Goal: Task Accomplishment & Management: Manage account settings

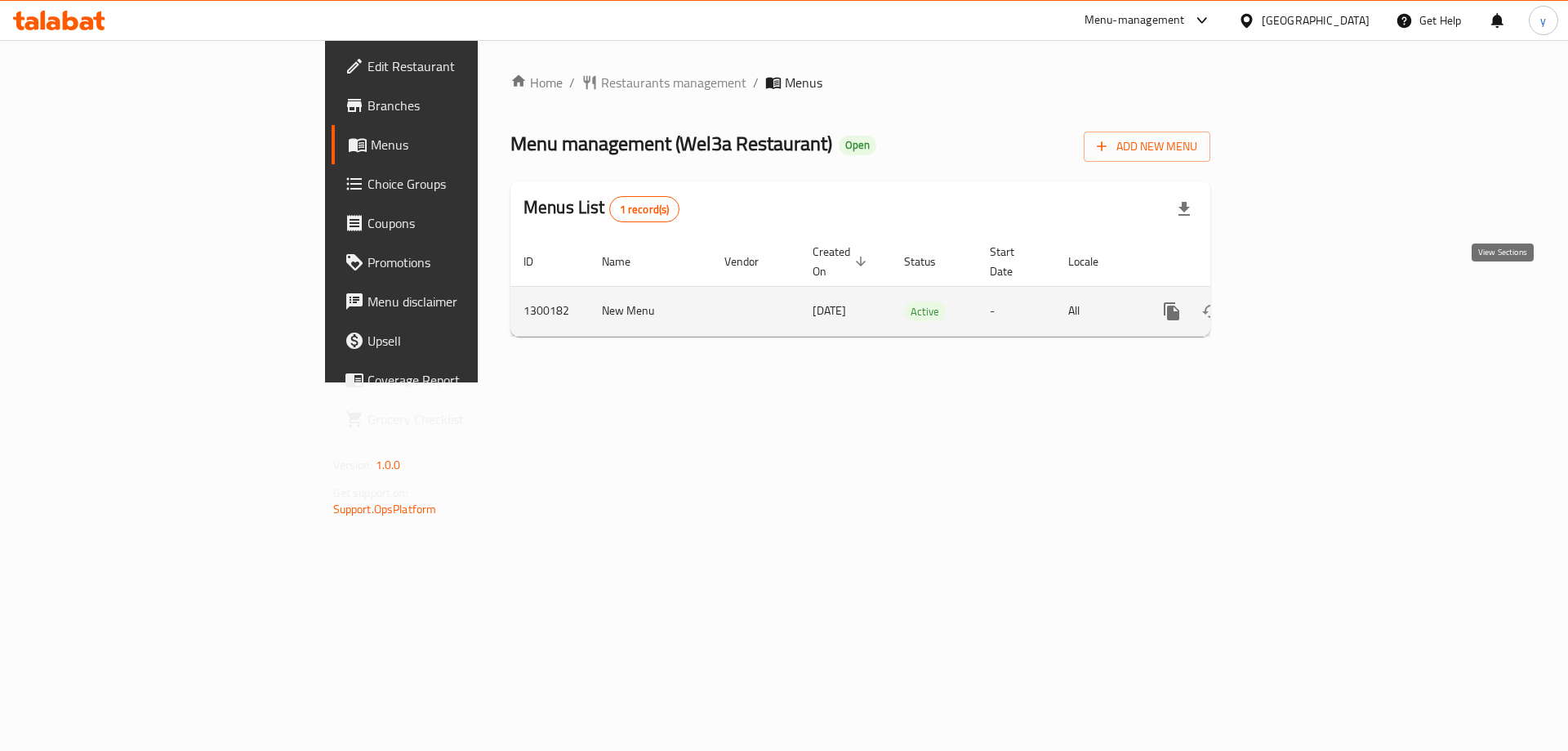
click at [1300, 301] on icon "enhanced table" at bounding box center [1290, 311] width 20 height 20
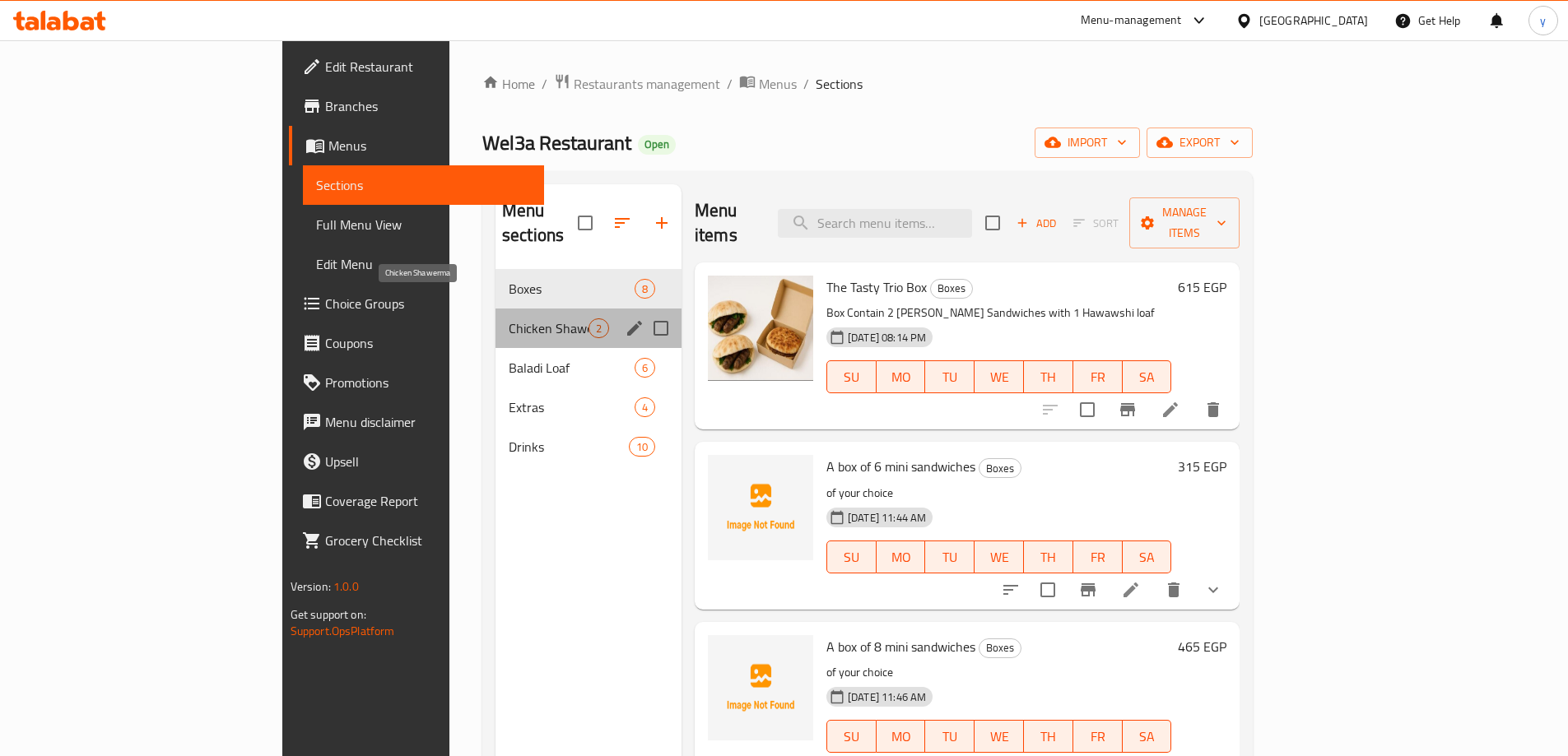
click at [509, 318] on span "Chicken Shawerma" at bounding box center [549, 328] width 80 height 20
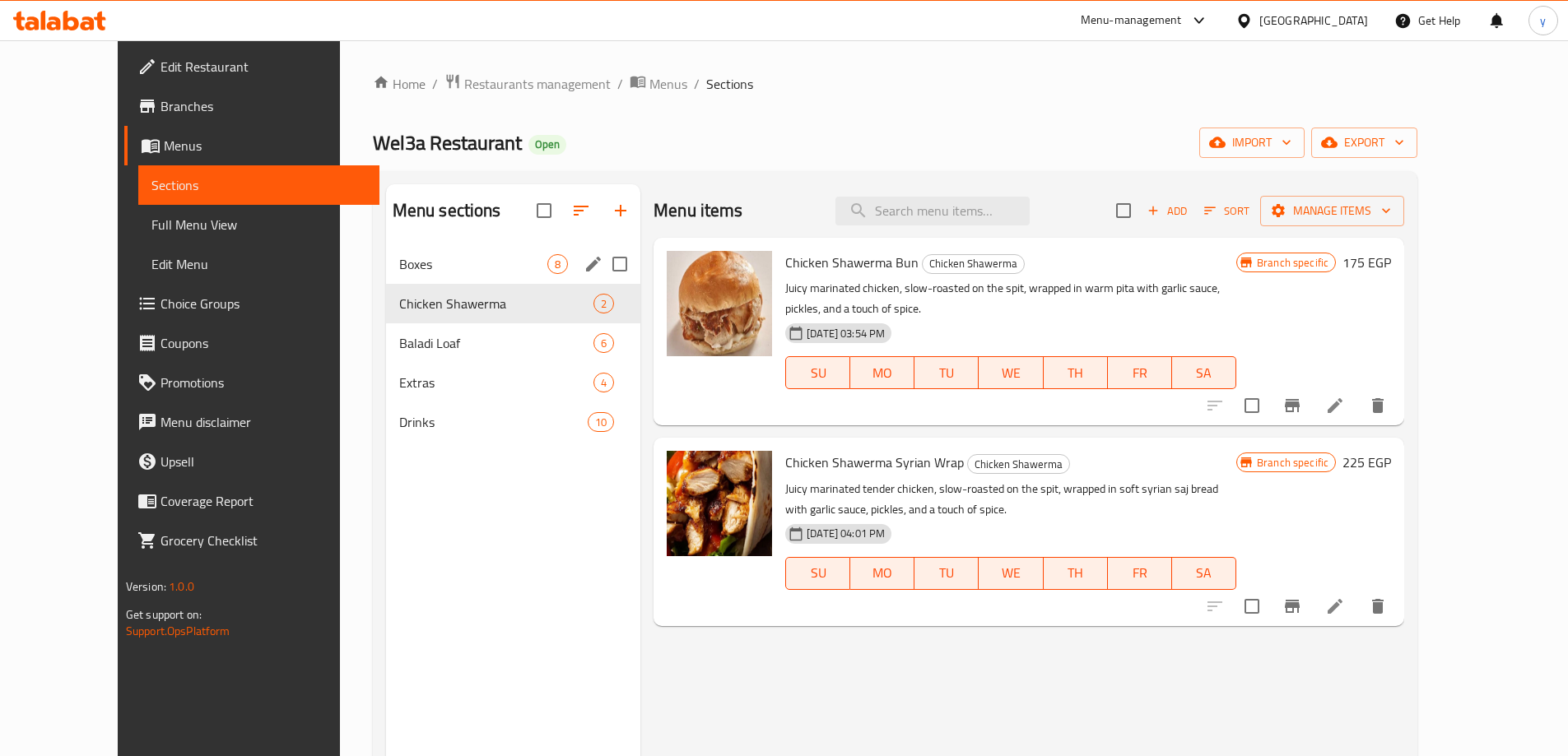
click at [410, 274] on div "Boxes 8" at bounding box center [514, 264] width 255 height 39
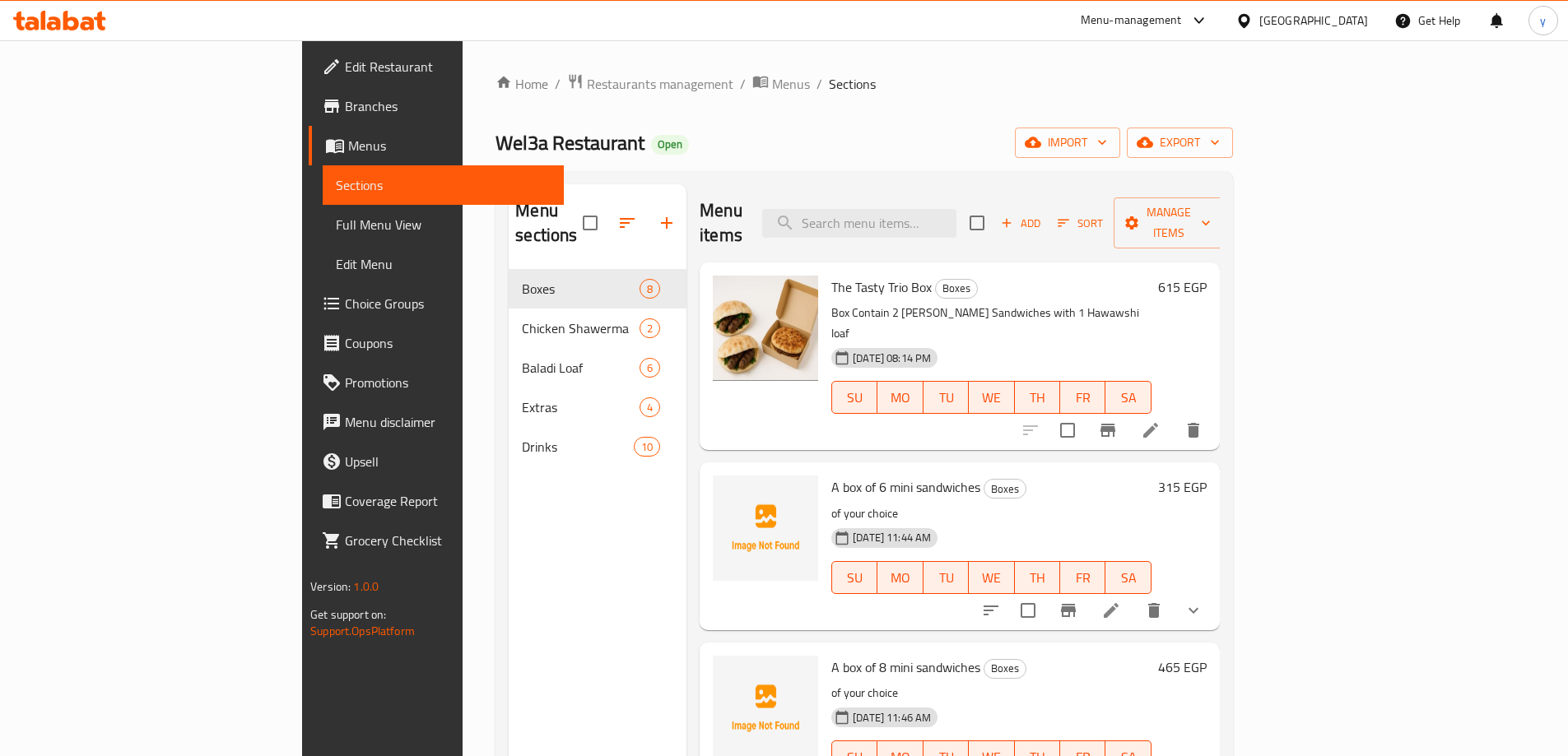
click at [348, 138] on span "Menus" at bounding box center [449, 145] width 203 height 20
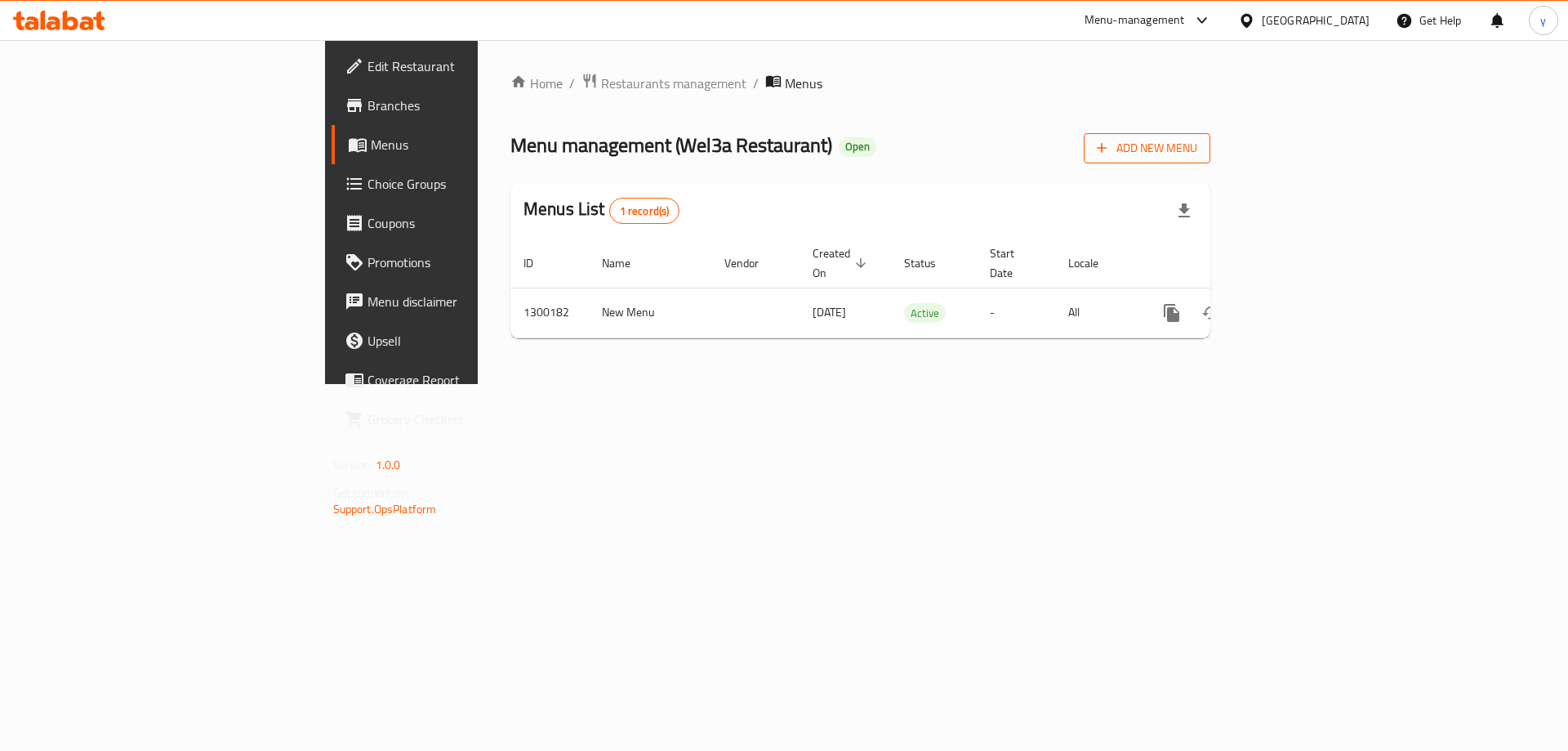
click at [1197, 145] on span "Add New Menu" at bounding box center [1147, 148] width 100 height 21
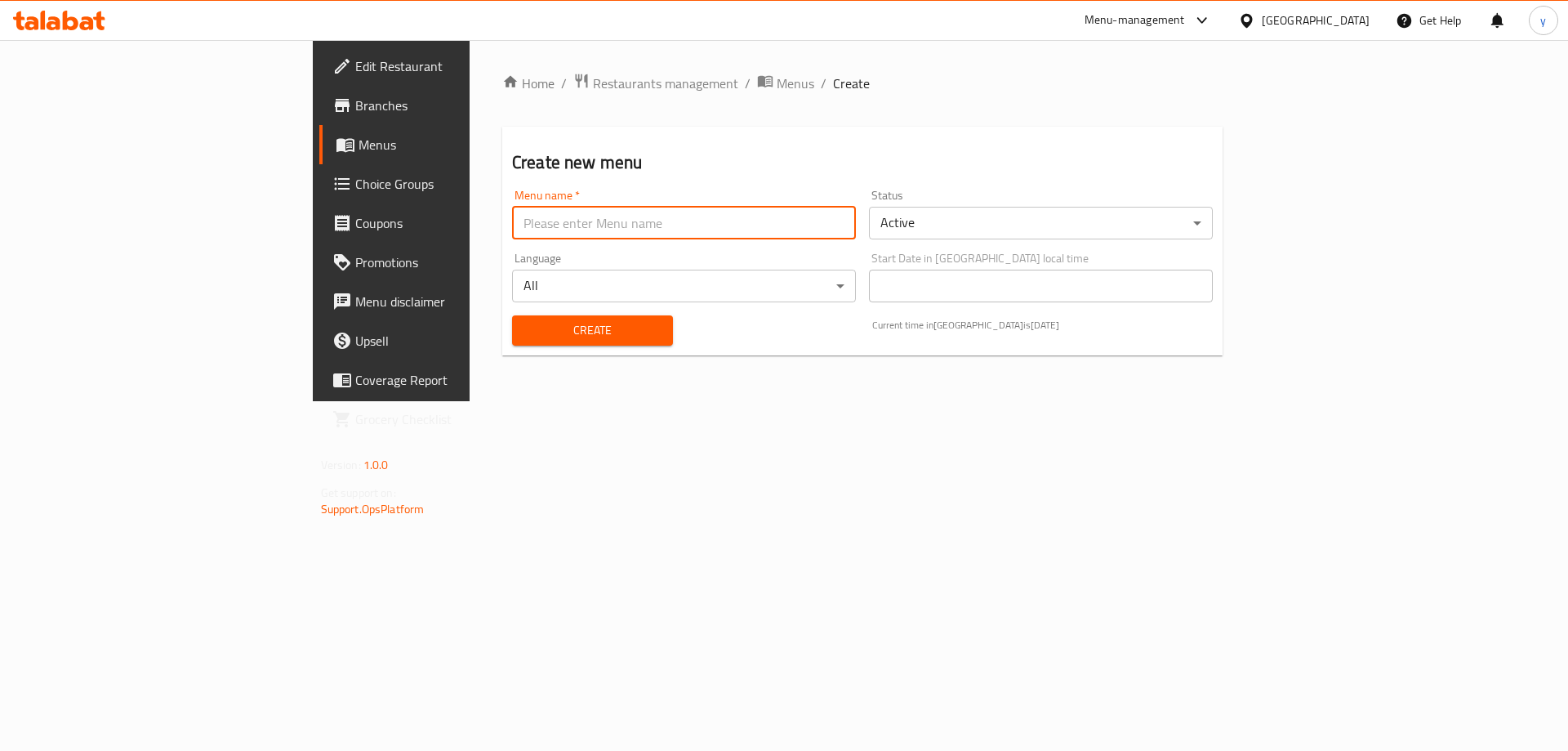
click at [512, 232] on input "text" at bounding box center [684, 223] width 344 height 32
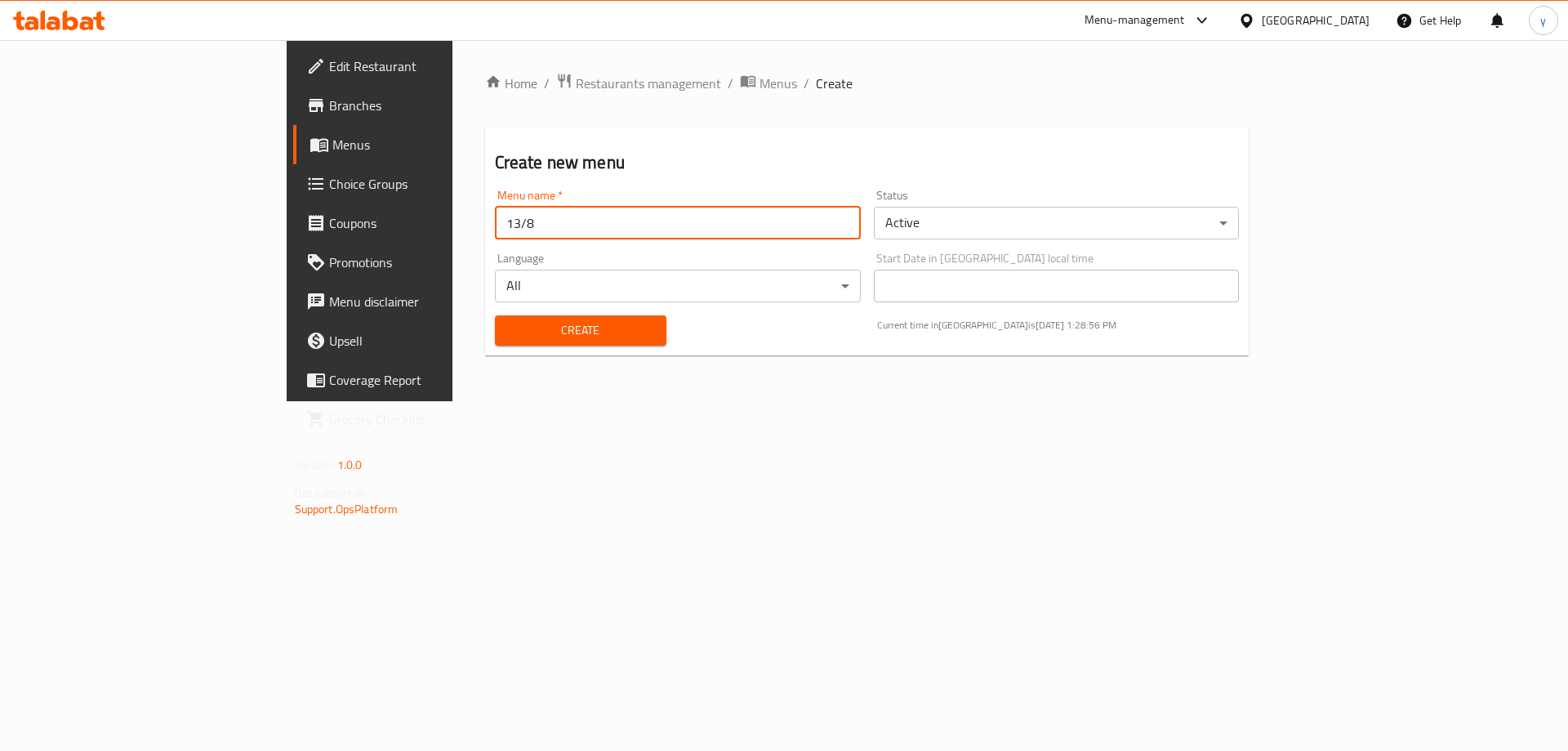
type input "13/8"
click at [495, 315] on button "Create" at bounding box center [581, 330] width 171 height 31
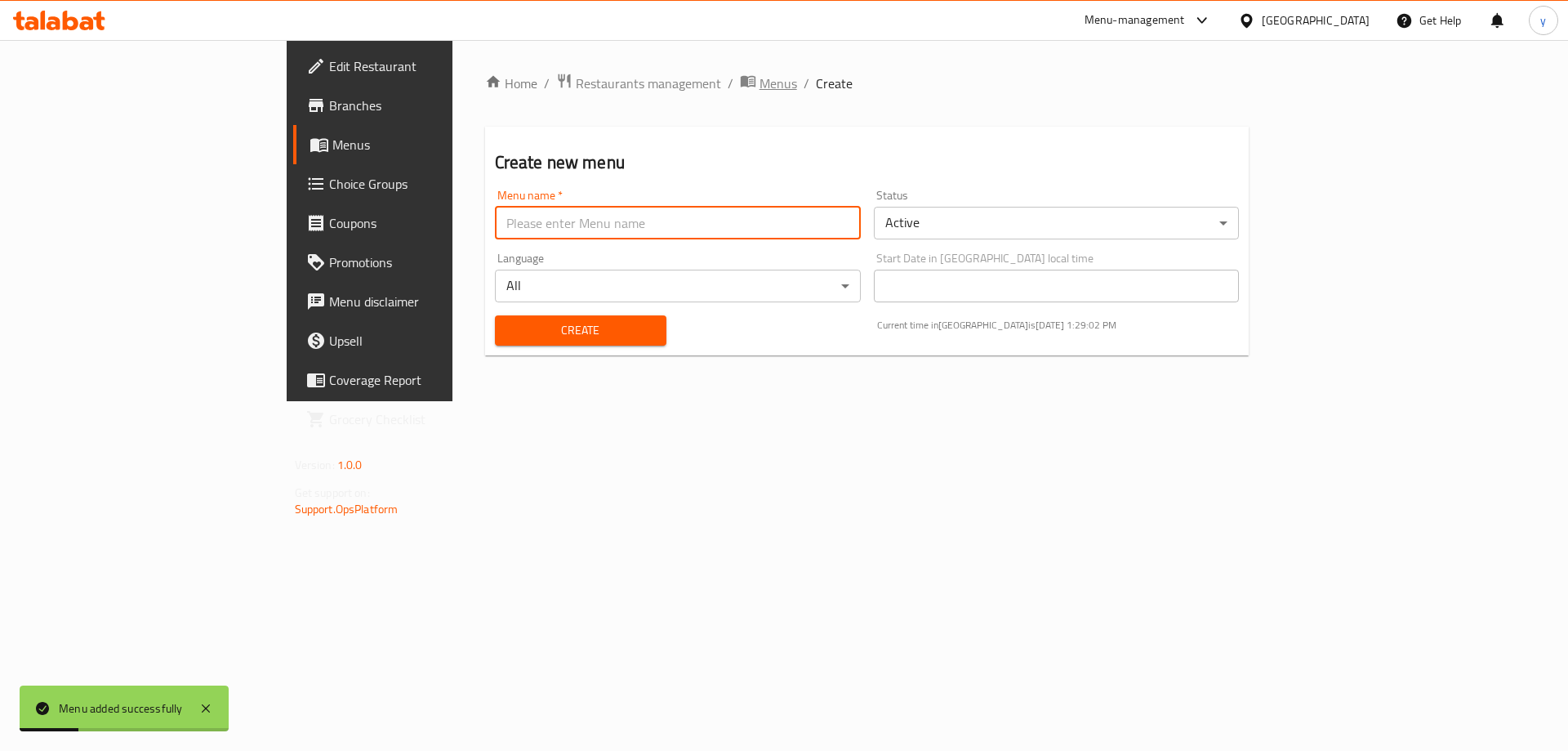
click at [760, 84] on span "Menus" at bounding box center [779, 83] width 38 height 20
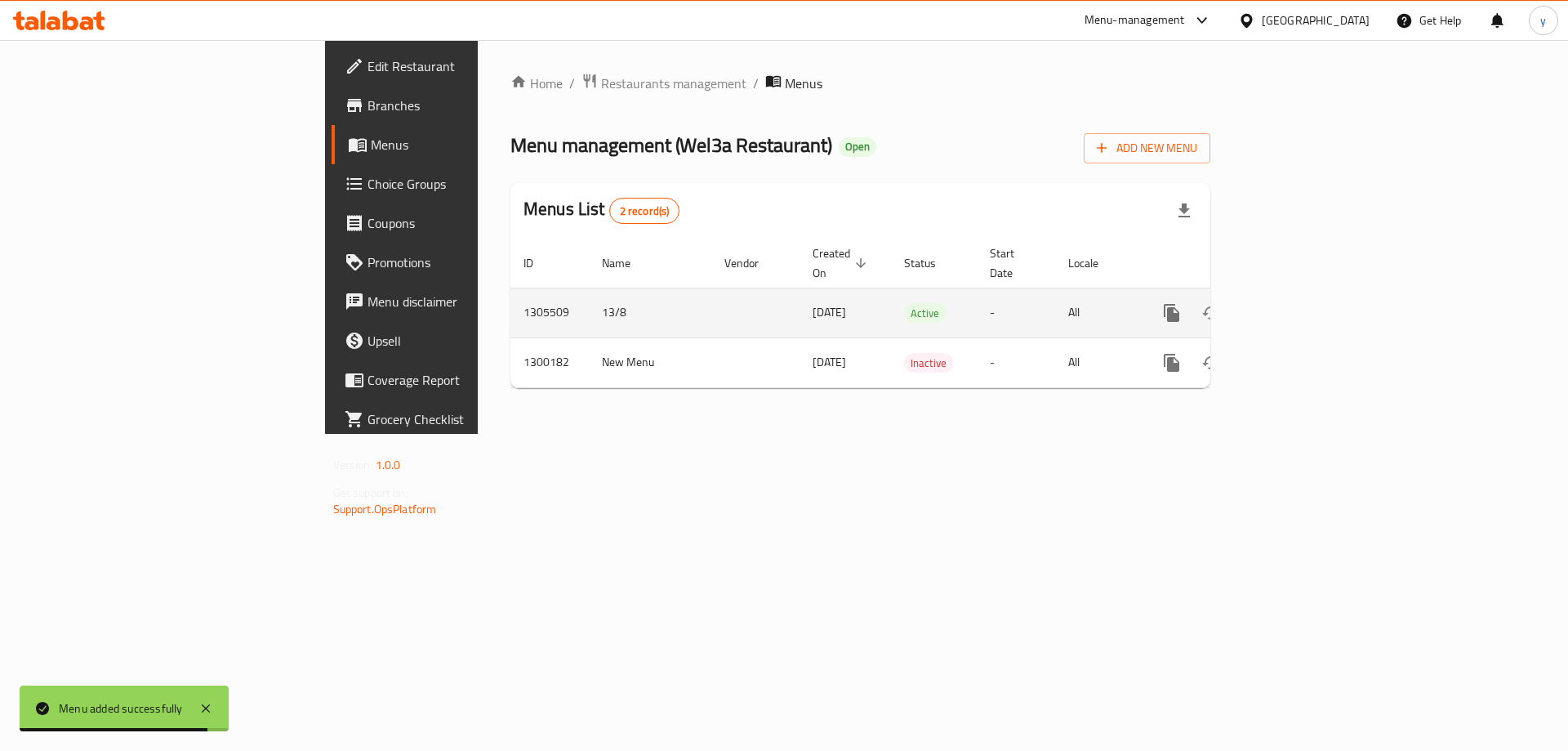
click at [1309, 307] on link "enhanced table" at bounding box center [1289, 312] width 39 height 39
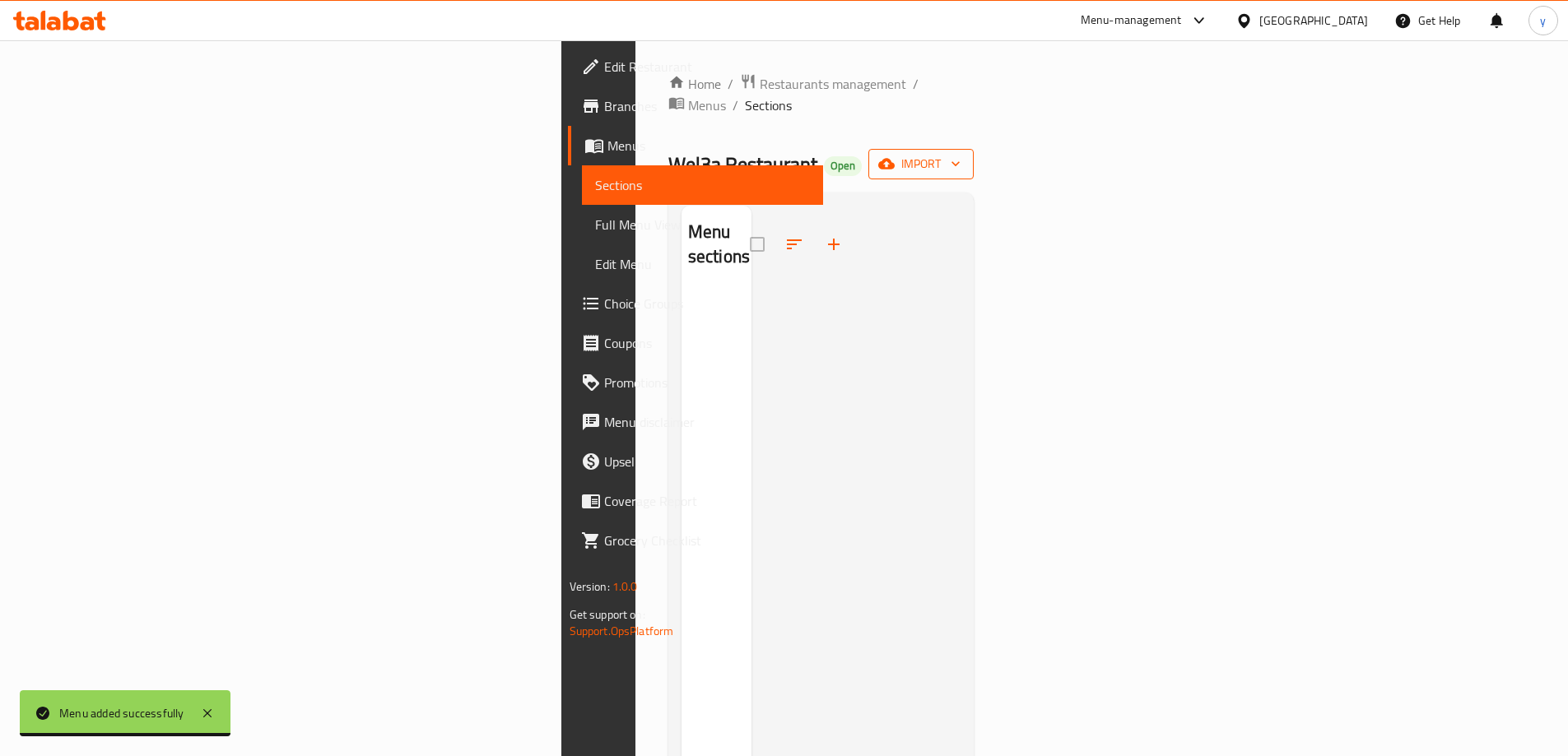
click at [961, 154] on span "import" at bounding box center [921, 164] width 79 height 21
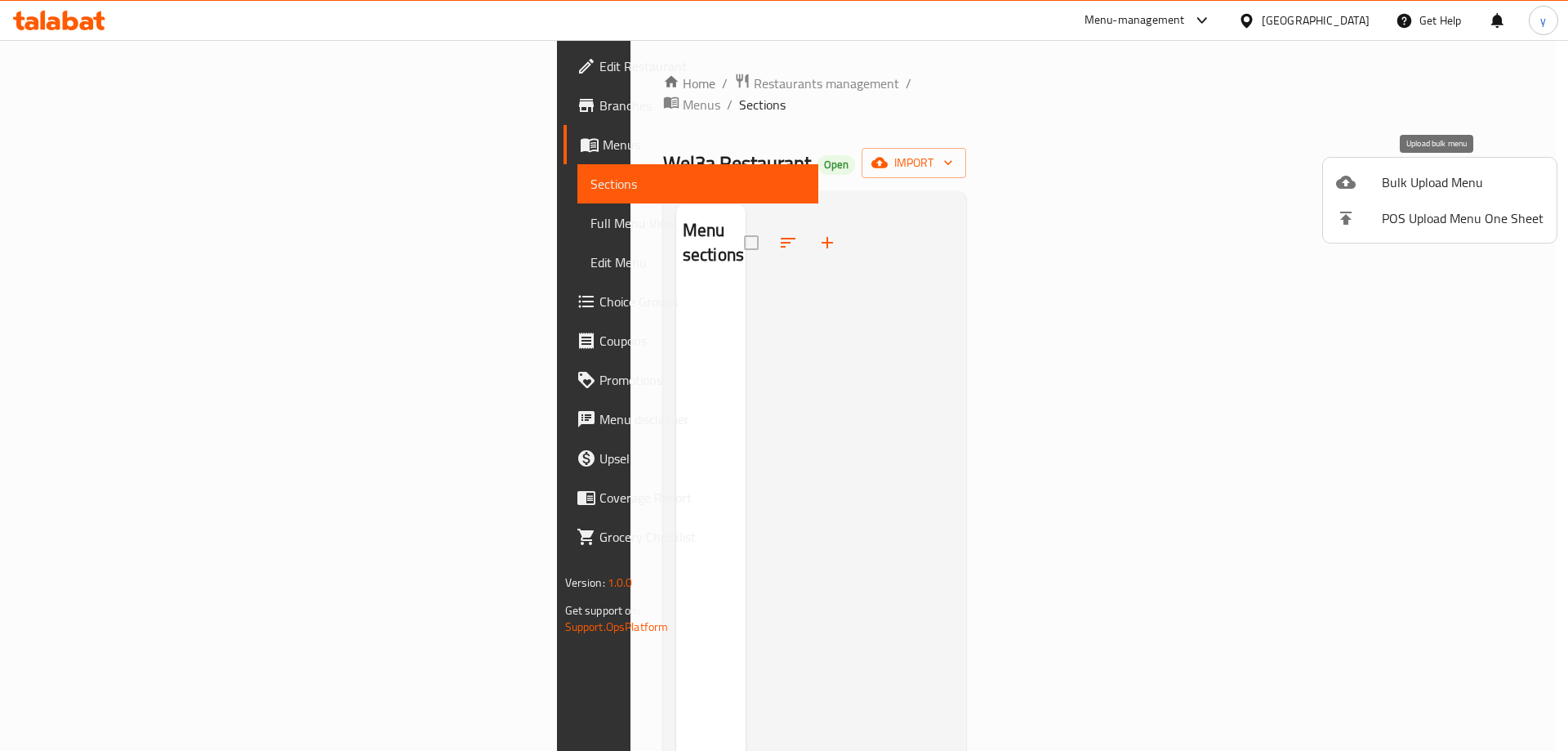
click at [1343, 193] on li "Bulk Upload Menu" at bounding box center [1440, 182] width 234 height 36
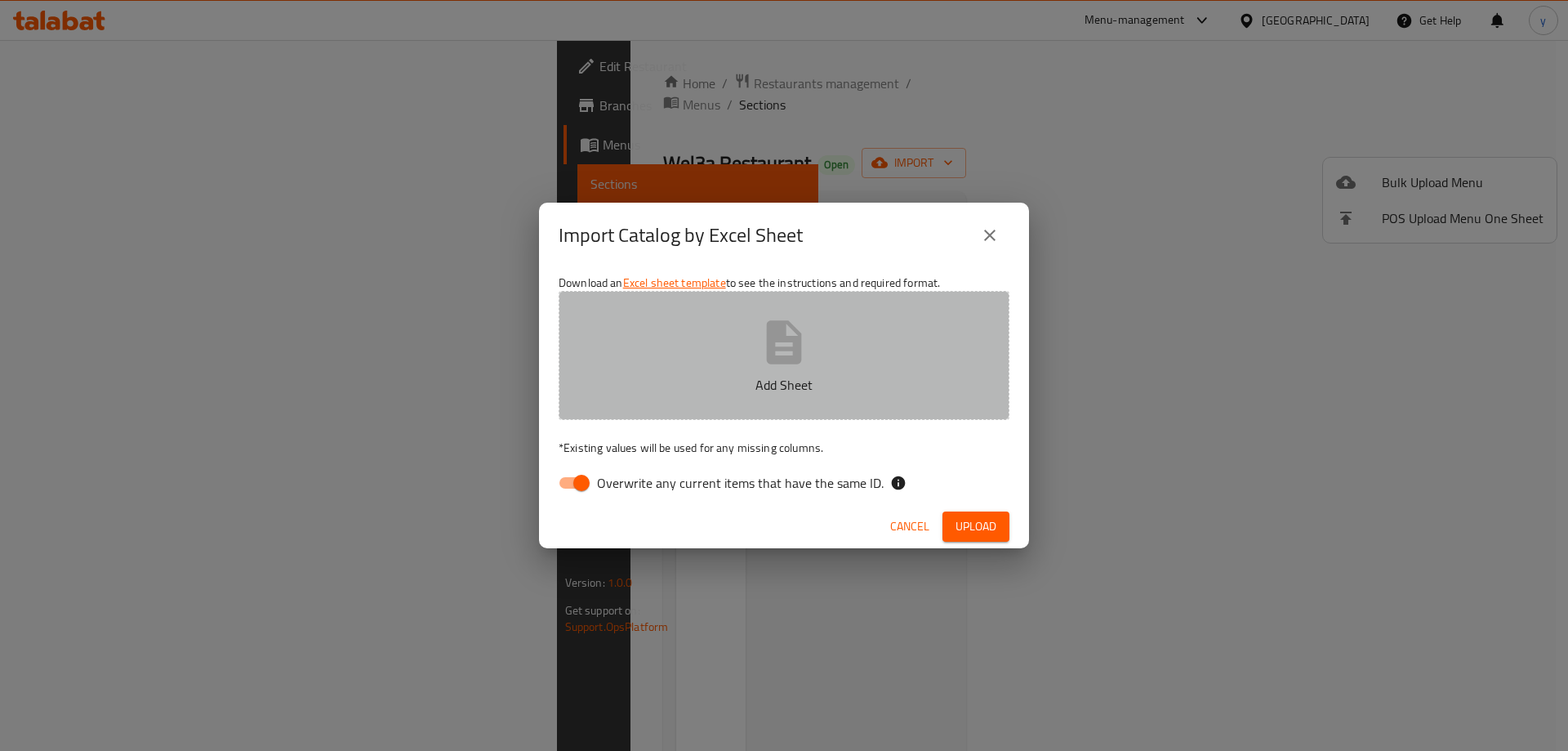
click at [798, 353] on icon "button" at bounding box center [784, 342] width 35 height 43
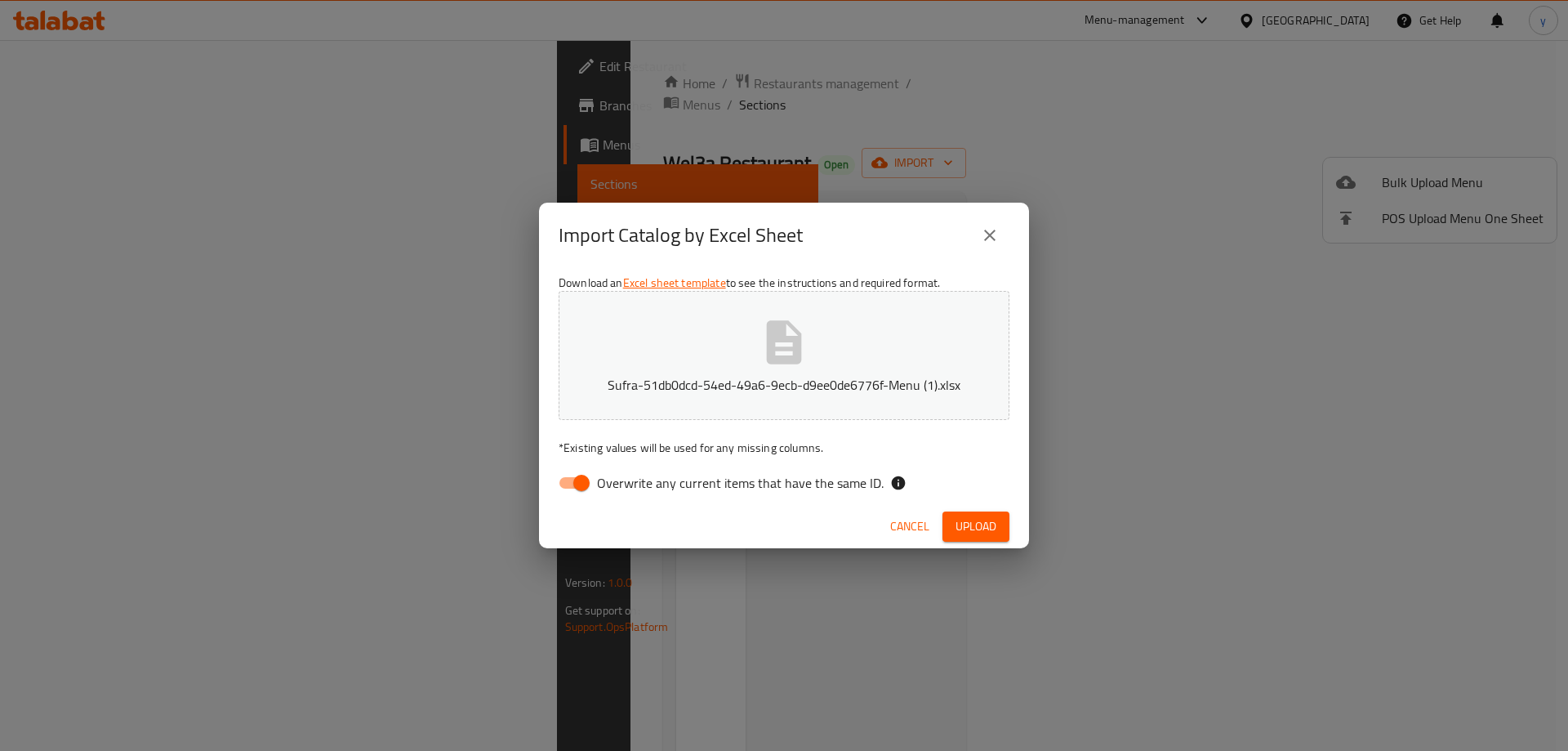
click at [981, 515] on button "Upload" at bounding box center [976, 527] width 67 height 31
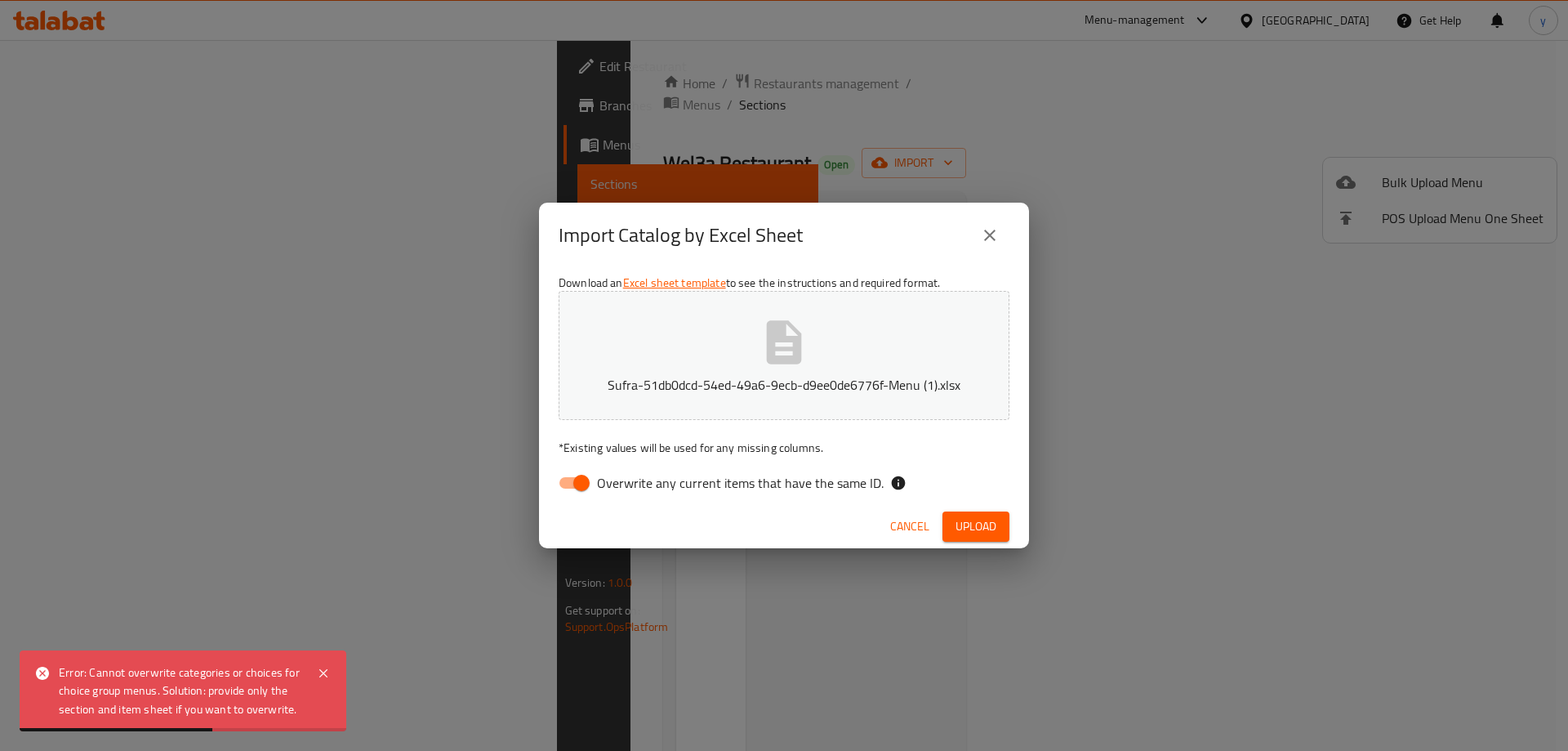
click at [584, 471] on input "Overwrite any current items that have the same ID." at bounding box center [581, 483] width 93 height 31
checkbox input "false"
click at [955, 523] on span "Upload" at bounding box center [975, 526] width 41 height 21
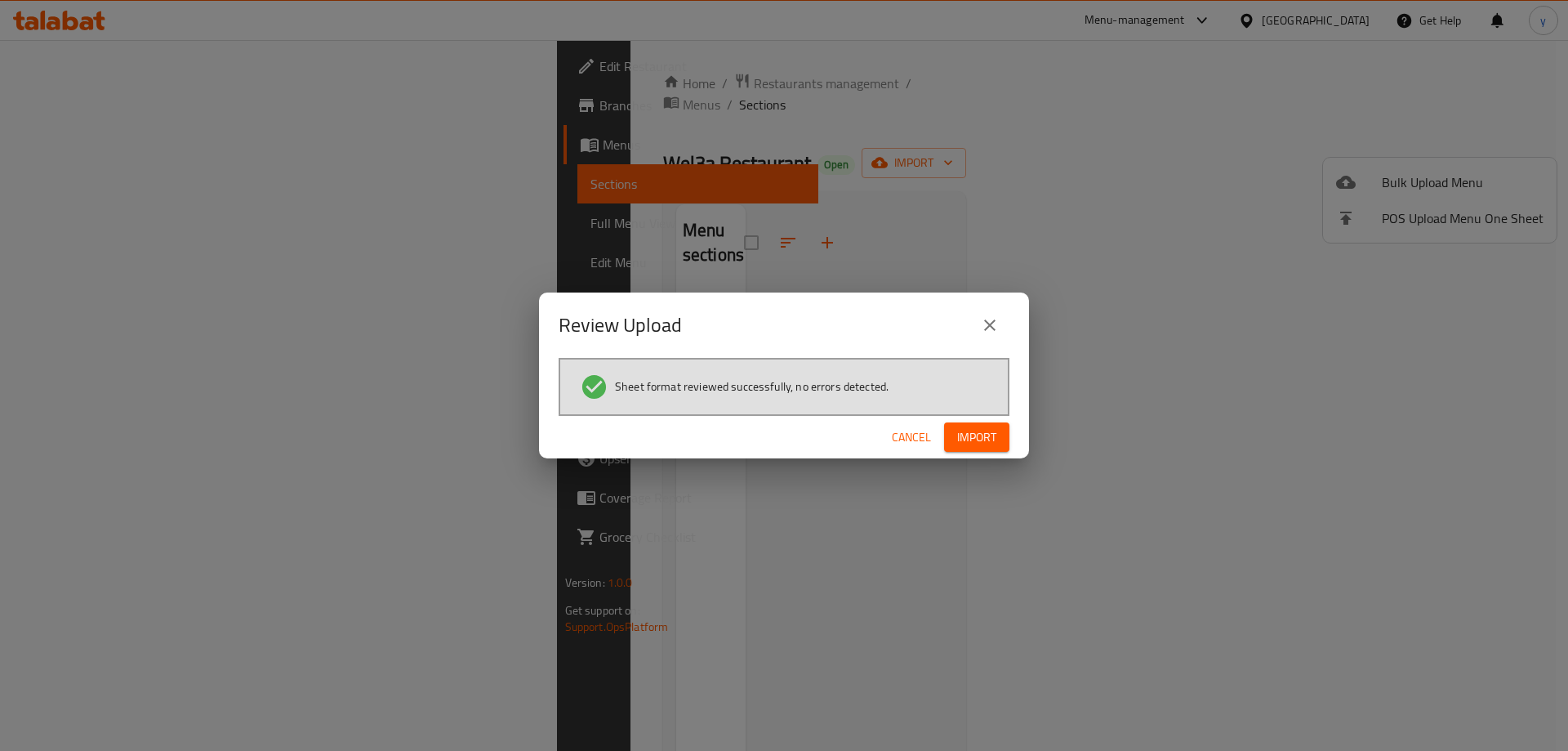
click at [996, 443] on span "Import" at bounding box center [976, 438] width 39 height 21
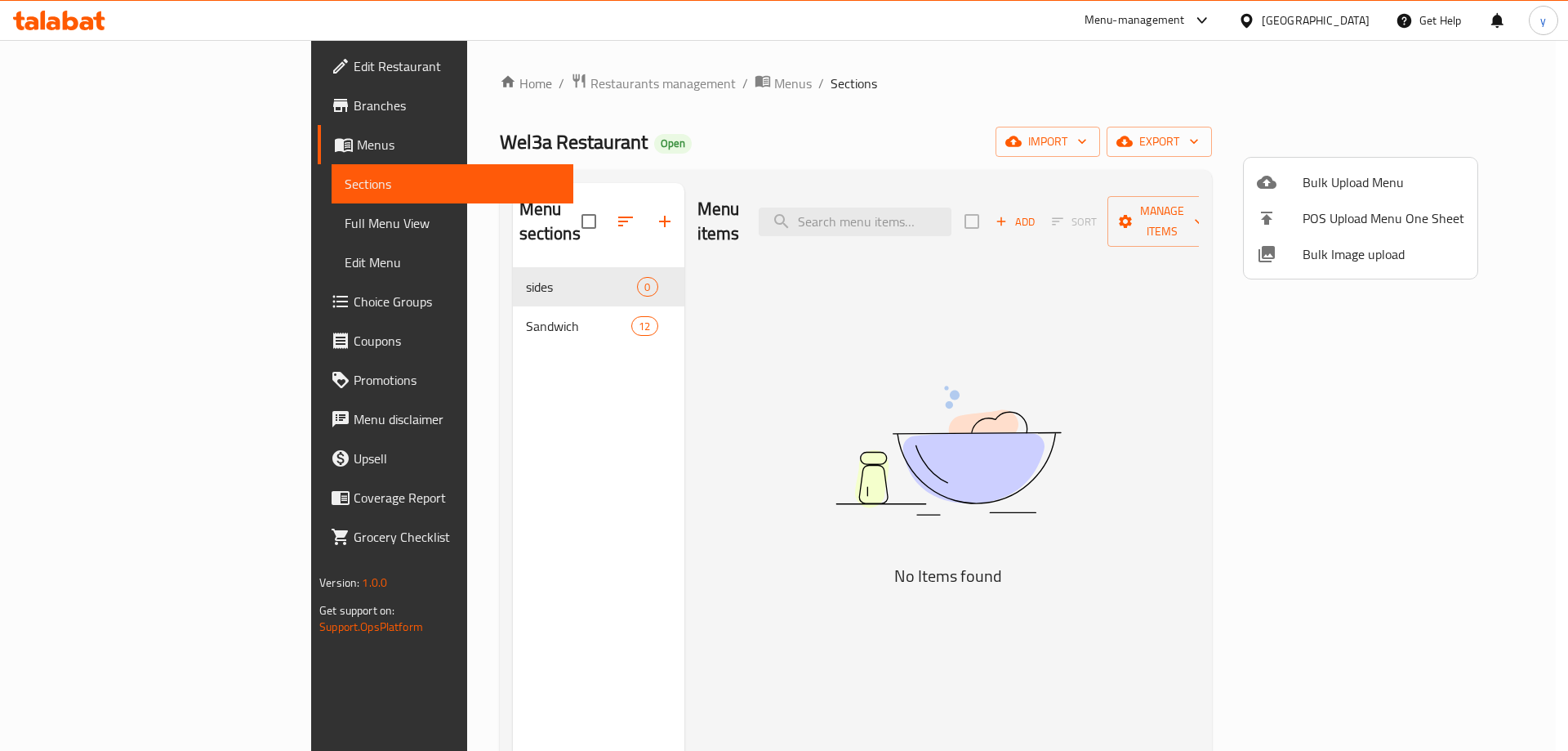
click at [500, 304] on div at bounding box center [784, 376] width 1568 height 751
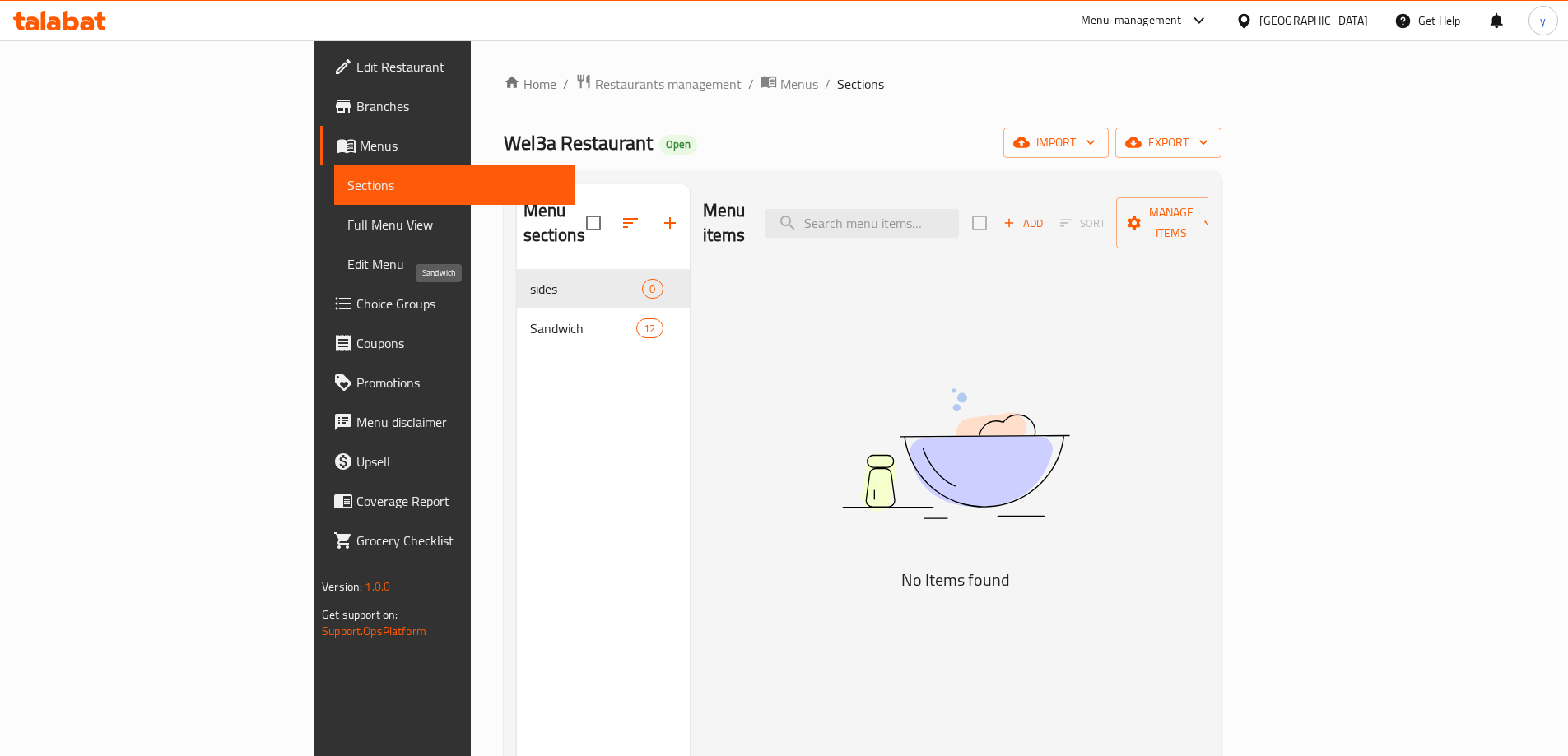
click at [530, 318] on span "Sandwich" at bounding box center [584, 328] width 107 height 20
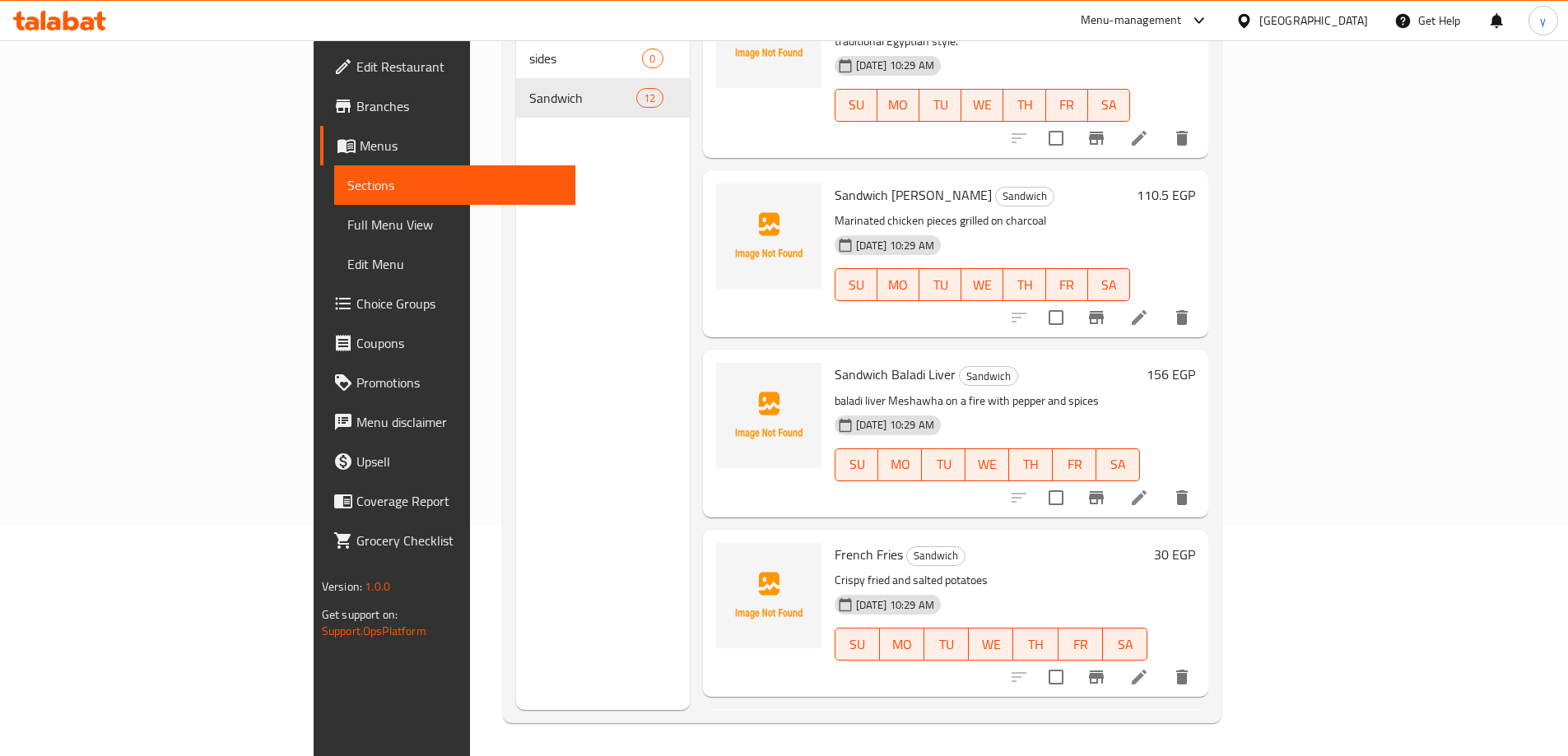
scroll to position [1030, 0]
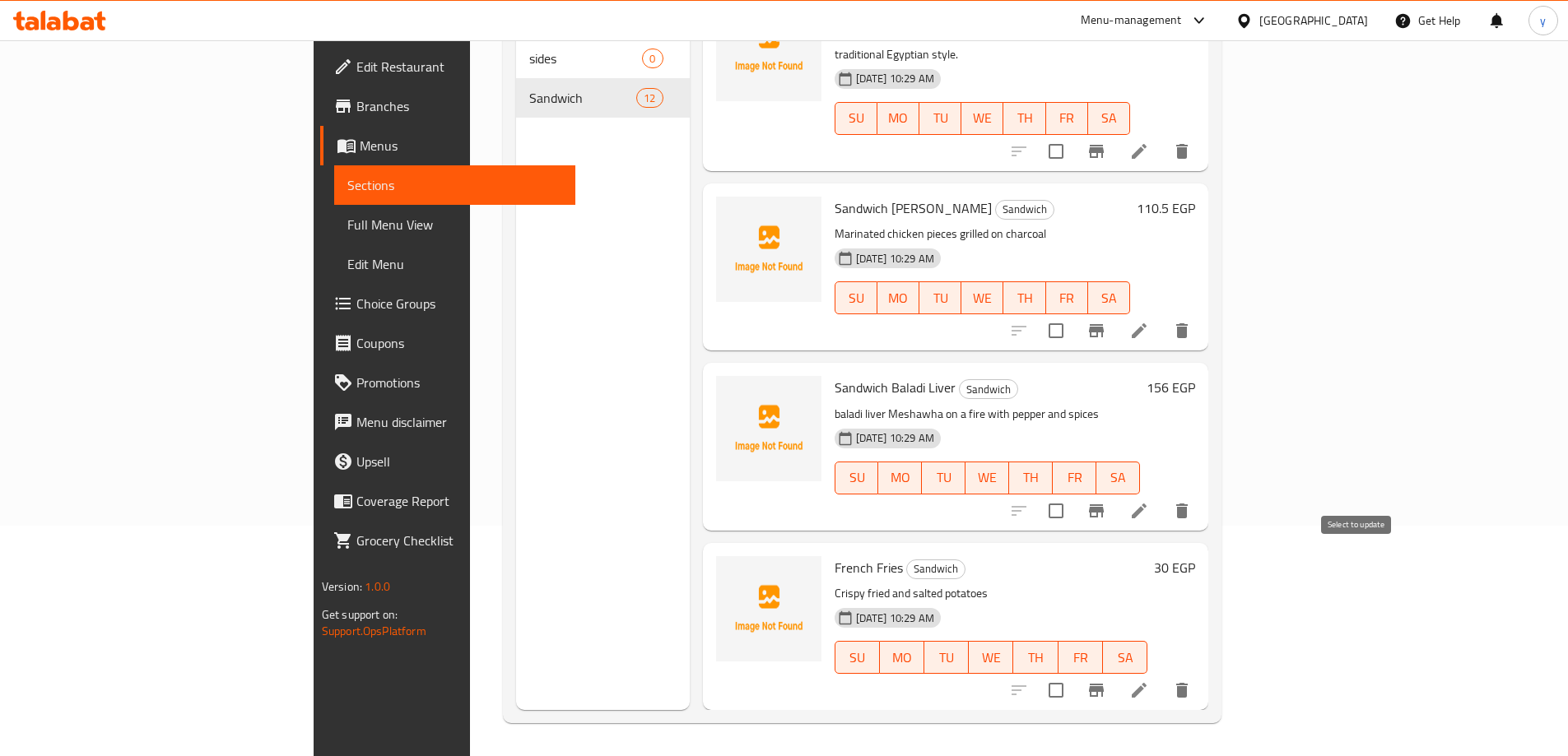
click at [1074, 673] on input "checkbox" at bounding box center [1056, 691] width 35 height 35
checkbox input "true"
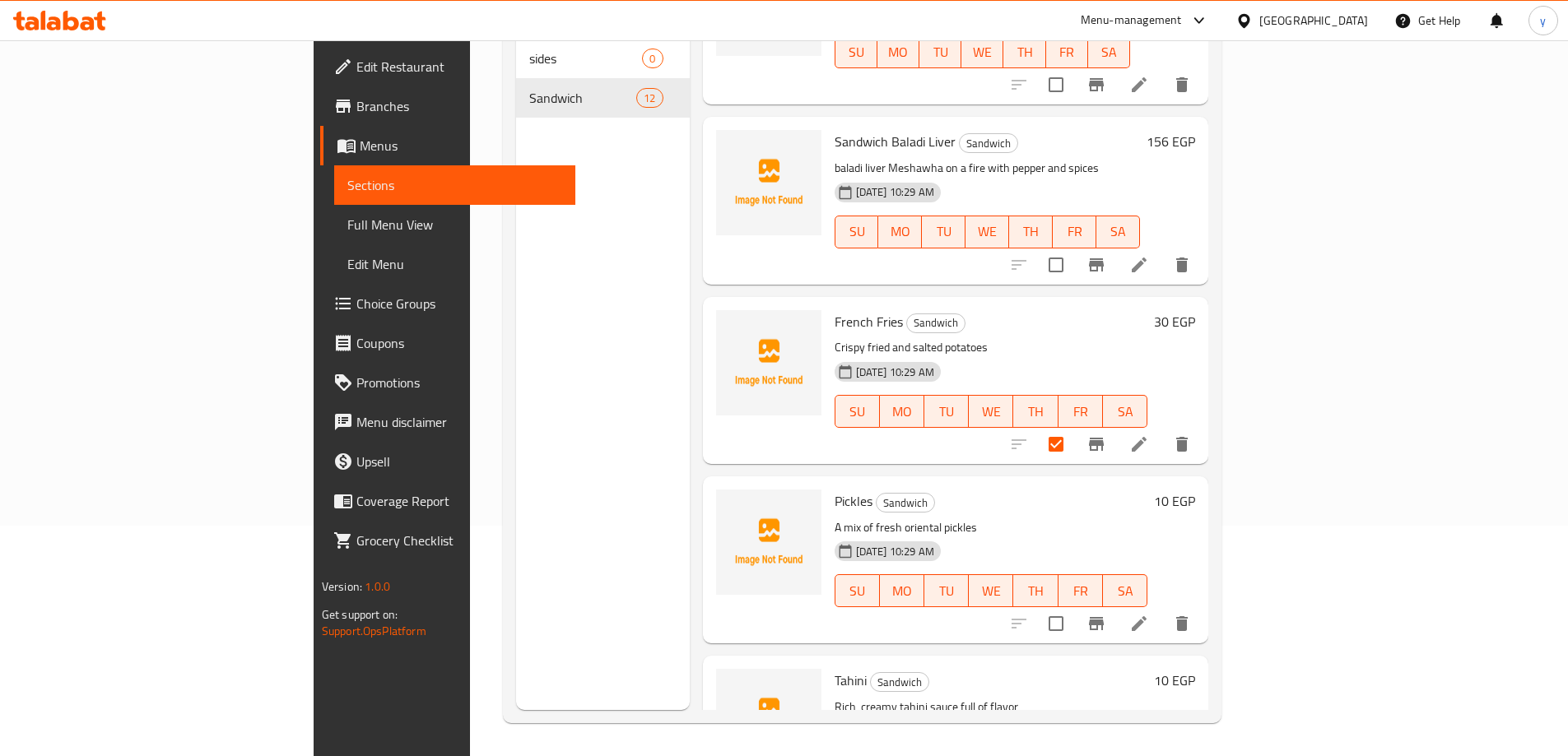
scroll to position [1277, 0]
click at [1074, 605] on input "checkbox" at bounding box center [1056, 622] width 35 height 35
checkbox input "true"
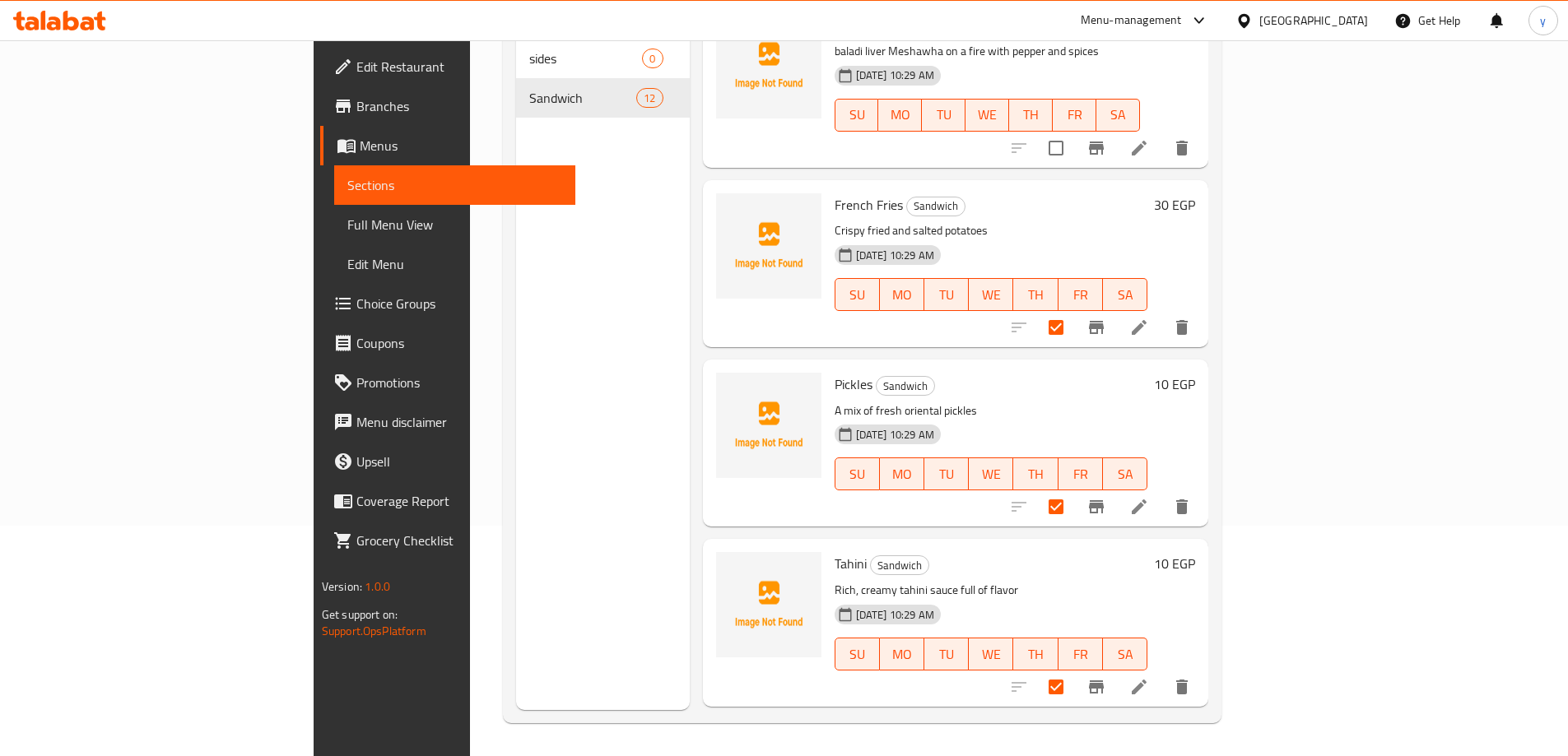
scroll to position [1441, 0]
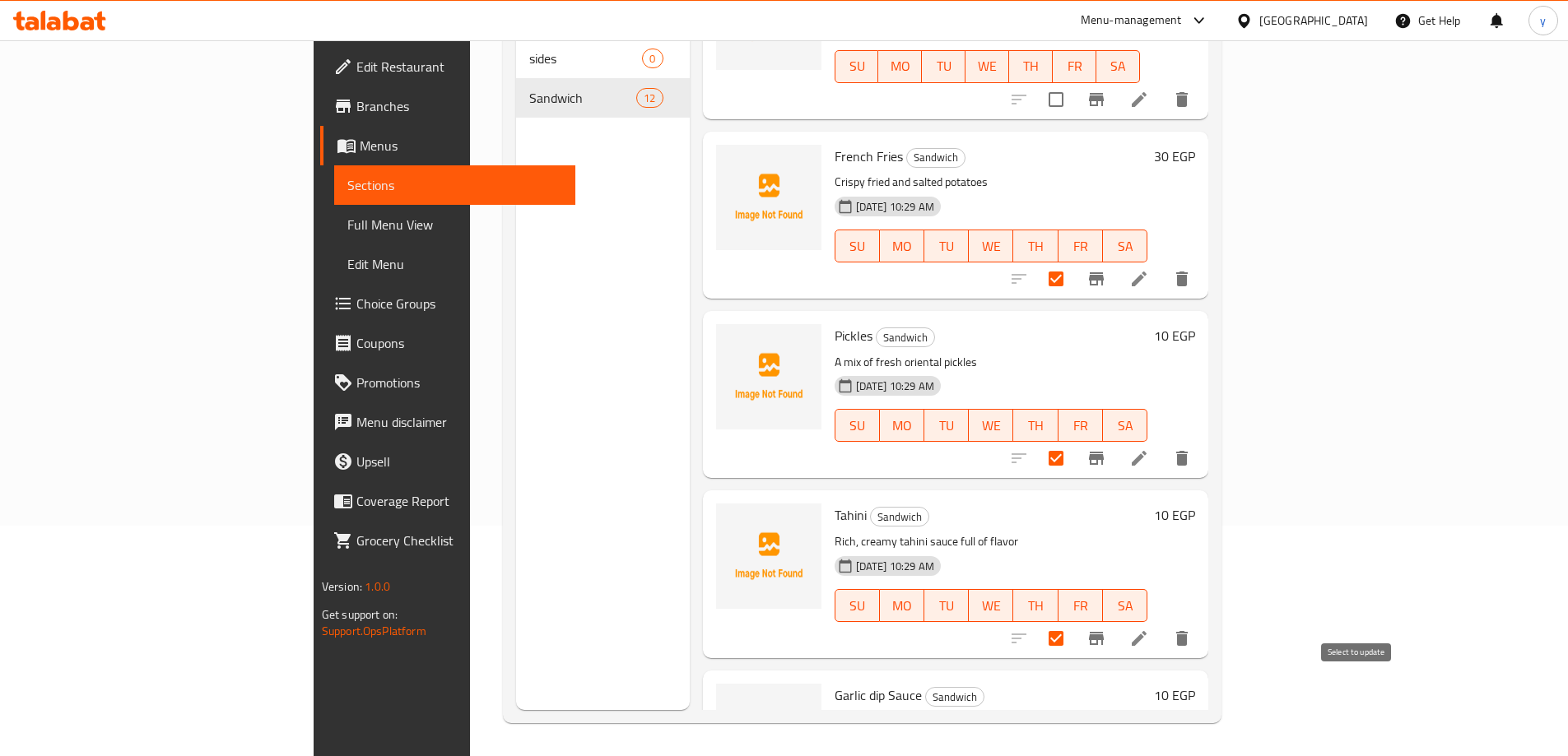
checkbox input "true"
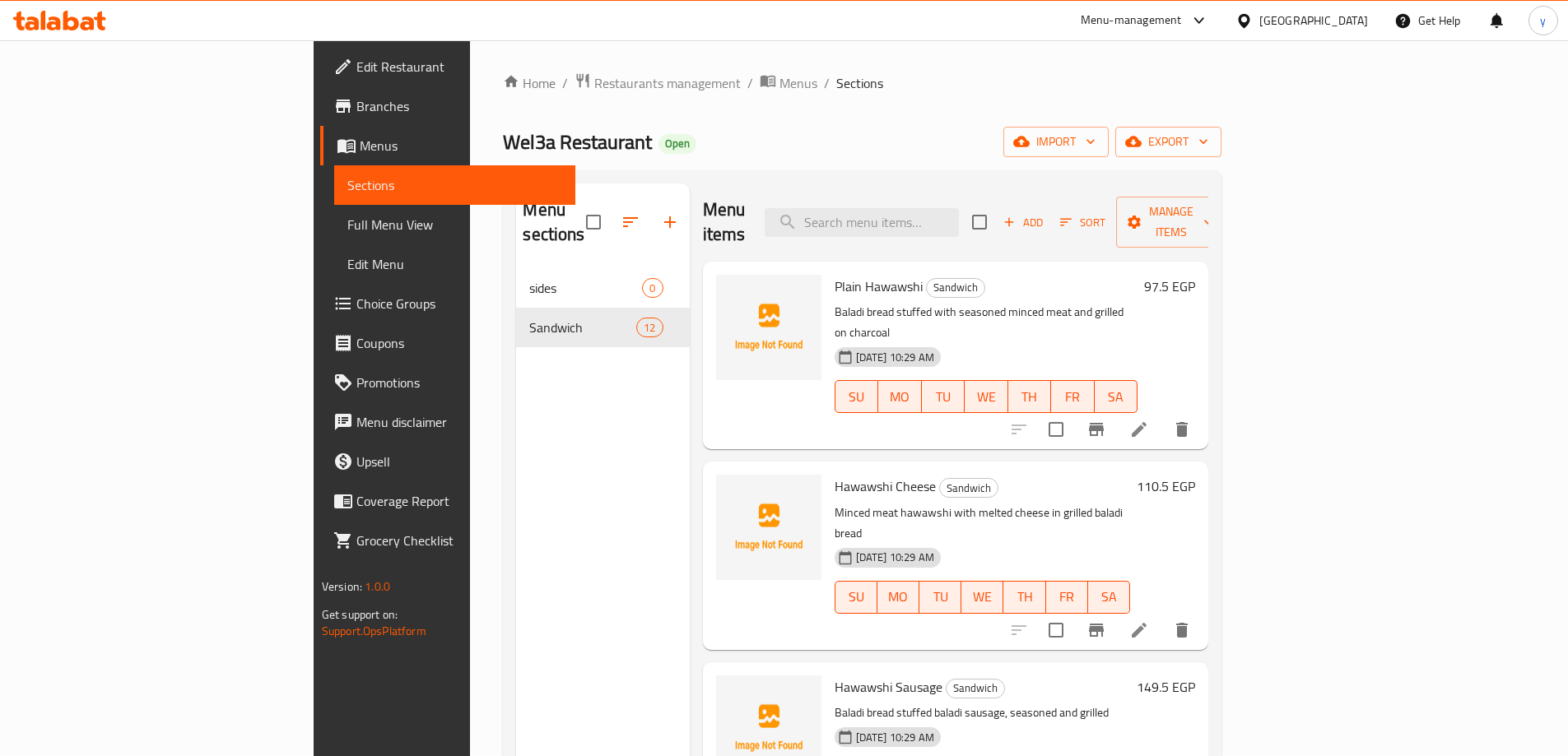
scroll to position [0, 0]
click at [1213, 210] on span "Manage items" at bounding box center [1171, 223] width 84 height 41
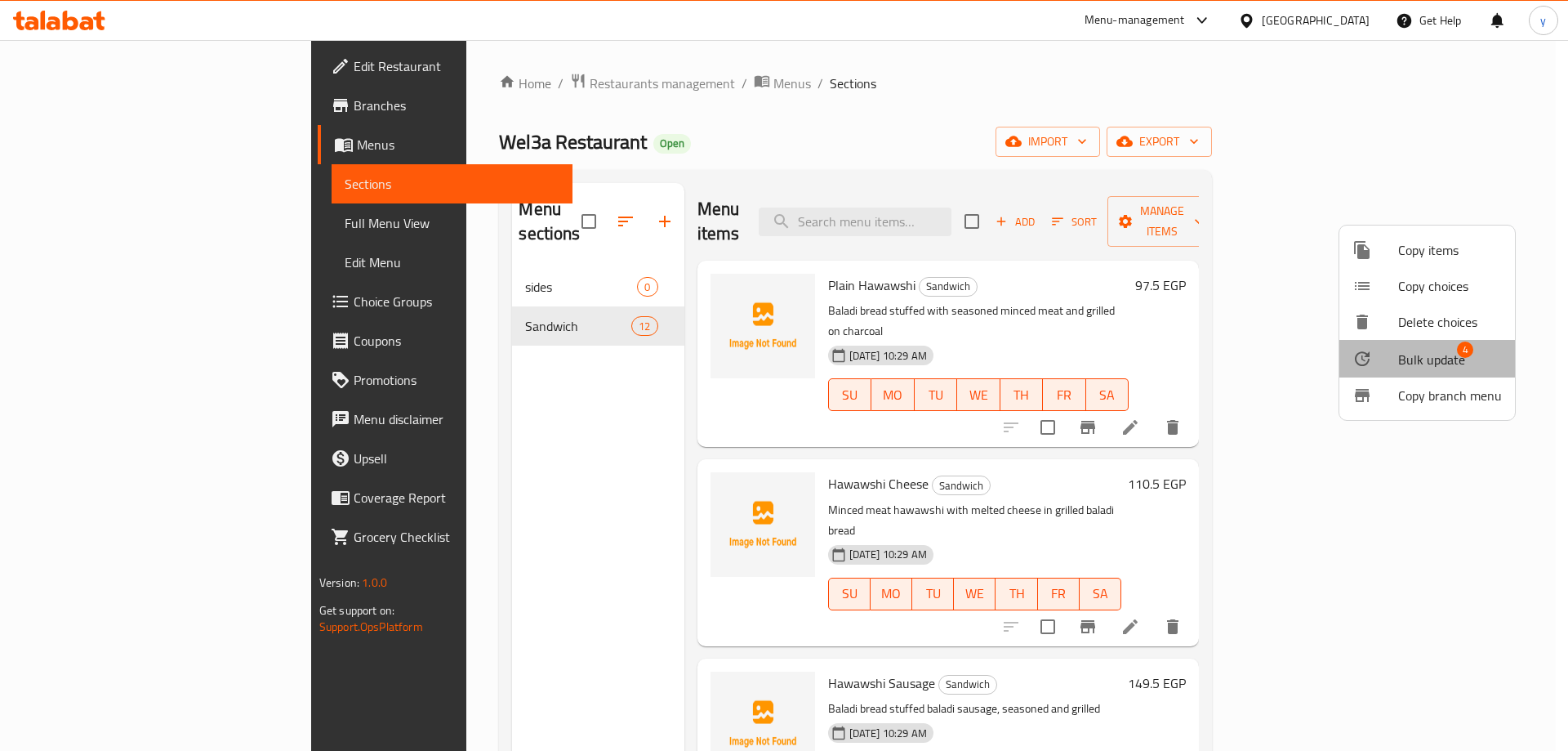
click at [1433, 358] on span "Bulk update" at bounding box center [1432, 360] width 67 height 20
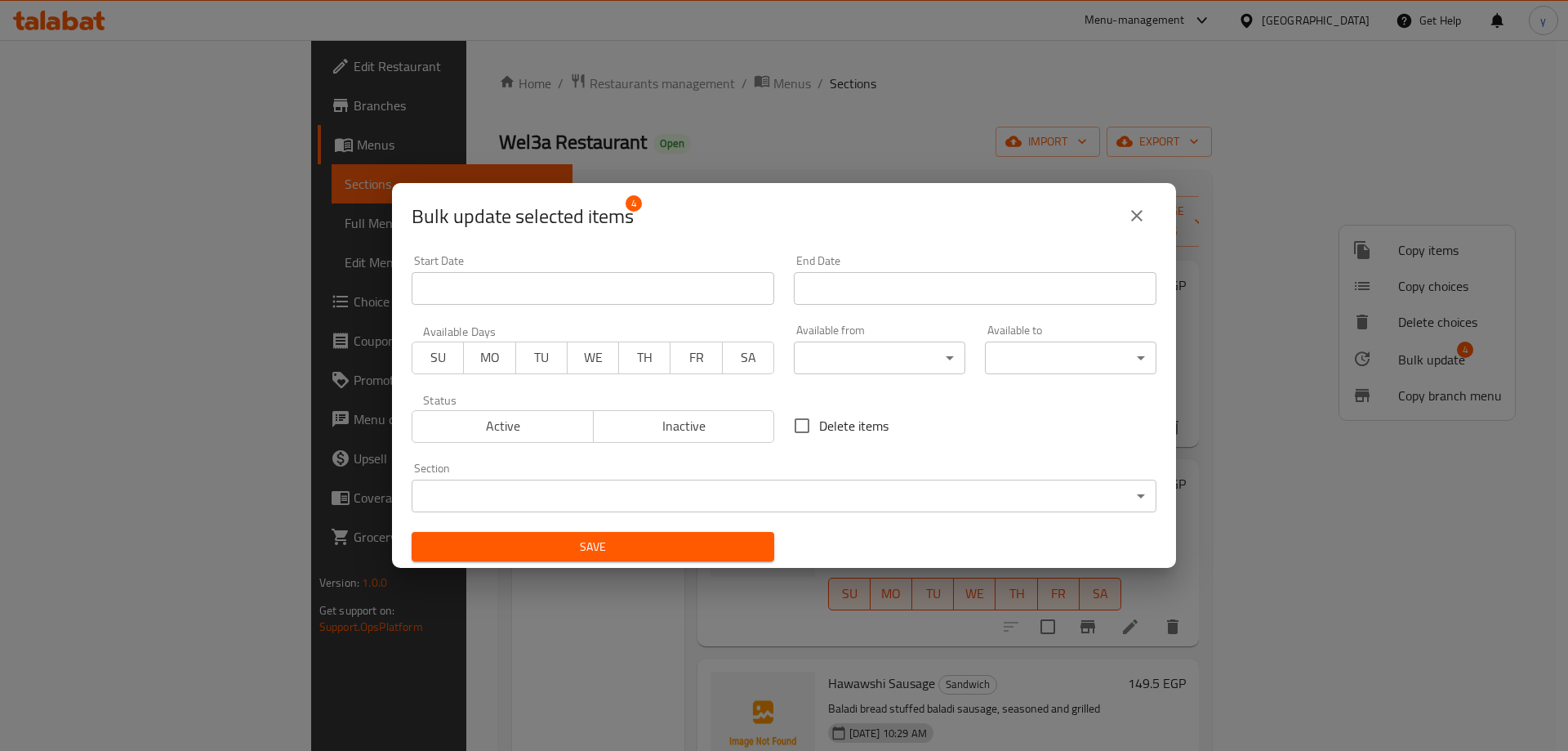
click at [558, 482] on body "​ Menu-management Egypt Get Help y Edit Restaurant Branches Menus Sections Full…" at bounding box center [784, 395] width 1568 height 711
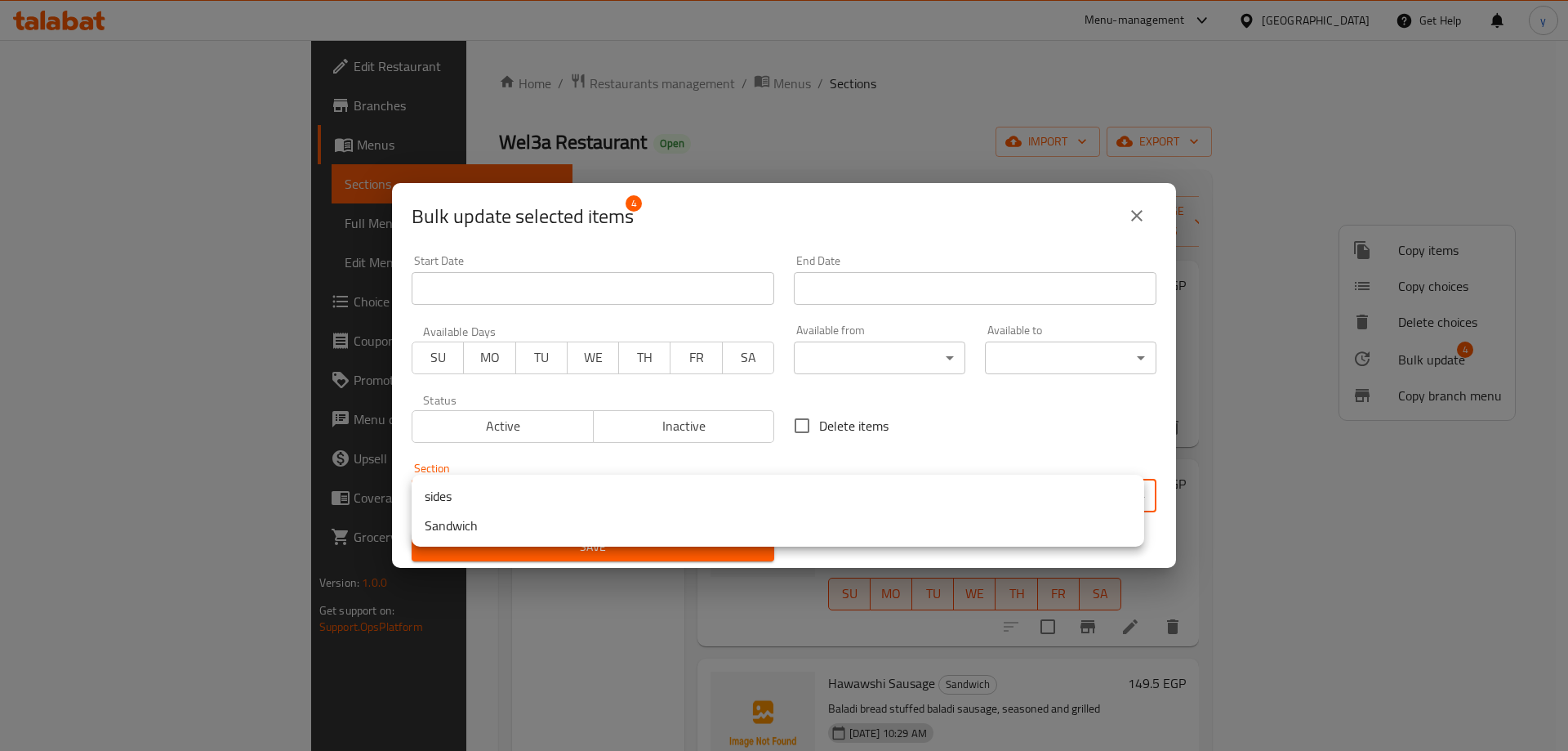
click at [566, 500] on li "sides" at bounding box center [778, 496] width 733 height 30
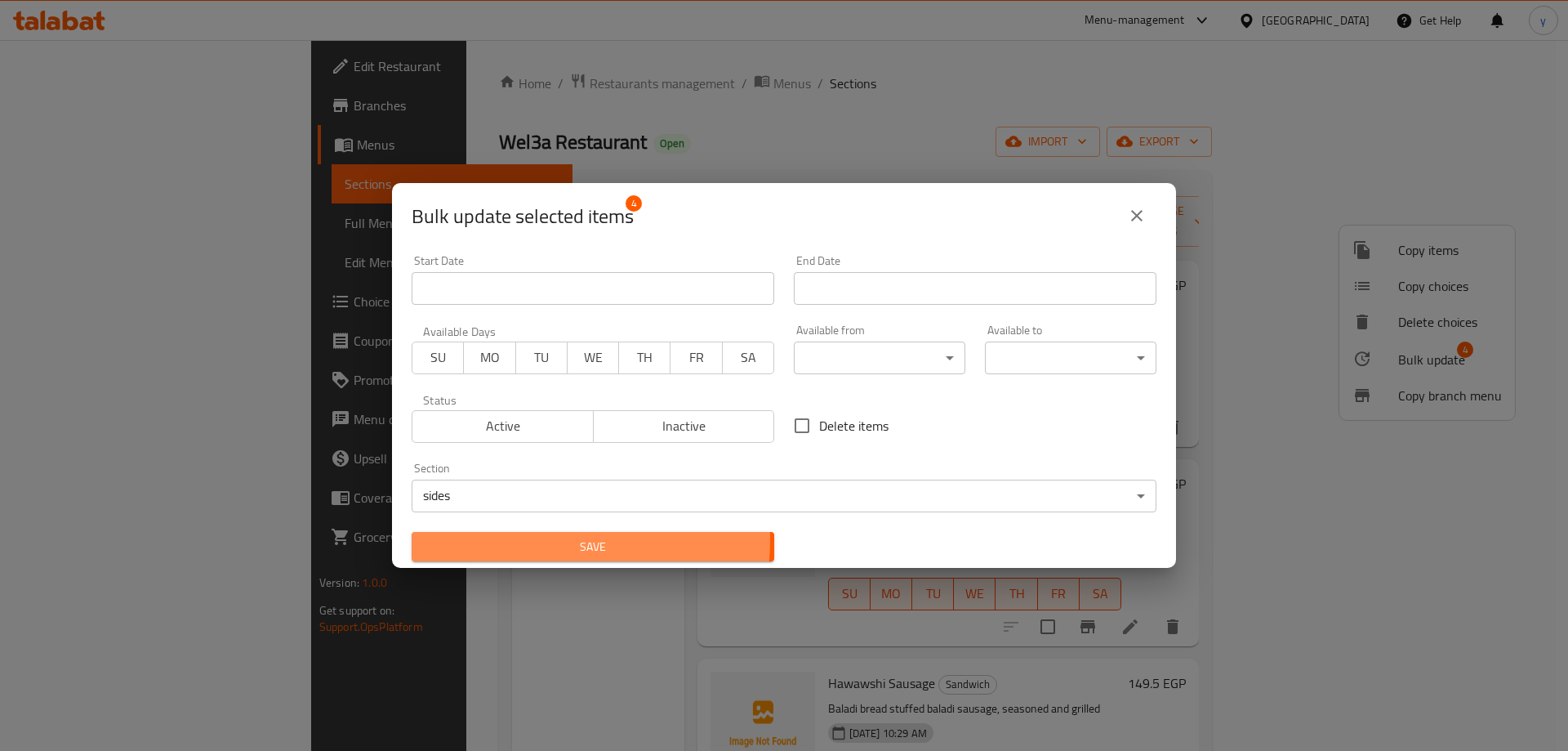
click at [567, 540] on span "Save" at bounding box center [593, 547] width 337 height 21
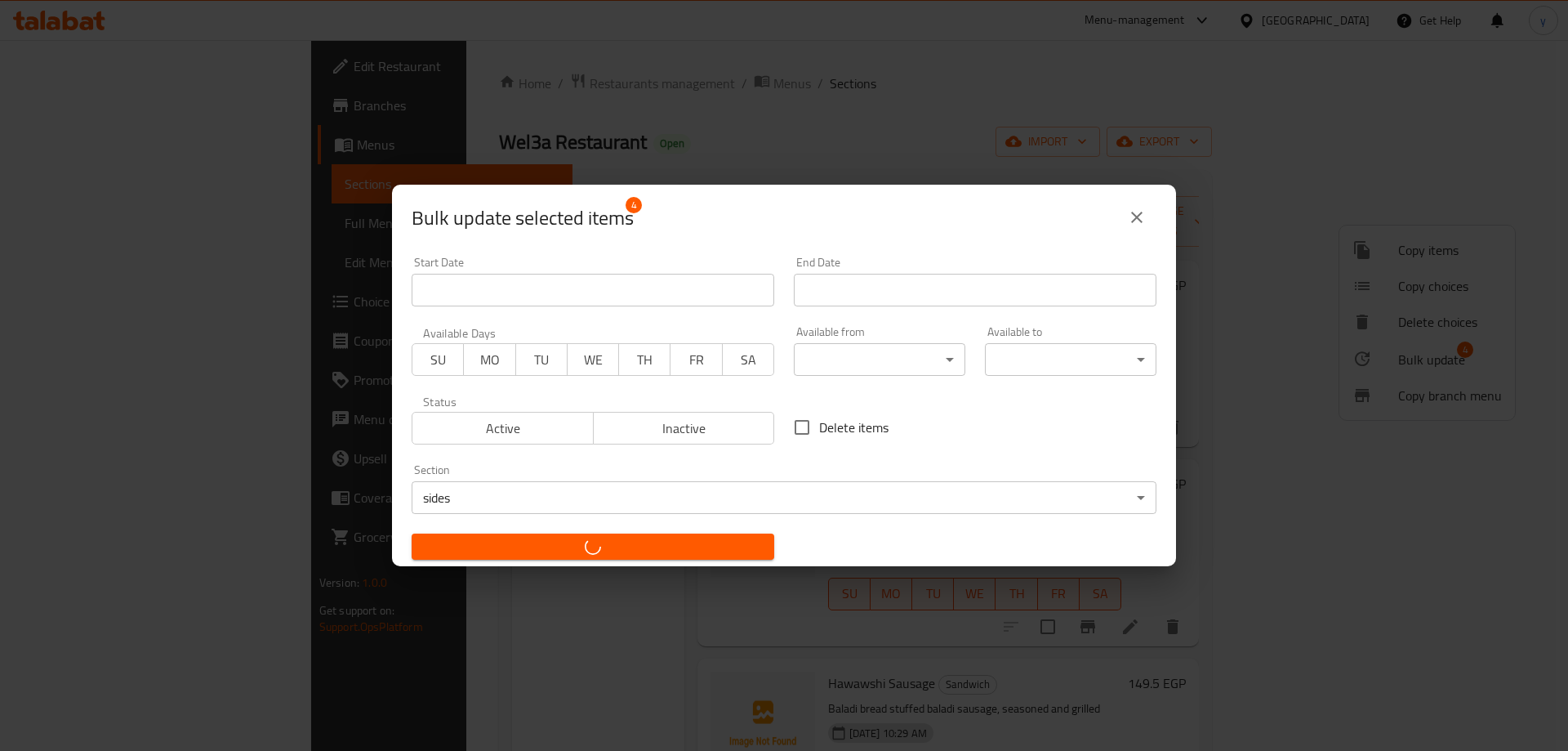
checkbox input "false"
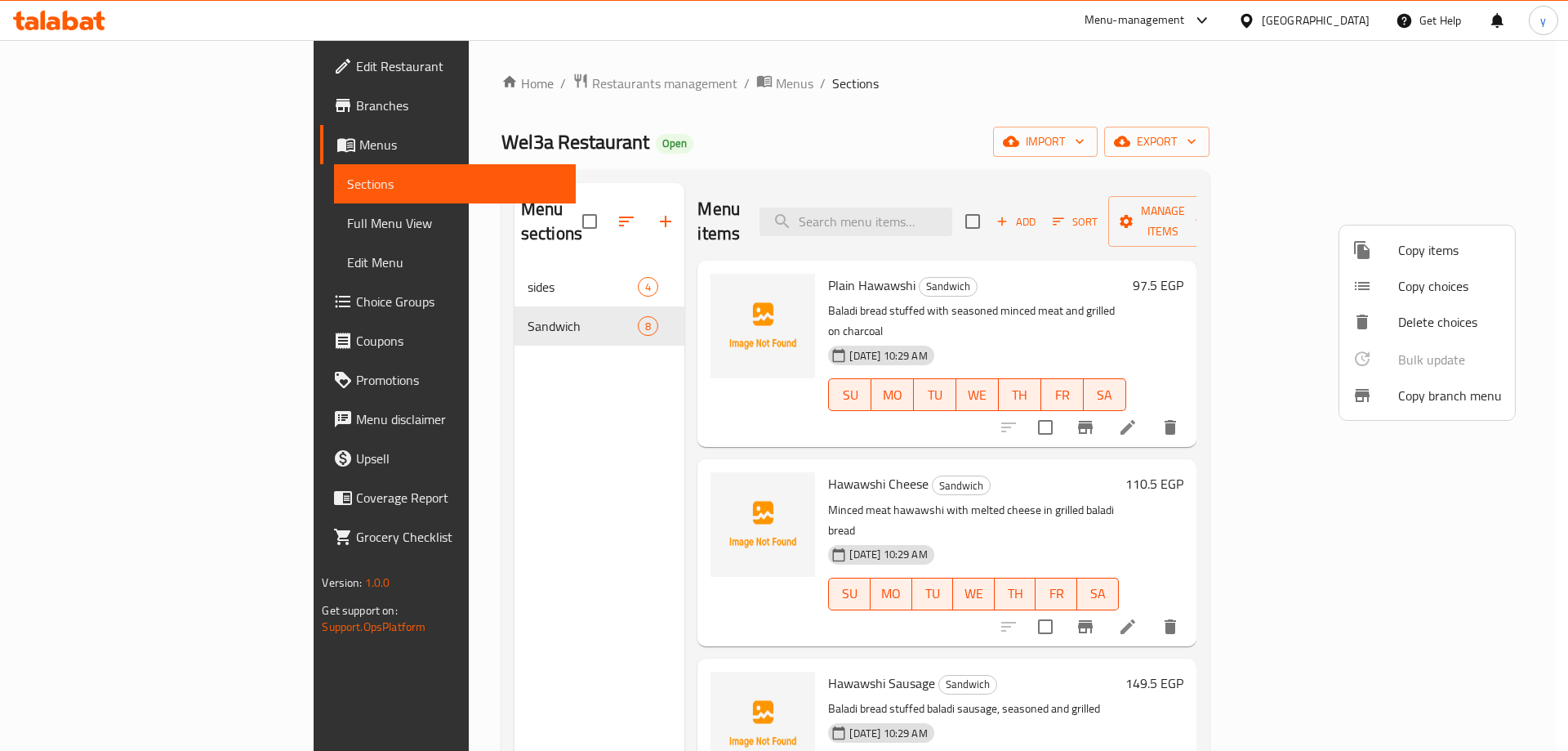
click at [69, 233] on div at bounding box center [784, 376] width 1568 height 751
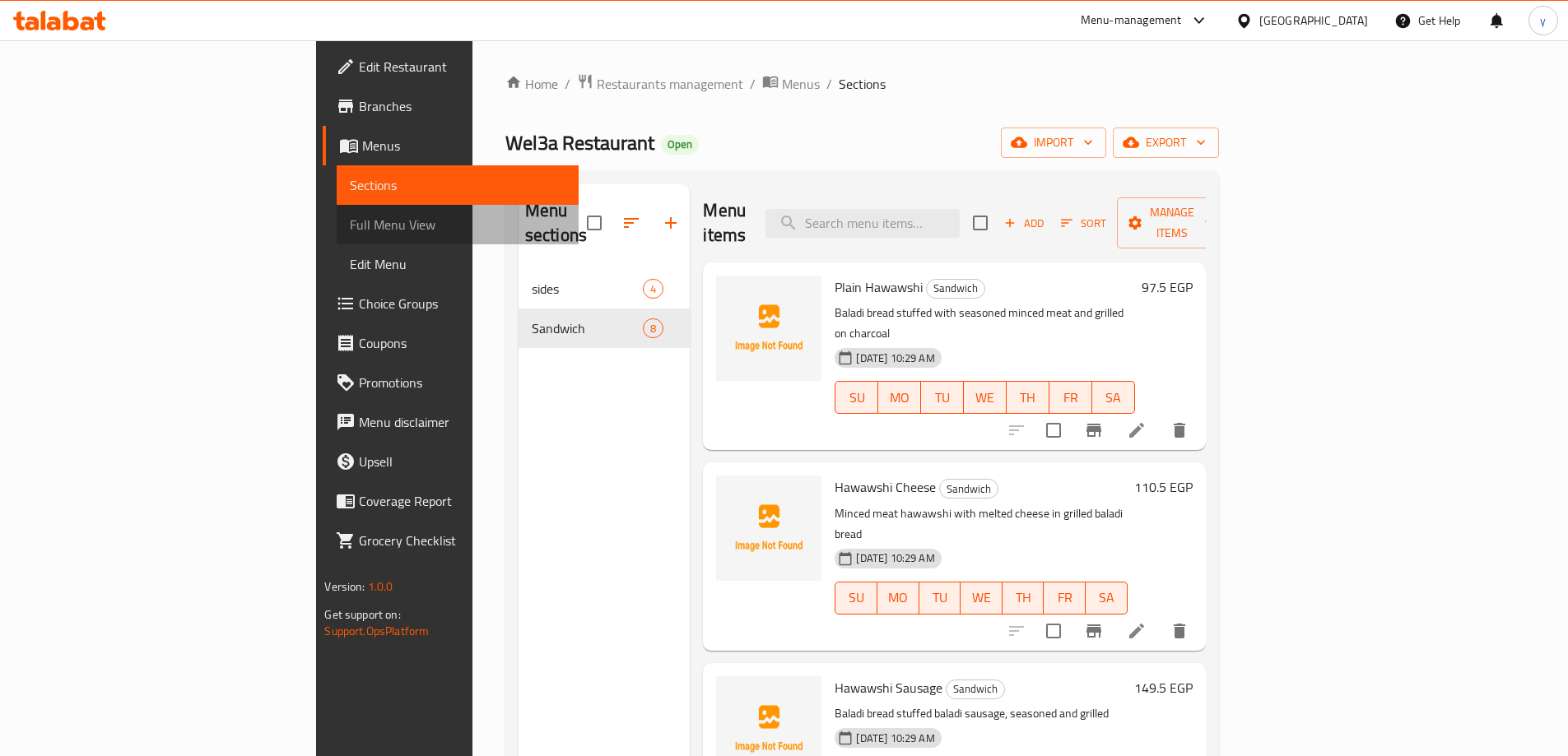
click at [350, 234] on span "Full Menu View" at bounding box center [457, 224] width 215 height 20
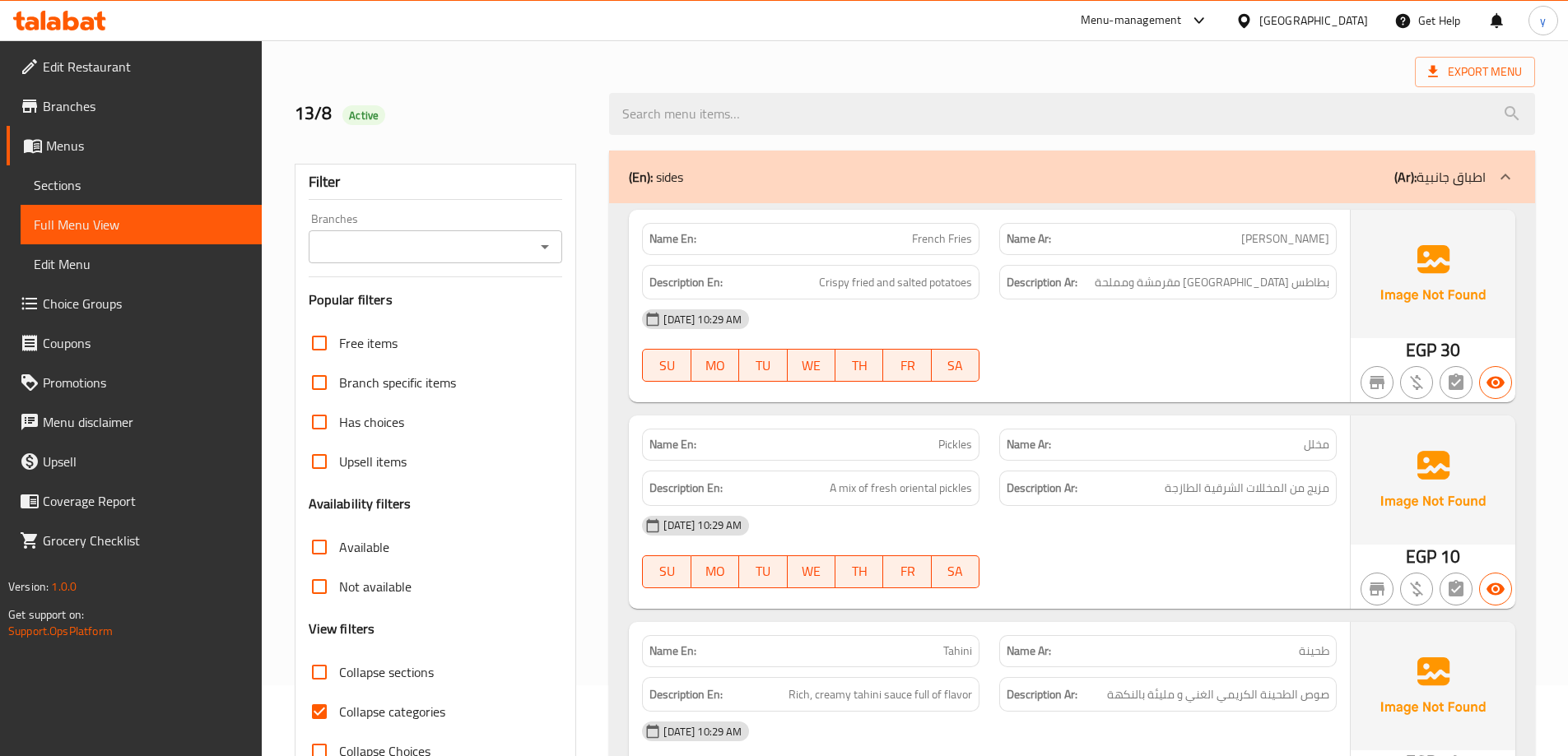
scroll to position [164, 0]
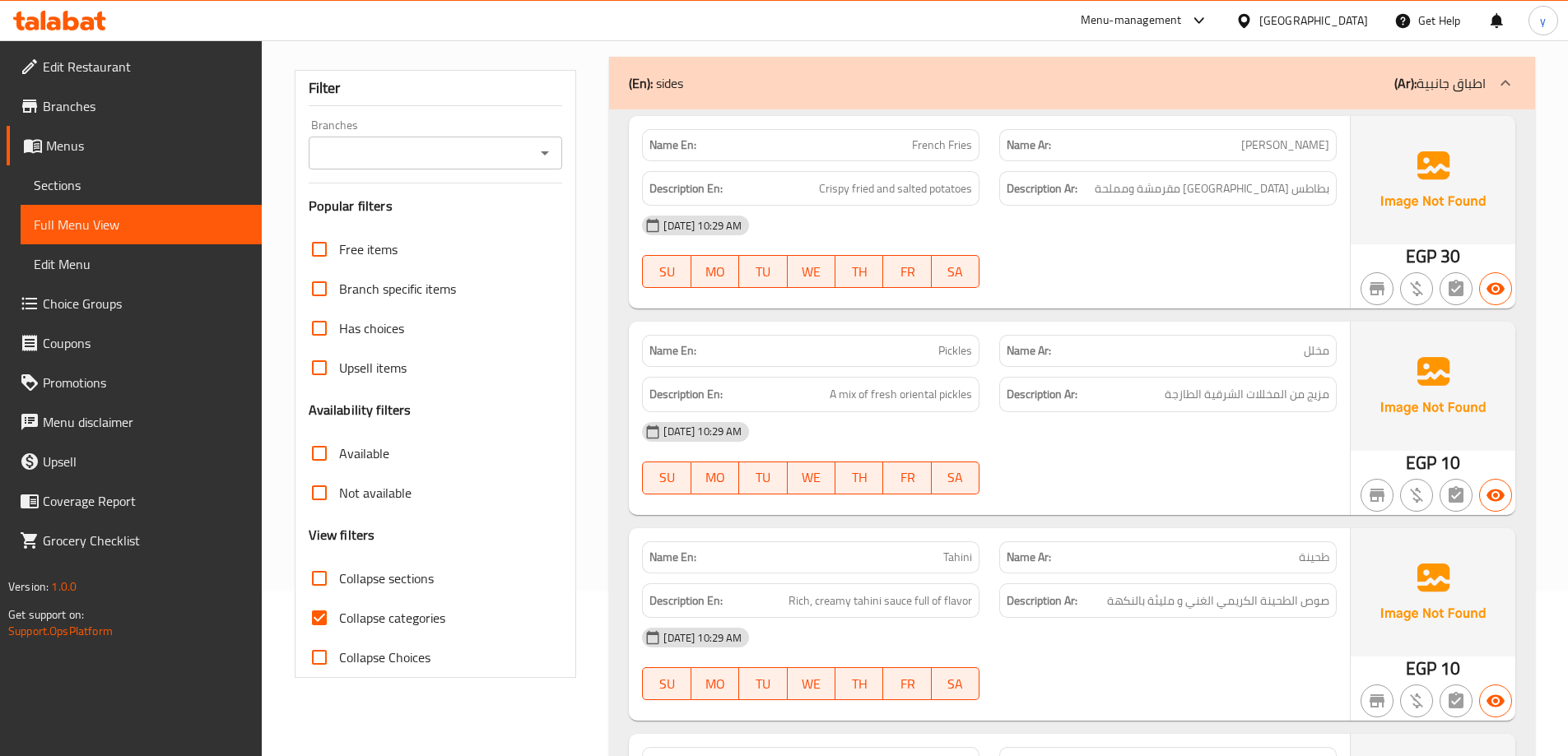
click at [354, 608] on span "Collapse categories" at bounding box center [392, 618] width 106 height 20
click at [339, 605] on input "Collapse categories" at bounding box center [319, 617] width 39 height 39
checkbox input "false"
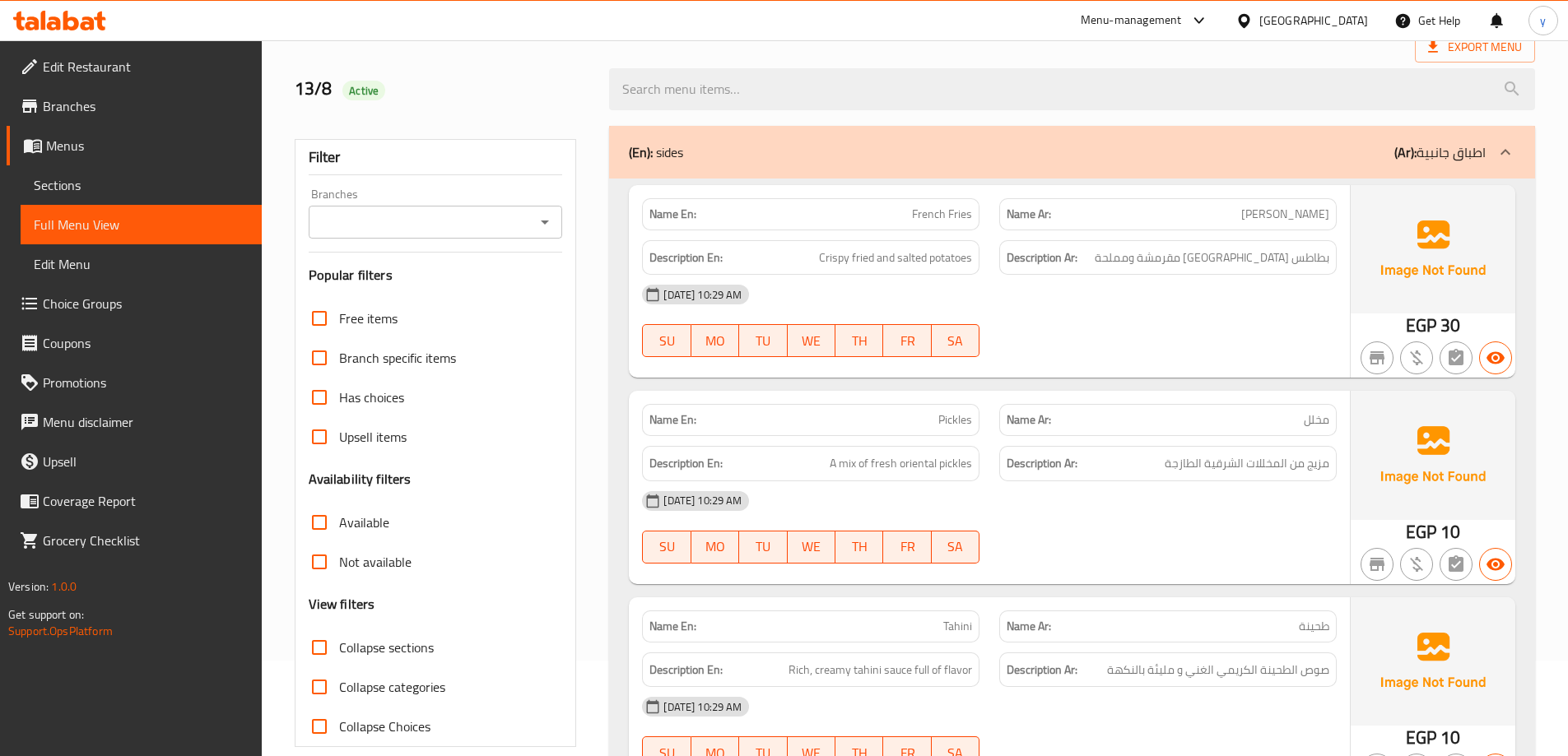
scroll to position [83, 0]
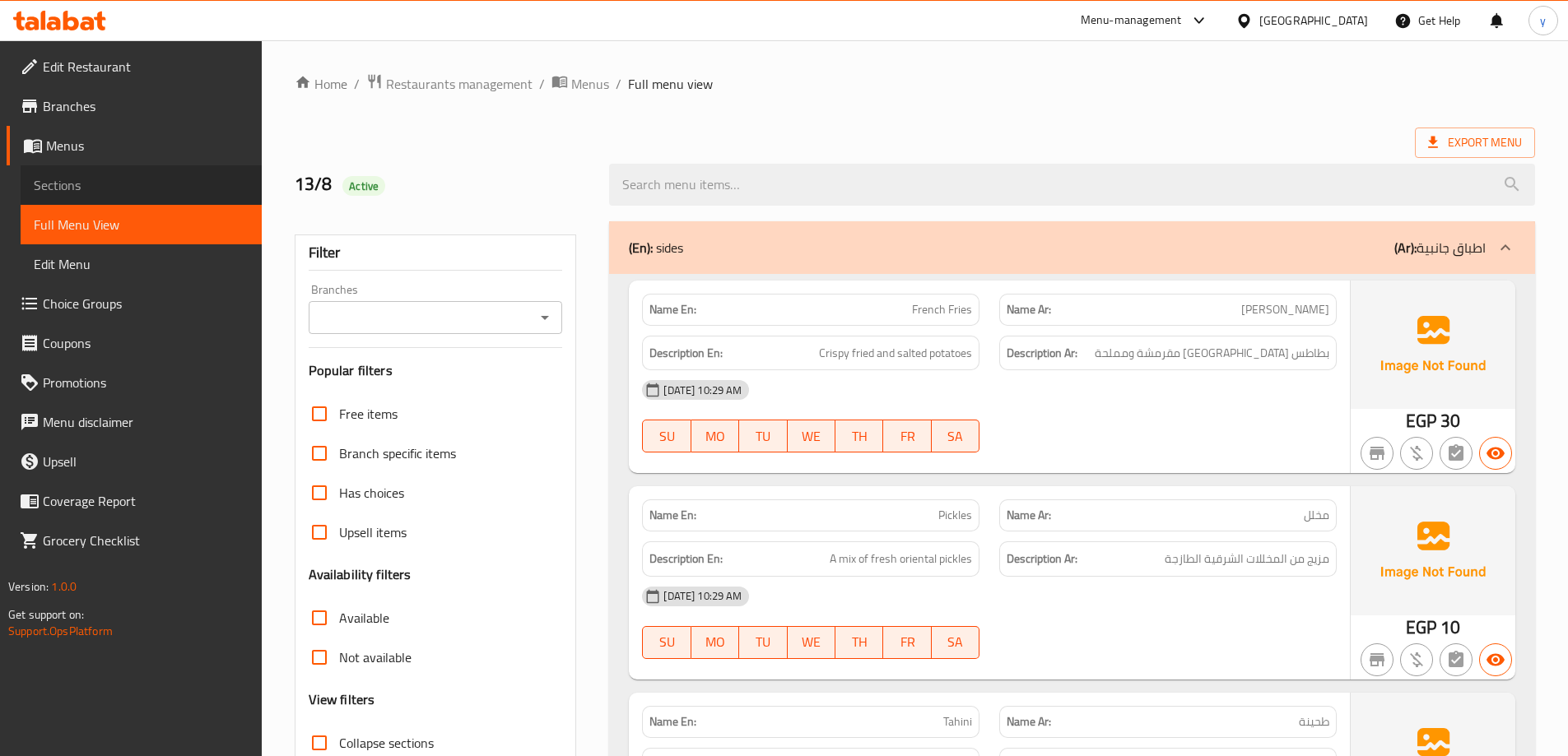
click at [109, 187] on span "Sections" at bounding box center [141, 185] width 215 height 20
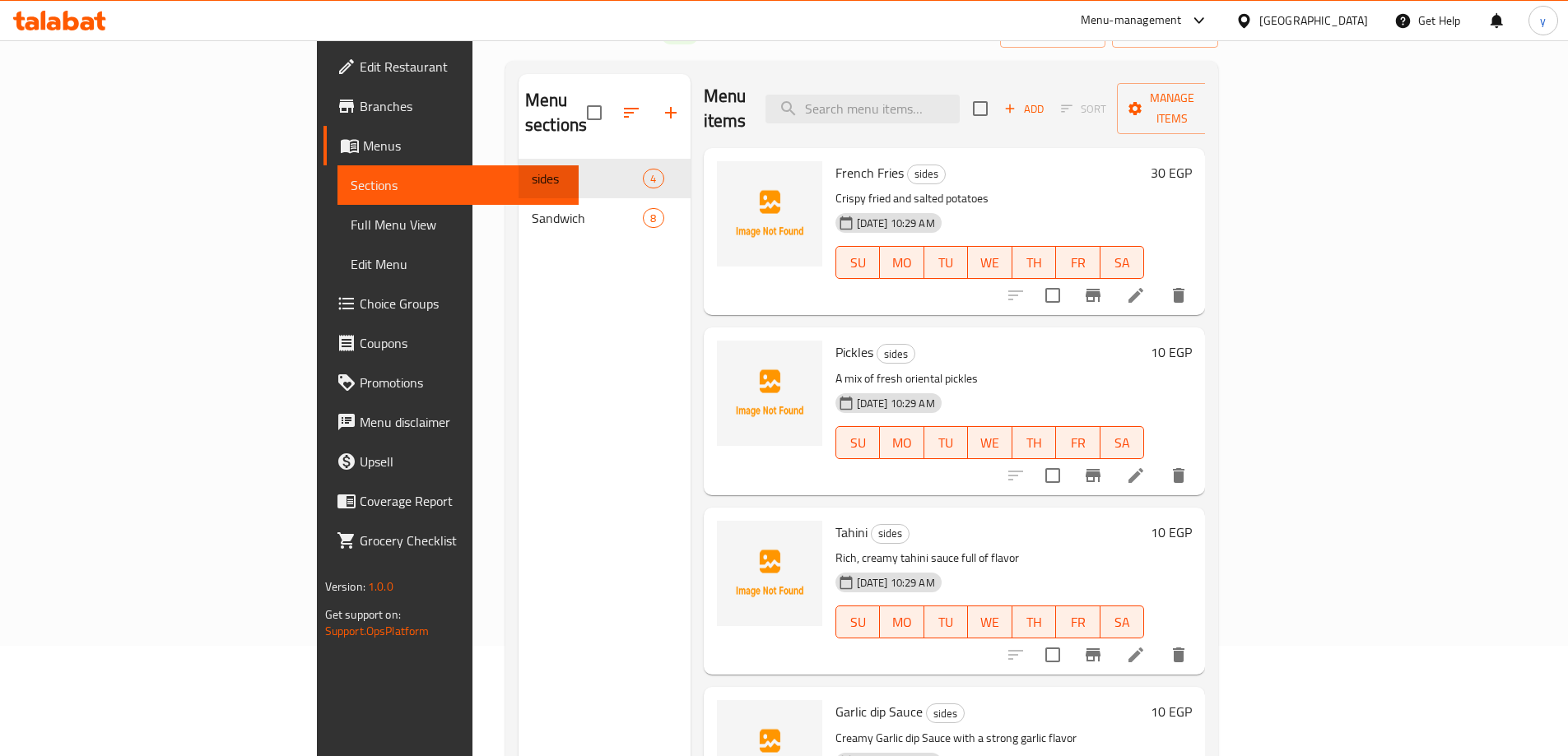
scroll to position [231, 0]
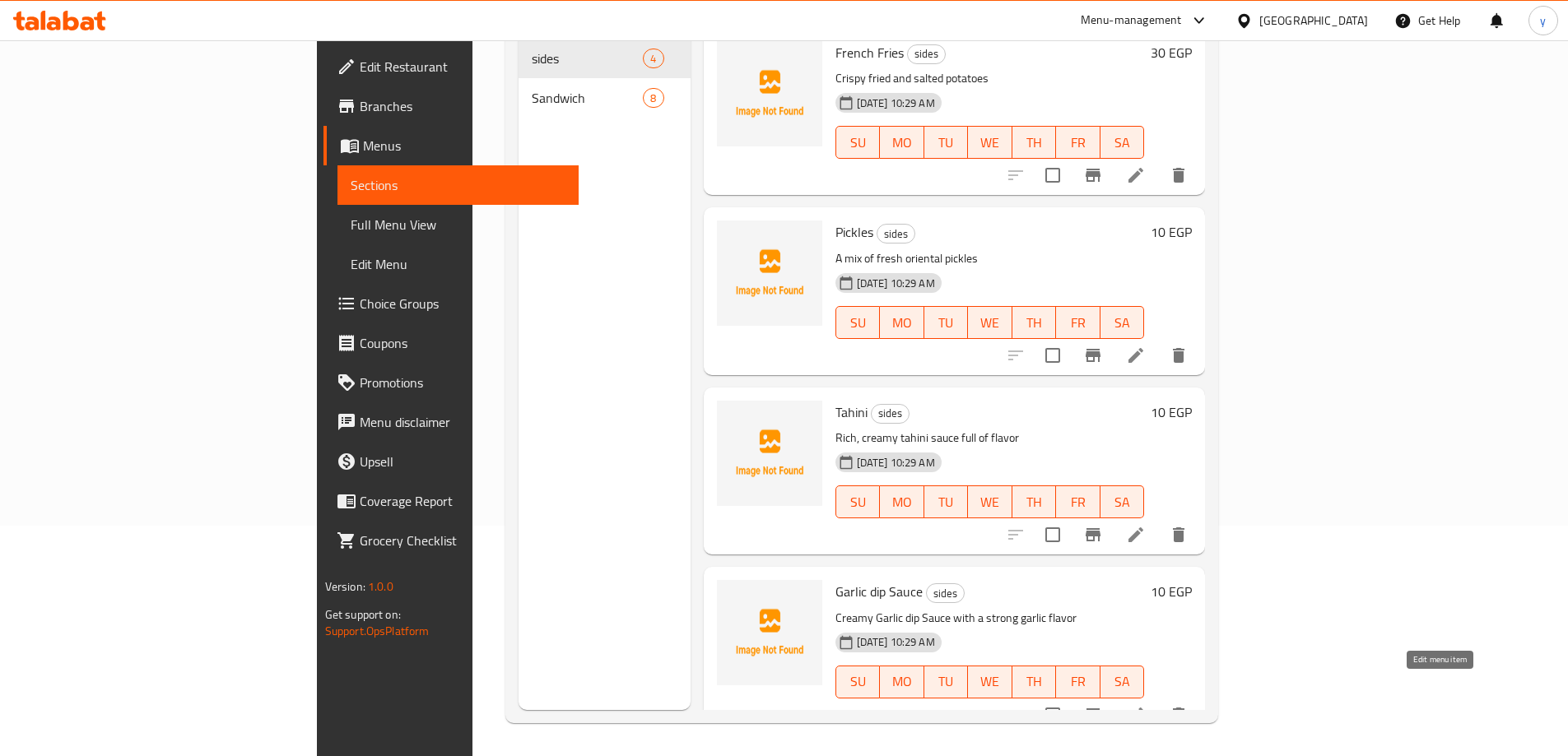
click at [1145, 705] on icon at bounding box center [1136, 715] width 20 height 20
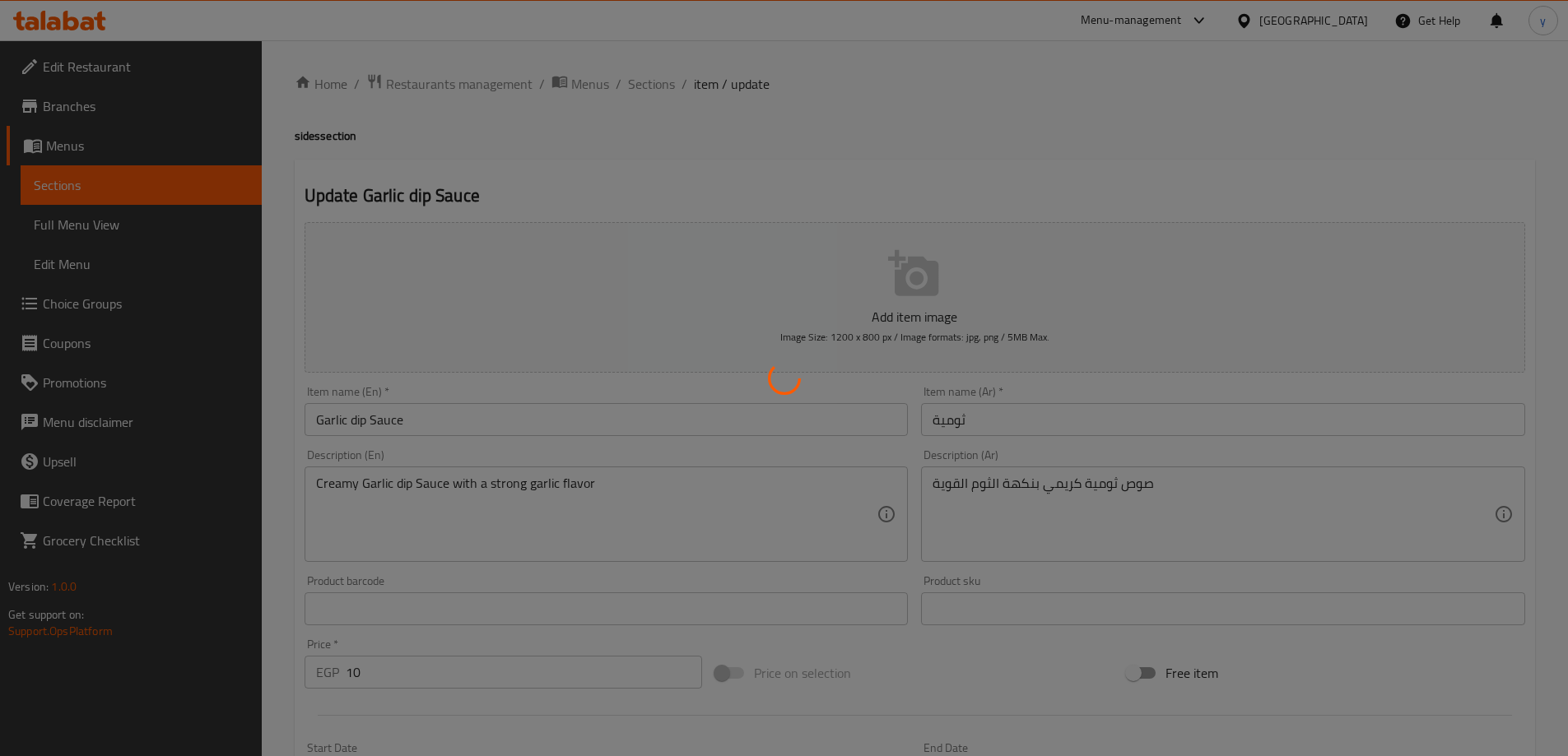
click at [1055, 401] on div at bounding box center [784, 378] width 1568 height 756
click at [1059, 418] on div at bounding box center [784, 378] width 1568 height 756
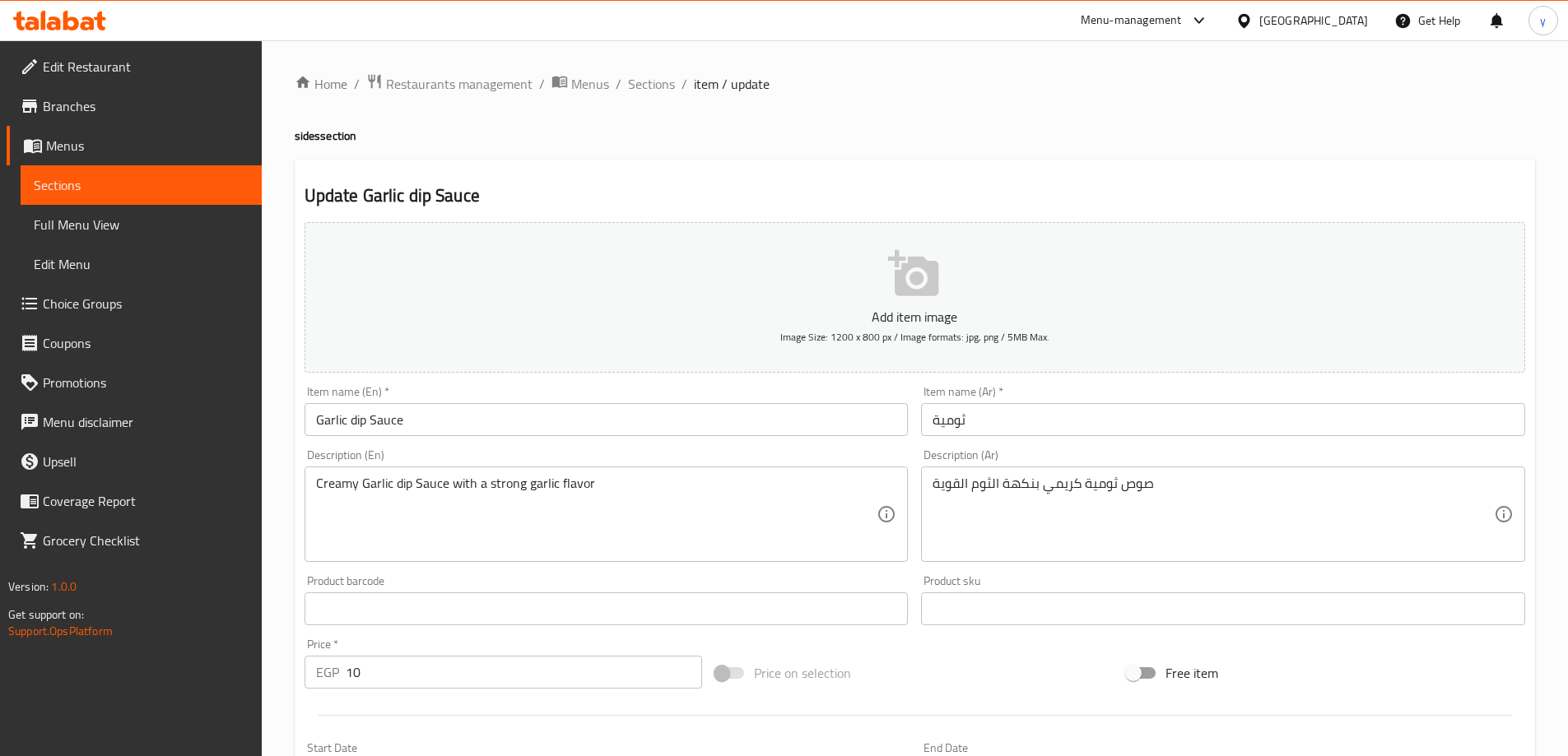
click at [1059, 418] on input "ثومية" at bounding box center [1223, 420] width 604 height 33
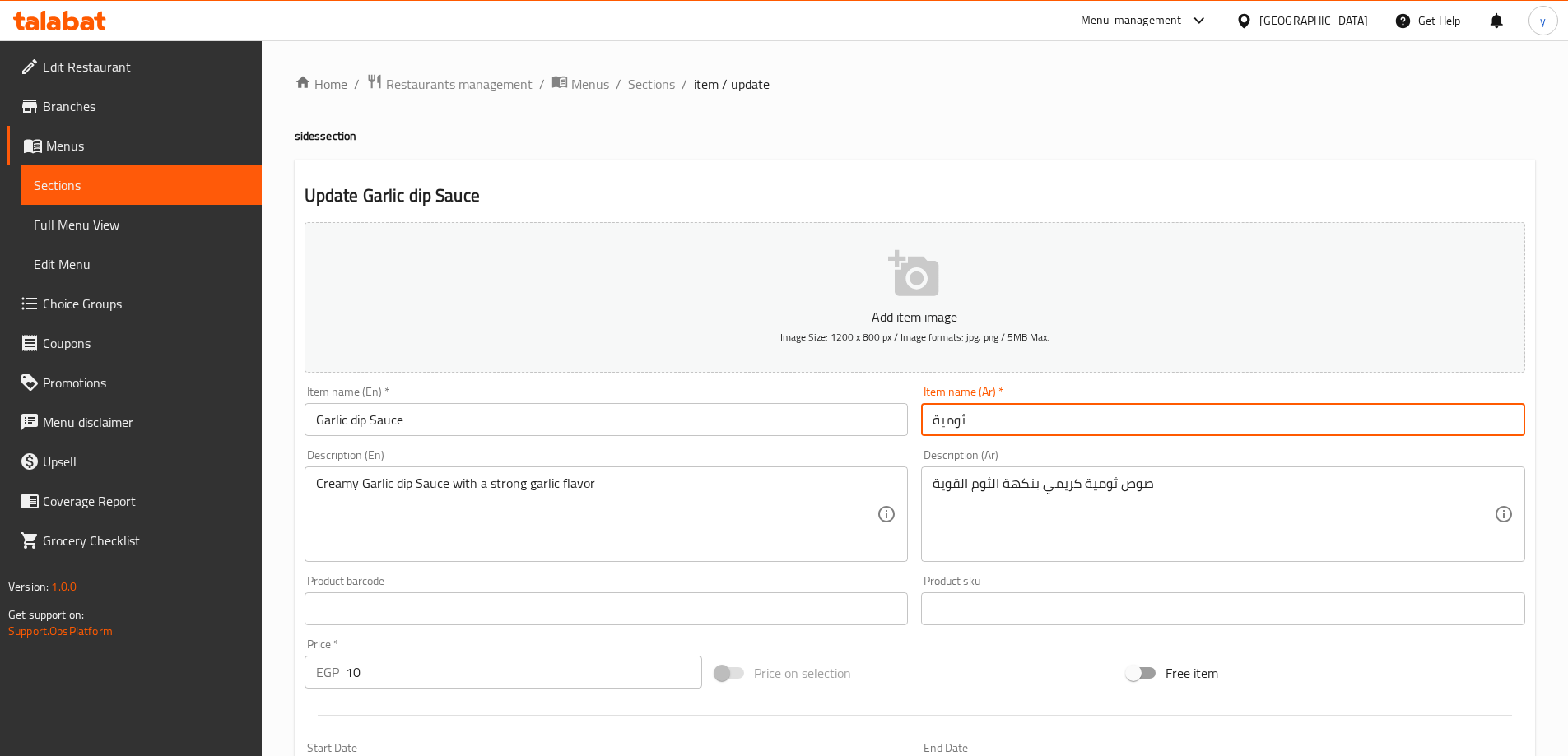
click at [383, 428] on input "Garlic dip Sauce" at bounding box center [606, 420] width 604 height 33
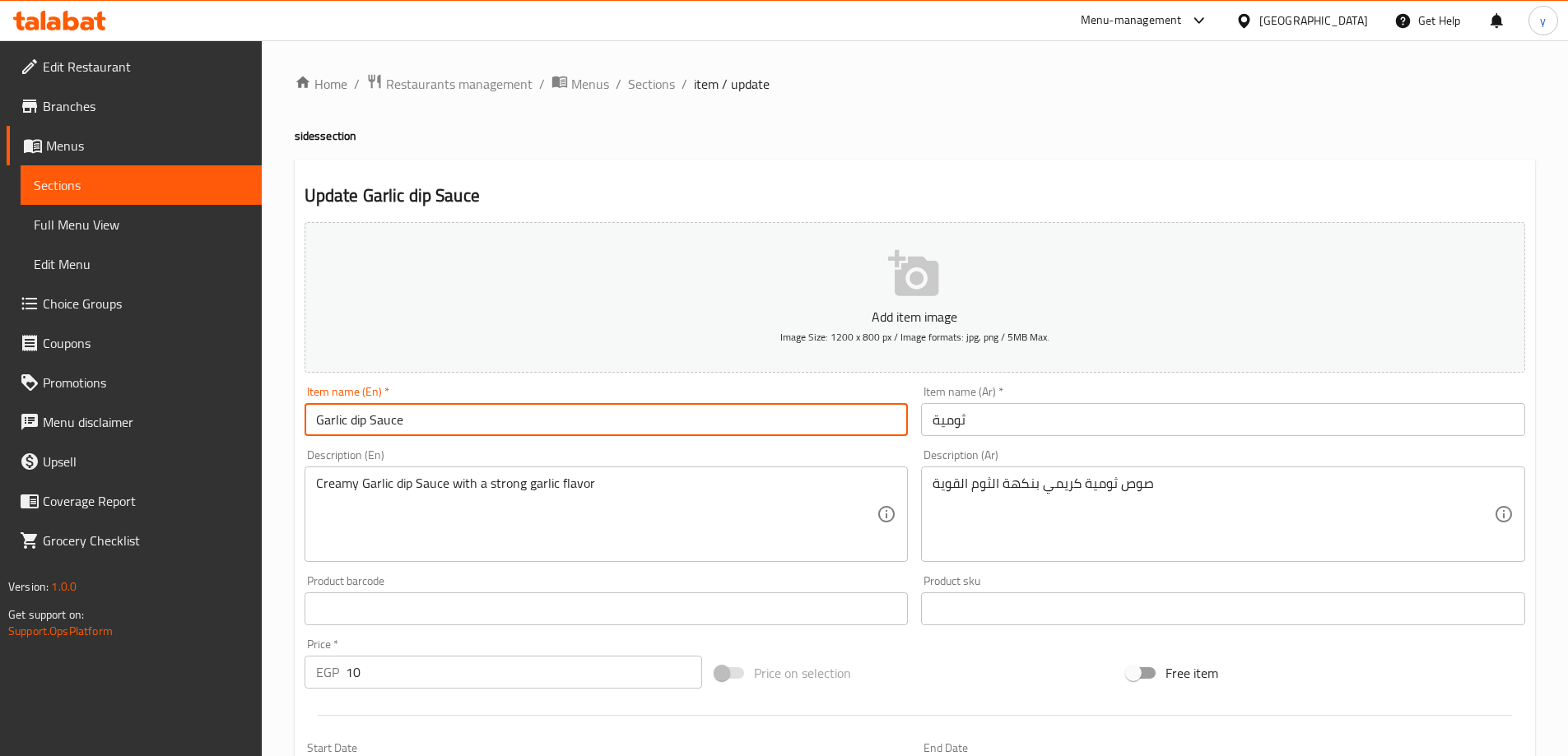
click at [383, 428] on input "Garlic dip Sauce" at bounding box center [606, 420] width 604 height 33
type input "Garlic dip"
click at [1007, 429] on input "ثومية" at bounding box center [1223, 420] width 604 height 33
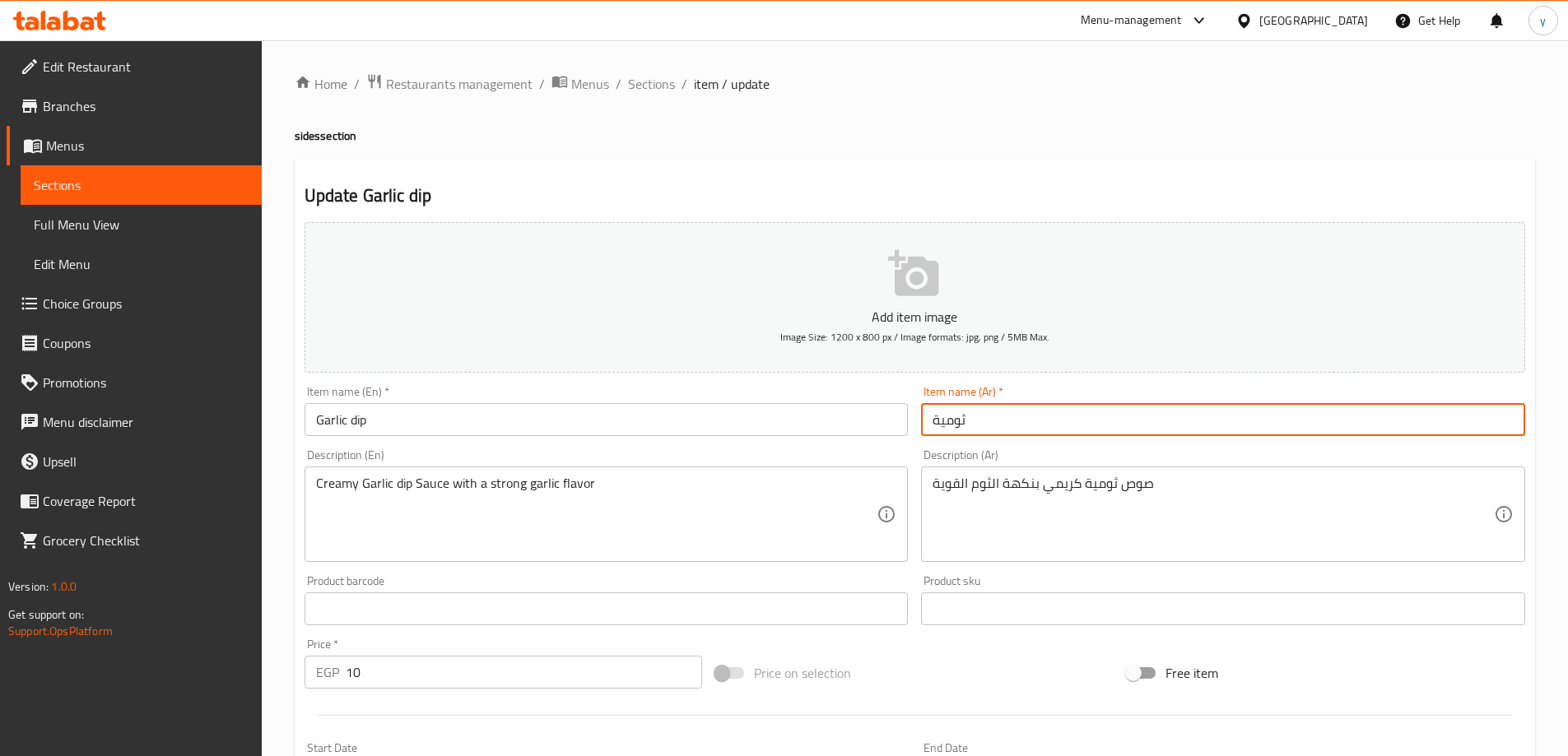
click at [961, 418] on input "ثومية" at bounding box center [1223, 420] width 604 height 33
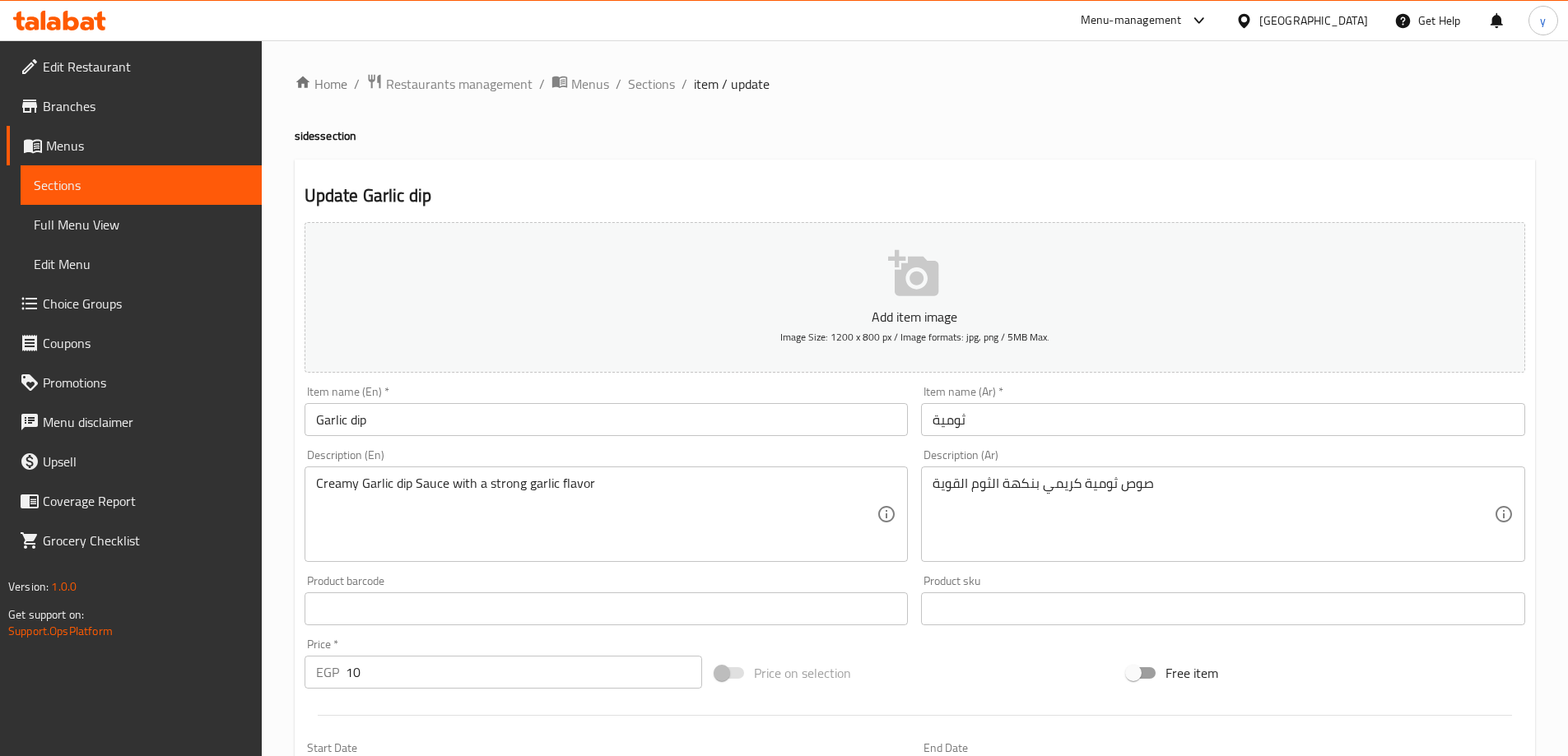
scroll to position [406, 0]
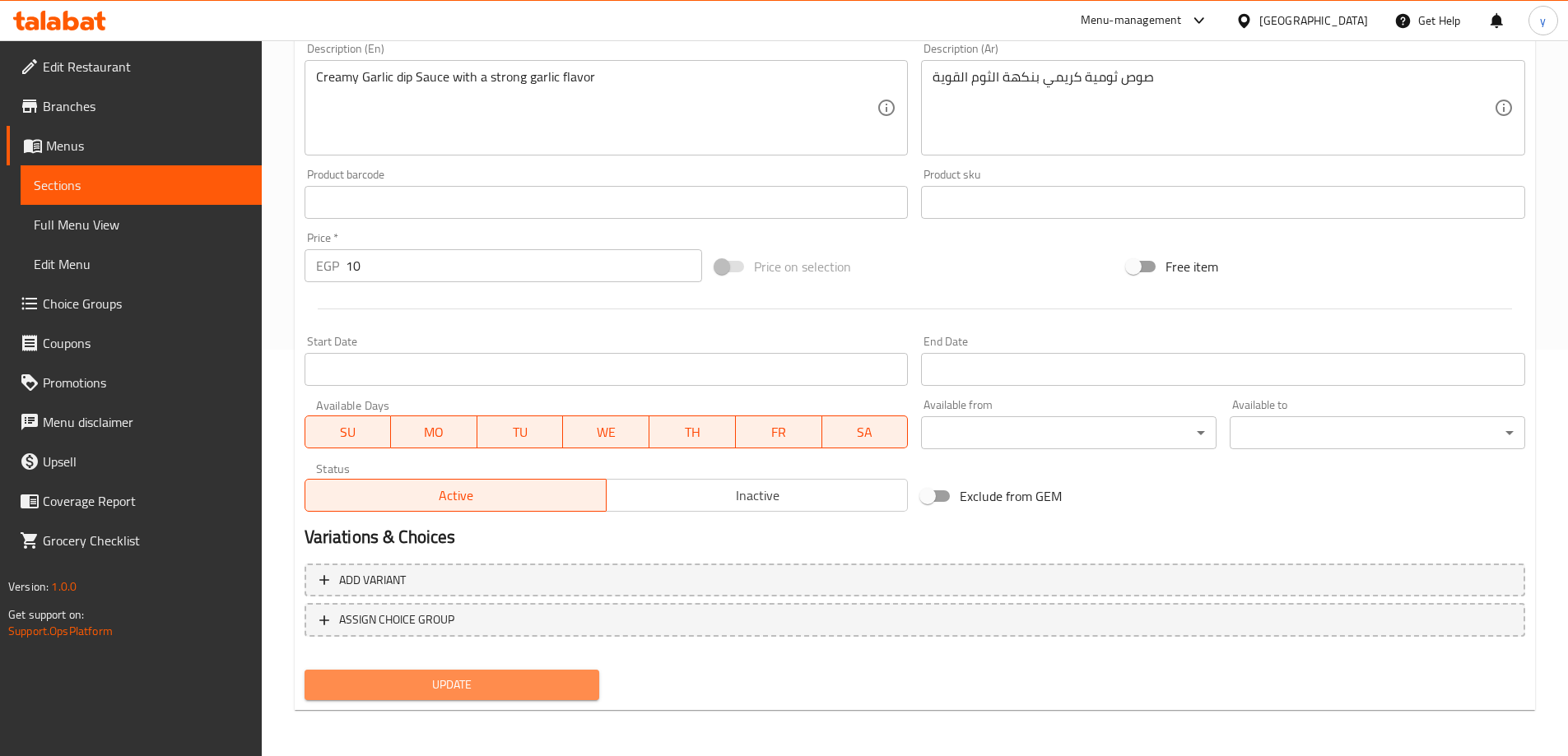
click at [574, 683] on span "Update" at bounding box center [452, 684] width 269 height 21
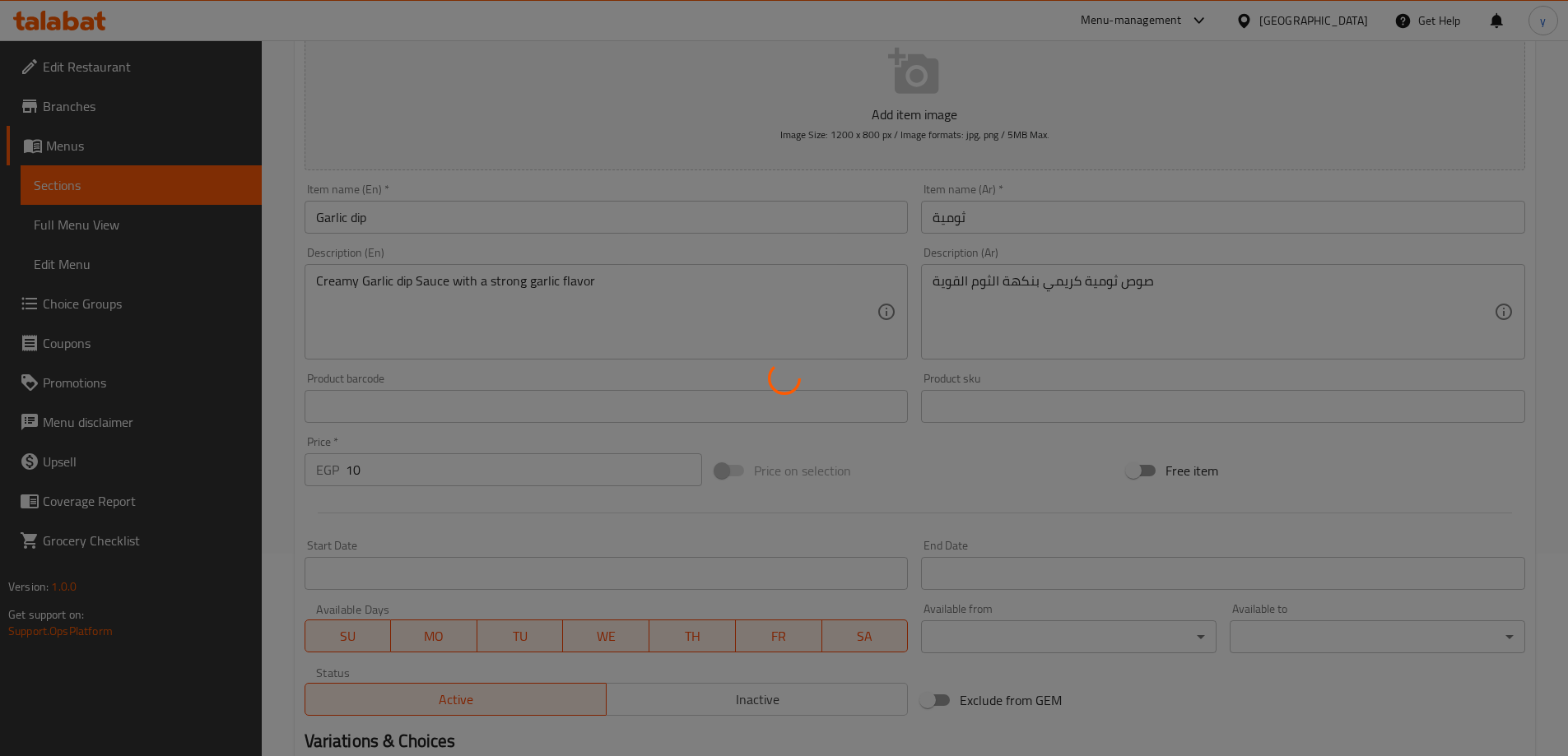
scroll to position [0, 0]
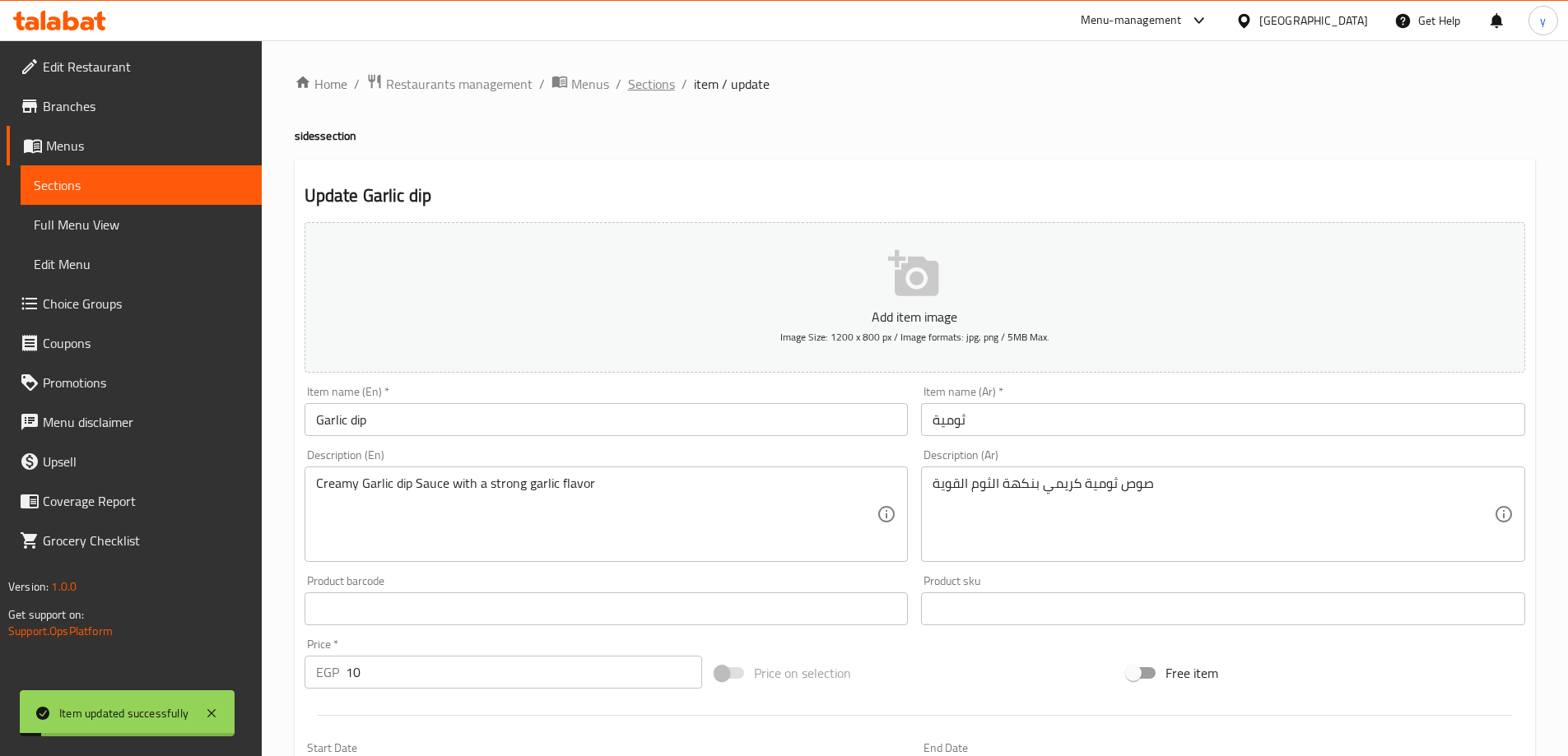
click at [657, 83] on span "Sections" at bounding box center [652, 84] width 47 height 20
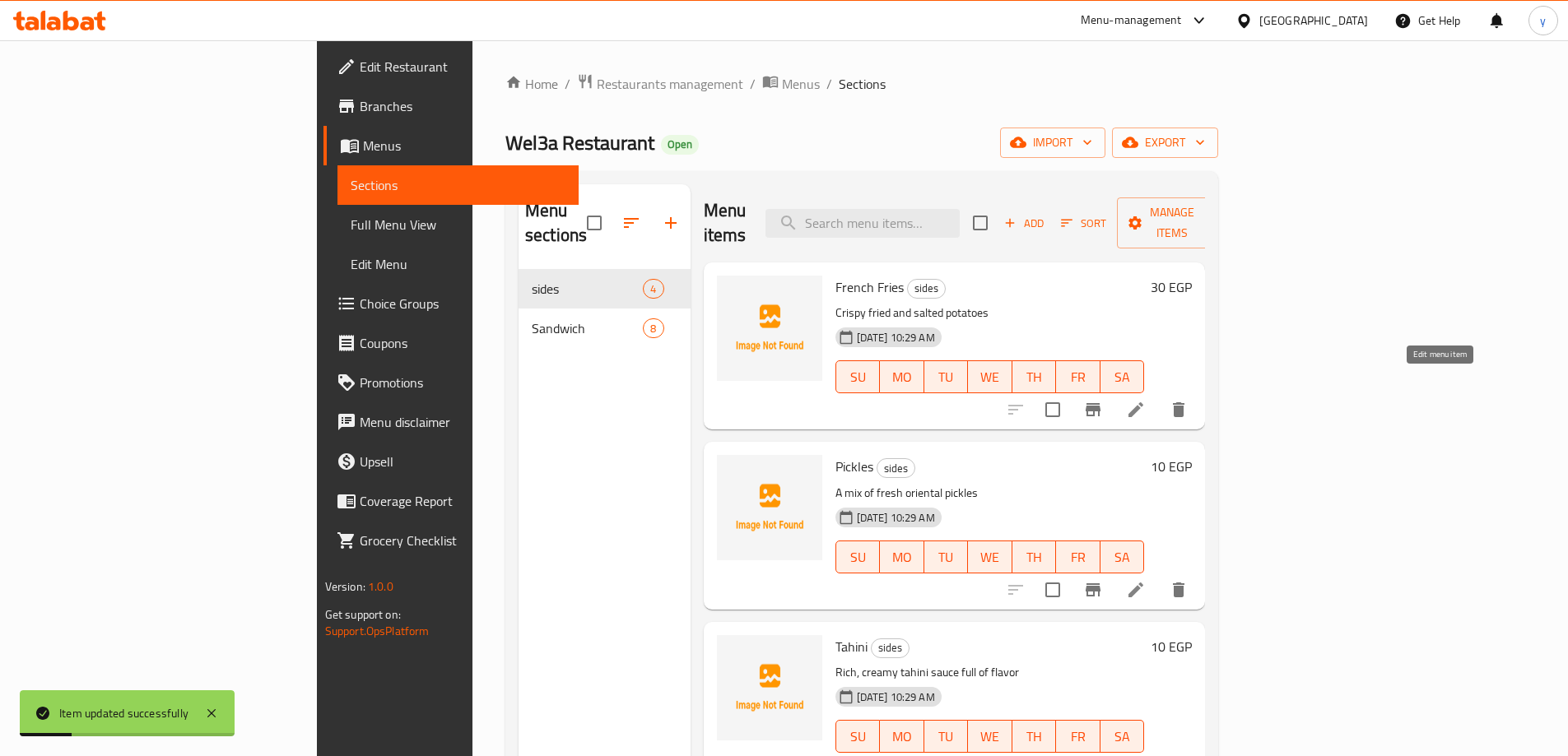
click at [1145, 400] on icon at bounding box center [1136, 410] width 20 height 20
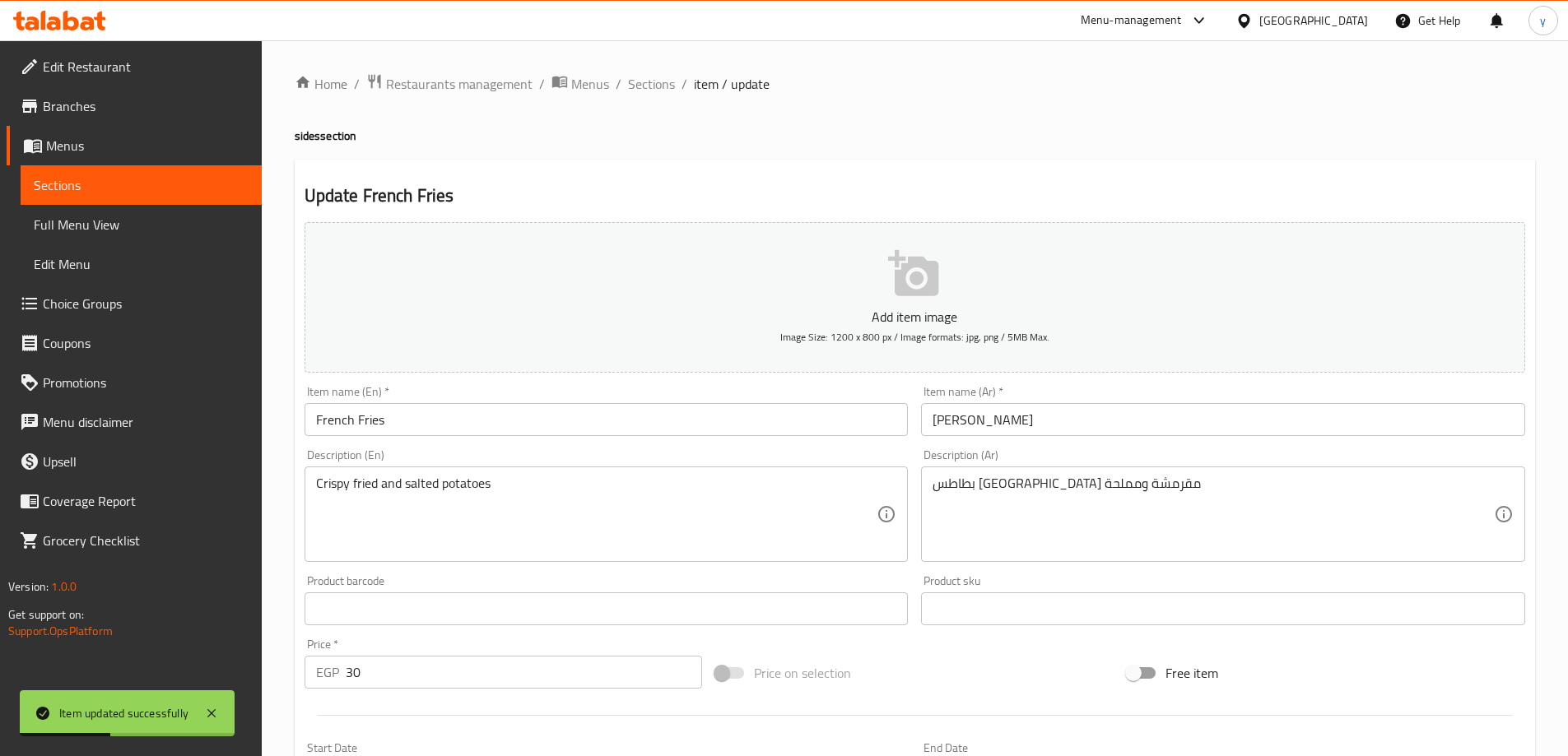
drag, startPoint x: 666, startPoint y: 81, endPoint x: 408, endPoint y: 18, distance: 265.6
click at [665, 83] on span "Sections" at bounding box center [652, 84] width 47 height 20
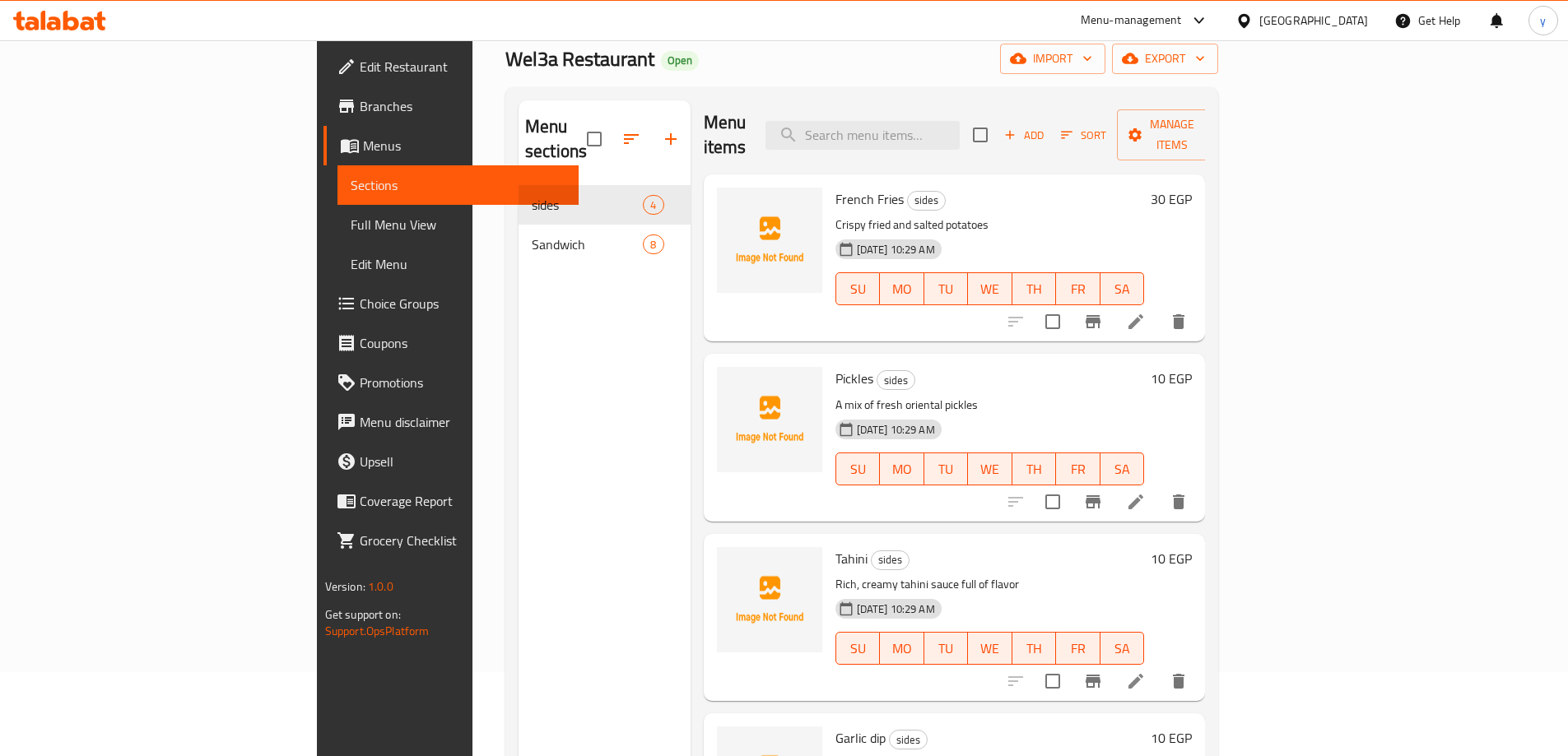
scroll to position [164, 0]
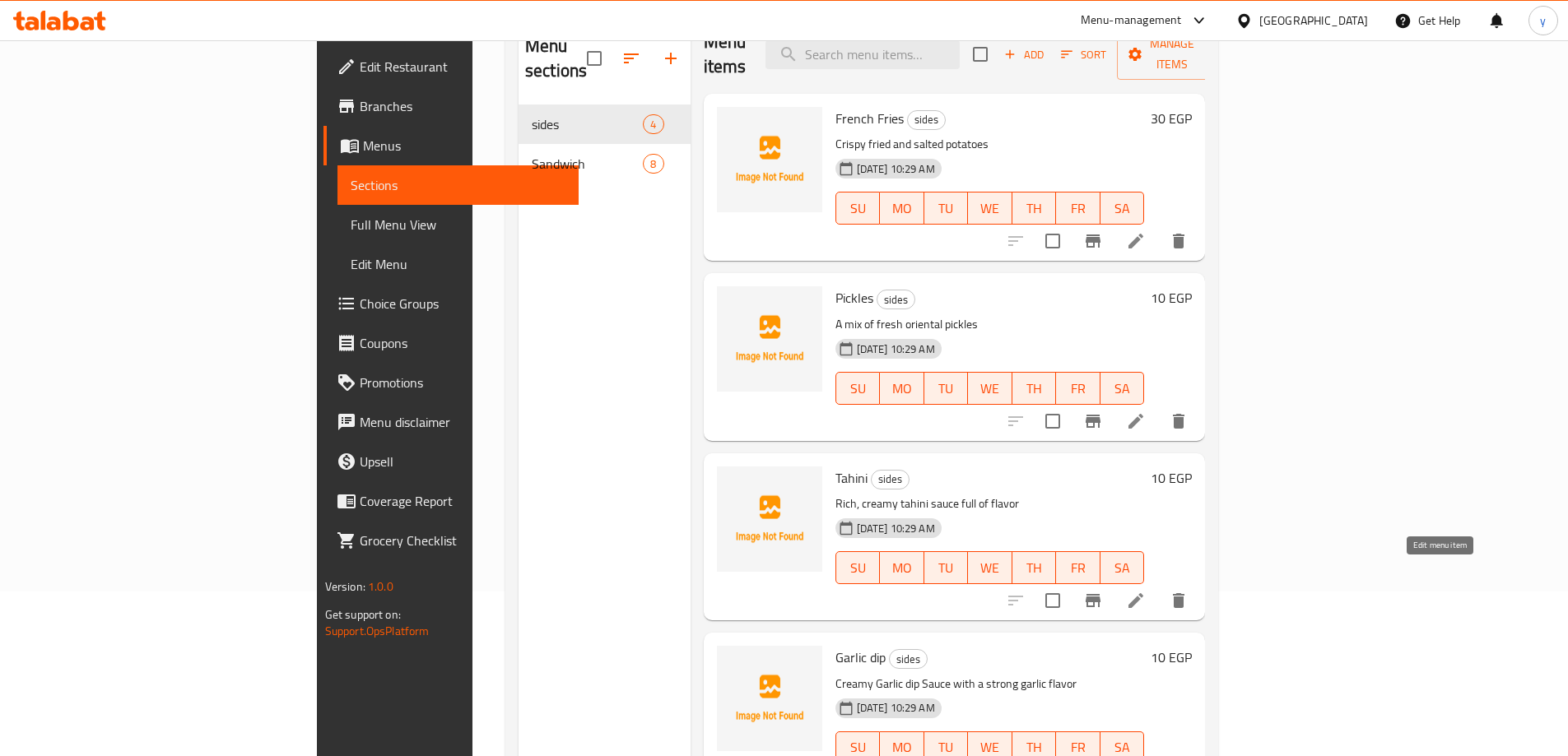
click at [1145, 591] on icon at bounding box center [1136, 601] width 20 height 20
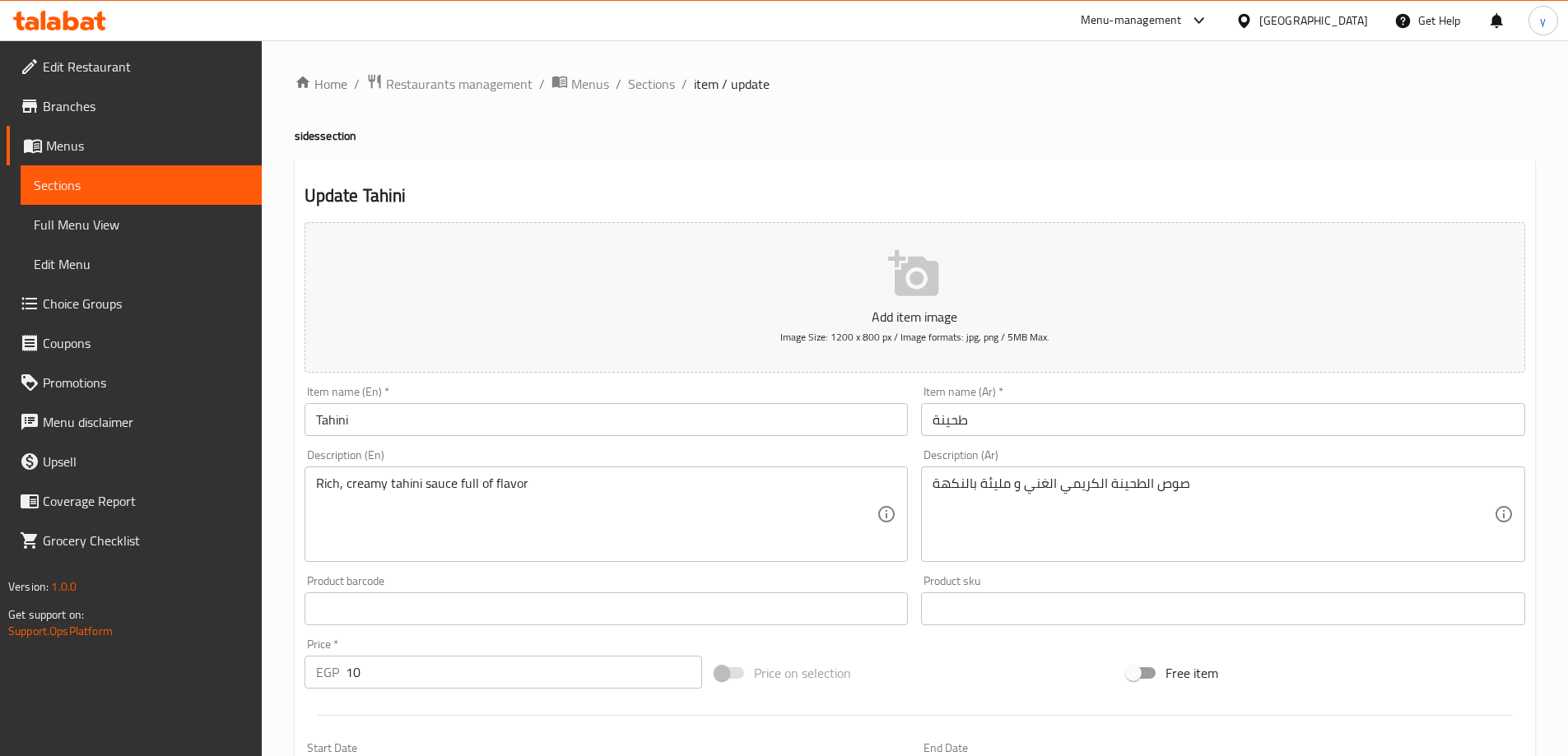
click at [1233, 504] on div at bounding box center [784, 378] width 1568 height 756
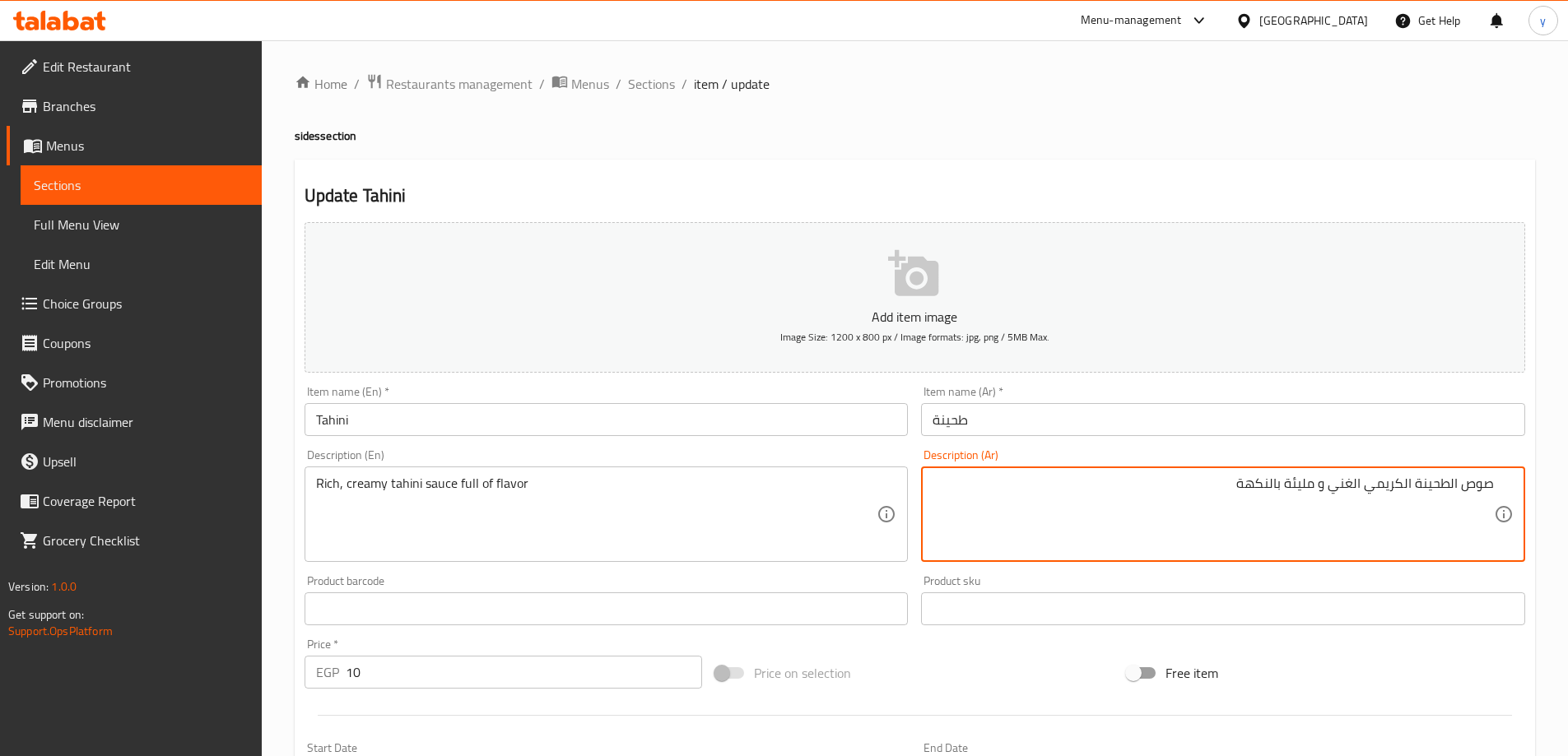
click at [1293, 492] on textarea "صوص الطحينة الكريمي الغني و مليئة بالنكهة" at bounding box center [1213, 514] width 561 height 78
click at [1303, 485] on textarea "صوص الطحينة الكريمي الغني و مليئة بالنكهة" at bounding box center [1213, 514] width 561 height 78
type textarea "صوص الطحينة الكريمي الغني بالنكهة"
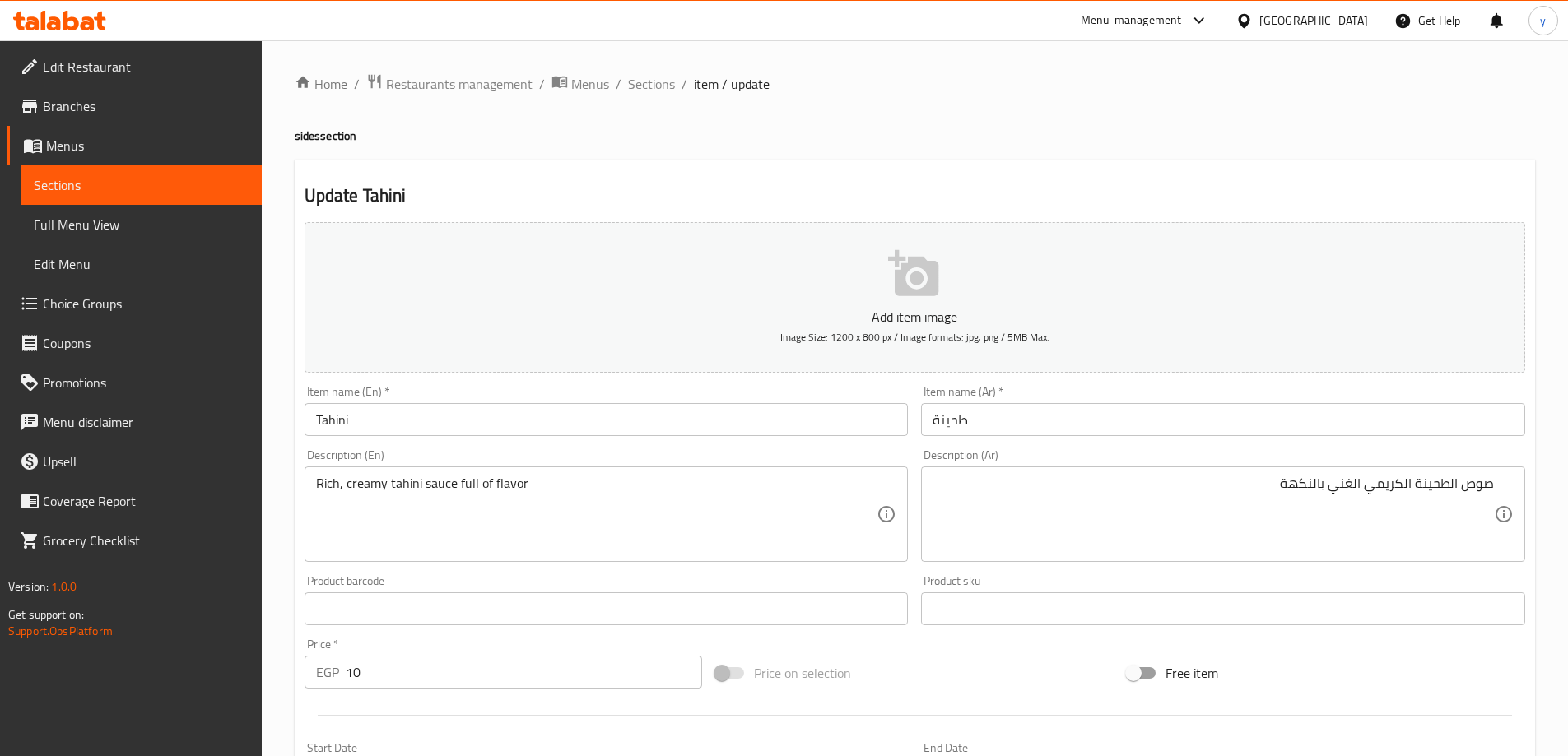
click at [1179, 105] on div "Home / Restaurants management / Menus / Sections / item / update sides section …" at bounding box center [914, 602] width 1240 height 1057
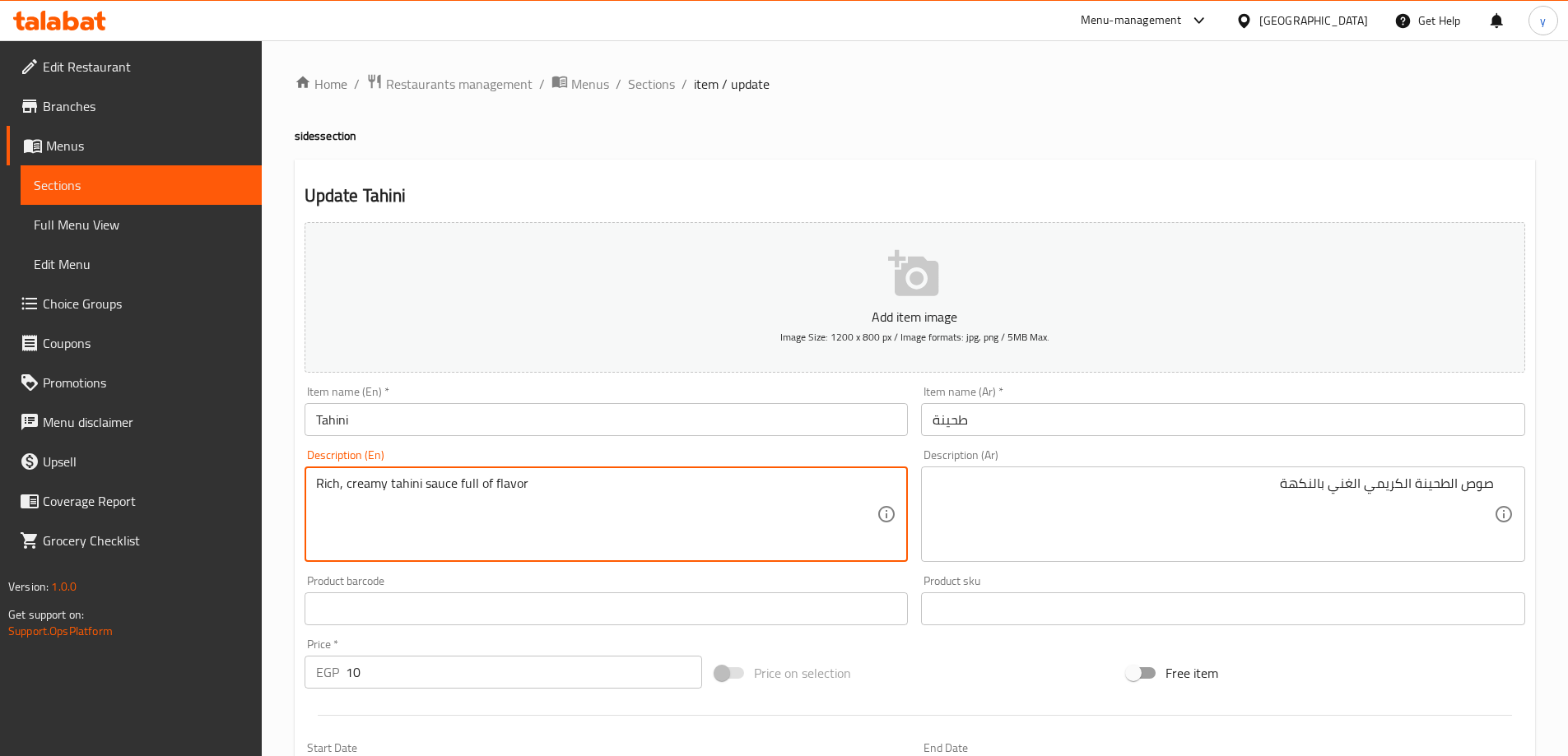
drag, startPoint x: 461, startPoint y: 484, endPoint x: 490, endPoint y: 496, distance: 31.4
click at [684, 524] on textarea "Rich, creamy tahini sauce flavor" at bounding box center [596, 514] width 561 height 78
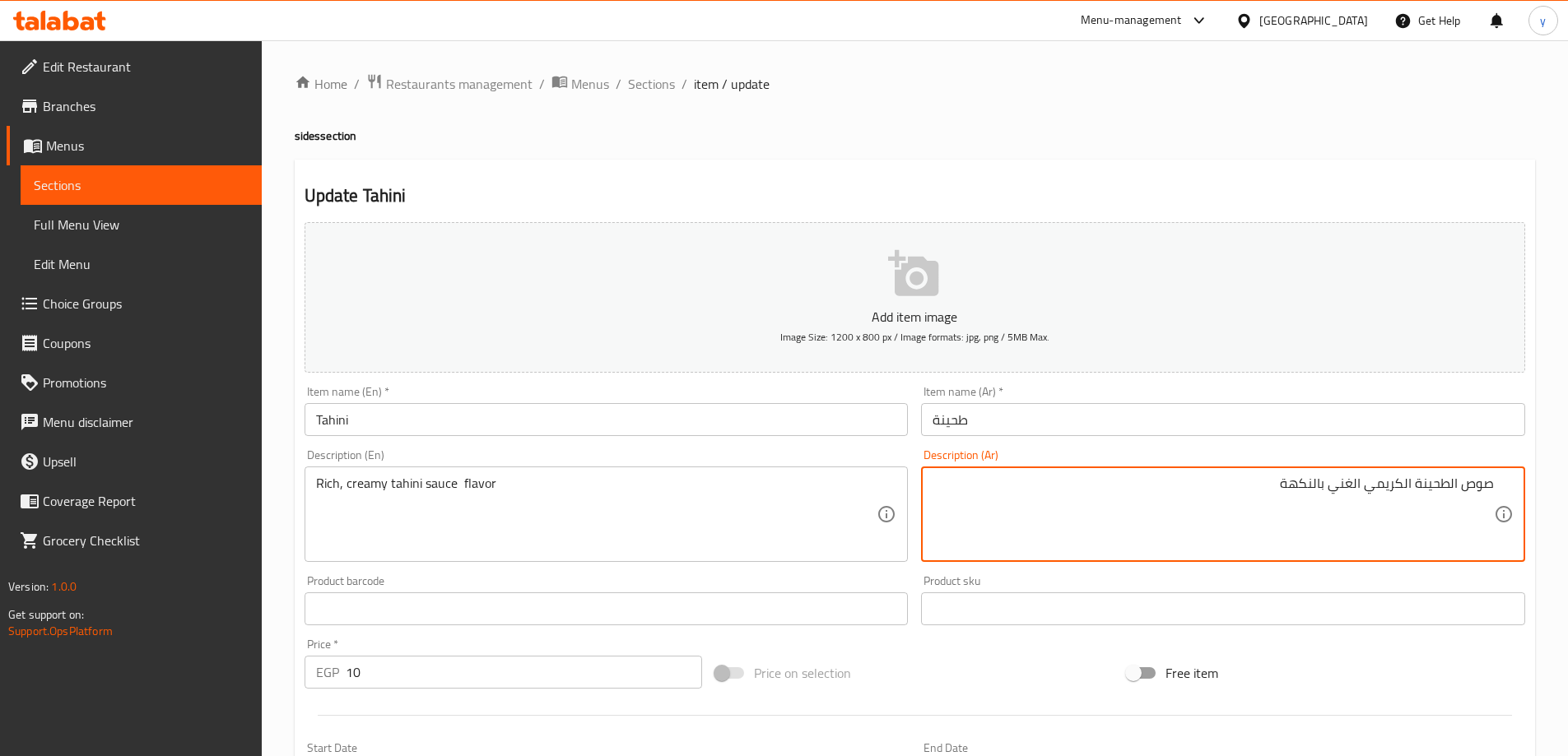
click at [1225, 499] on textarea "صوص الطحينة الكريمي الغني بالنكهة" at bounding box center [1213, 514] width 561 height 78
click at [1254, 549] on textarea "صوص الطحينة الكريمي الغني بالنكهة" at bounding box center [1213, 514] width 561 height 78
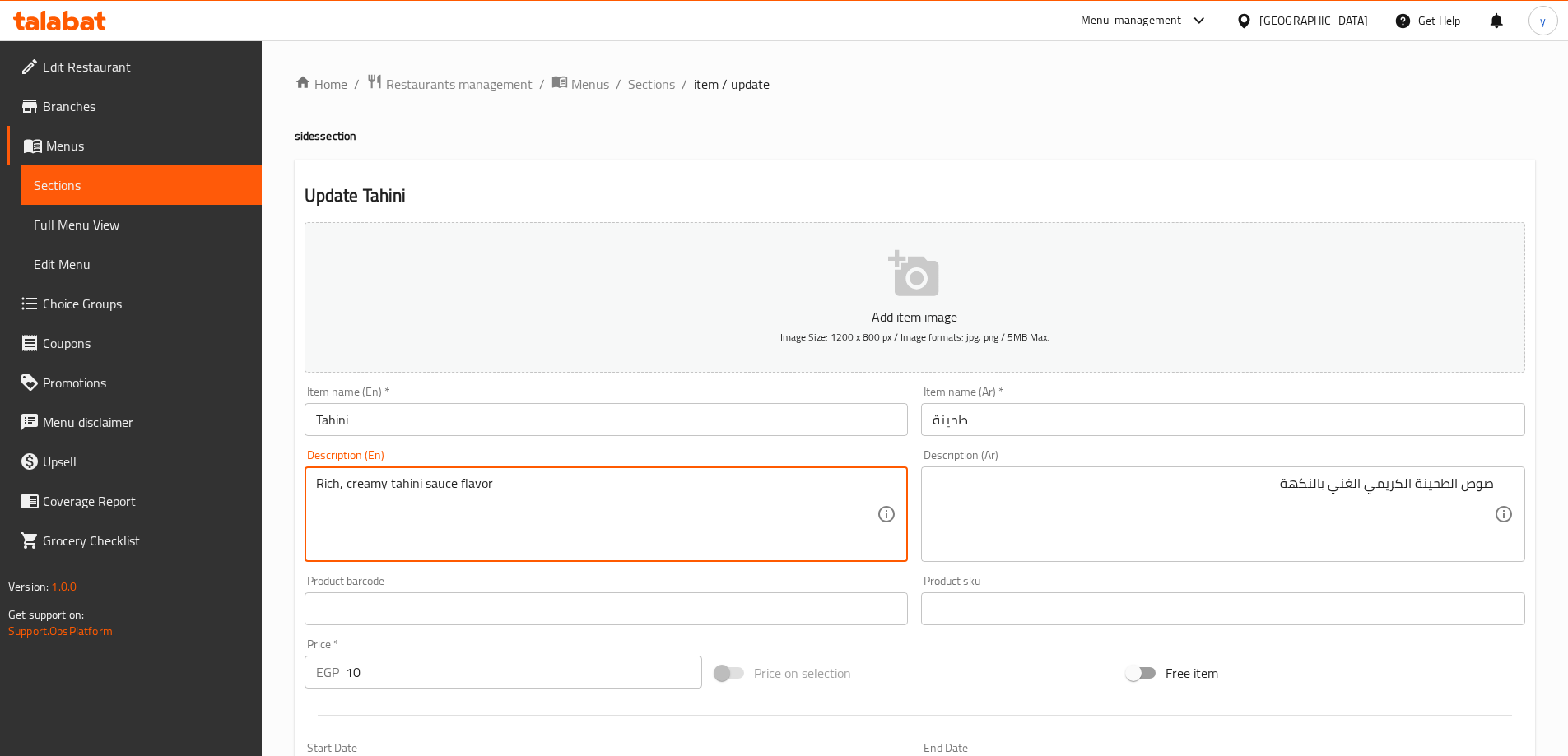
type textarea "Rich, creamy tahini sauce flavor"
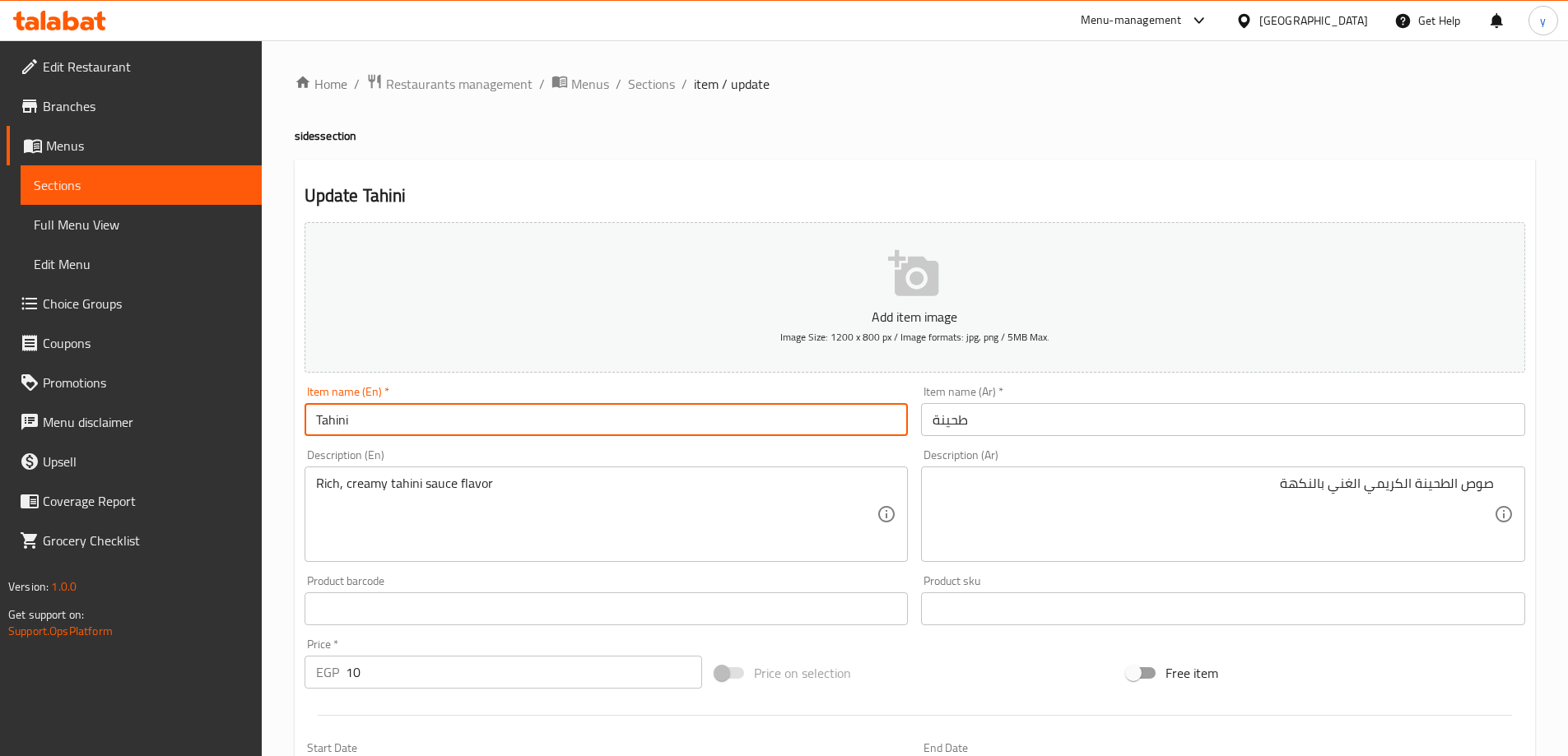
click at [516, 413] on input "Tahini" at bounding box center [606, 420] width 604 height 33
click at [650, 88] on span "Sections" at bounding box center [652, 84] width 47 height 20
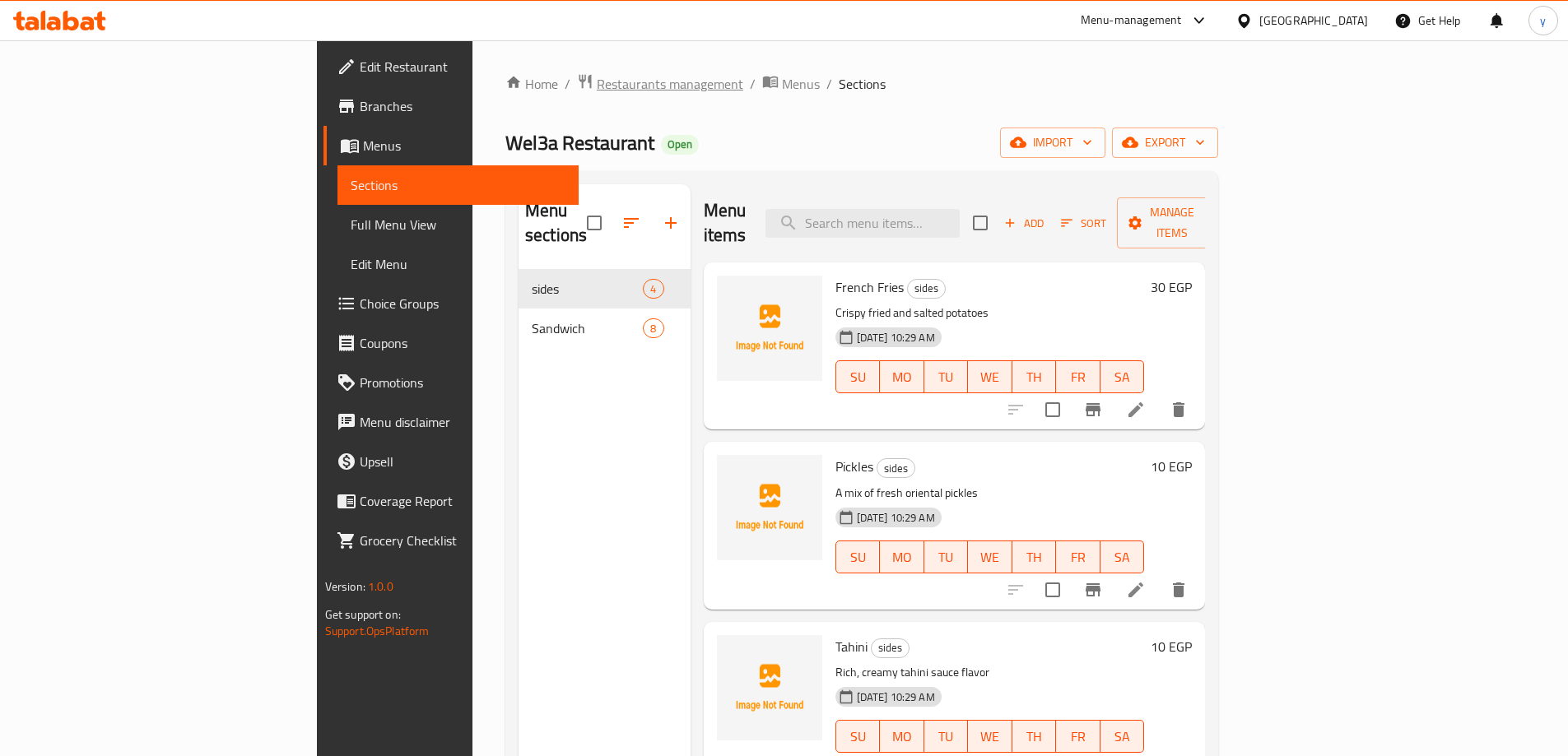
click at [596, 77] on span "Restaurants management" at bounding box center [669, 84] width 146 height 20
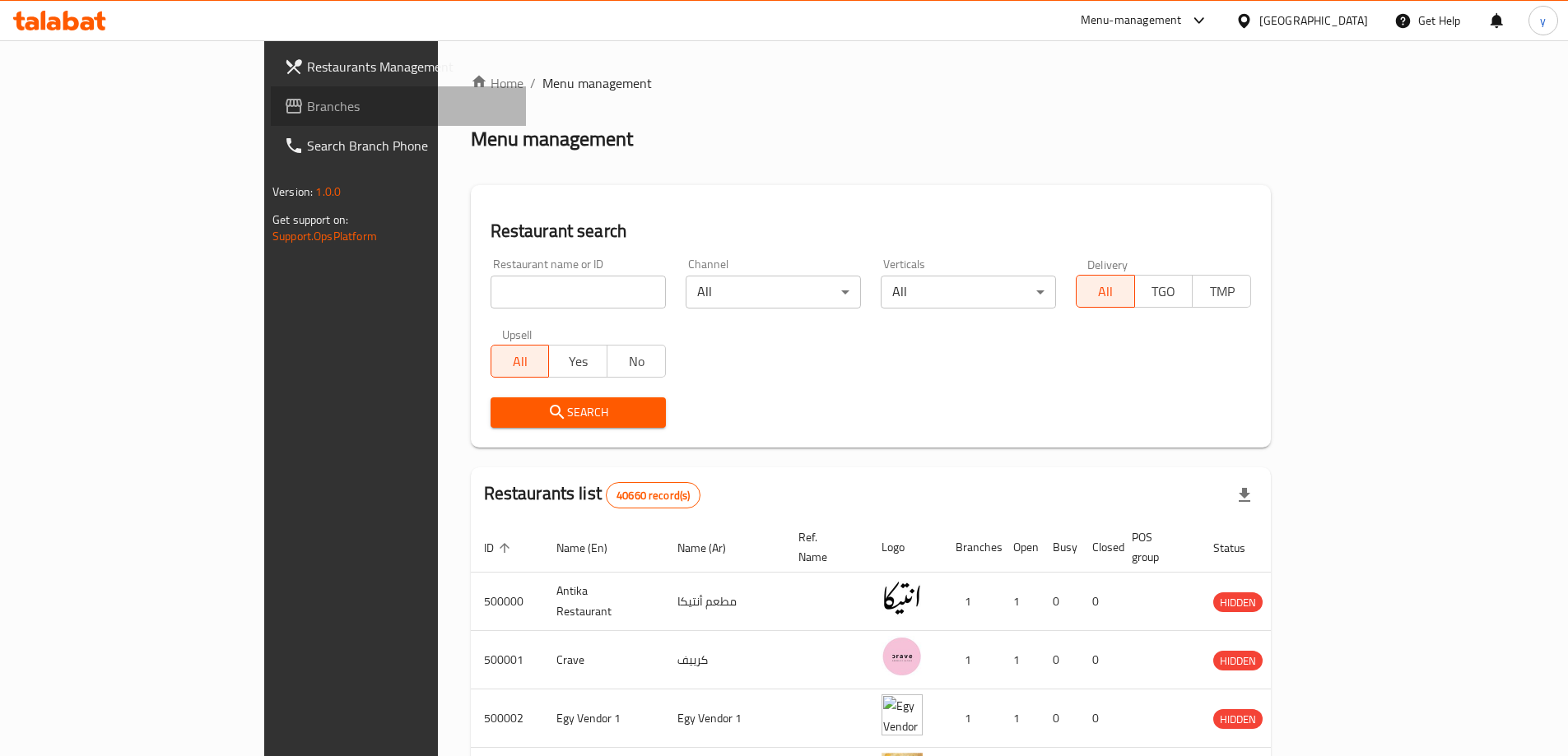
click at [307, 96] on span "Branches" at bounding box center [410, 106] width 205 height 20
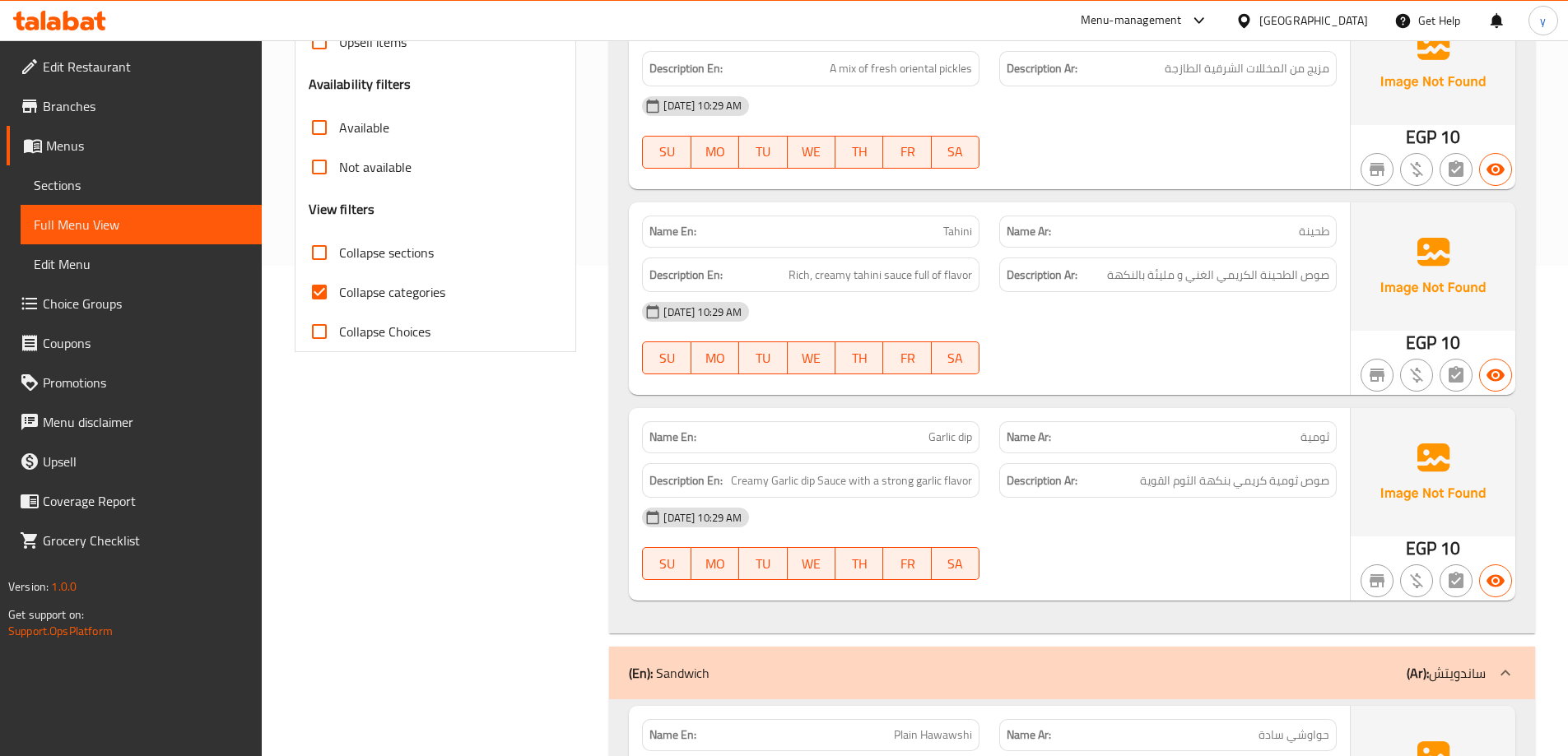
scroll to position [493, 0]
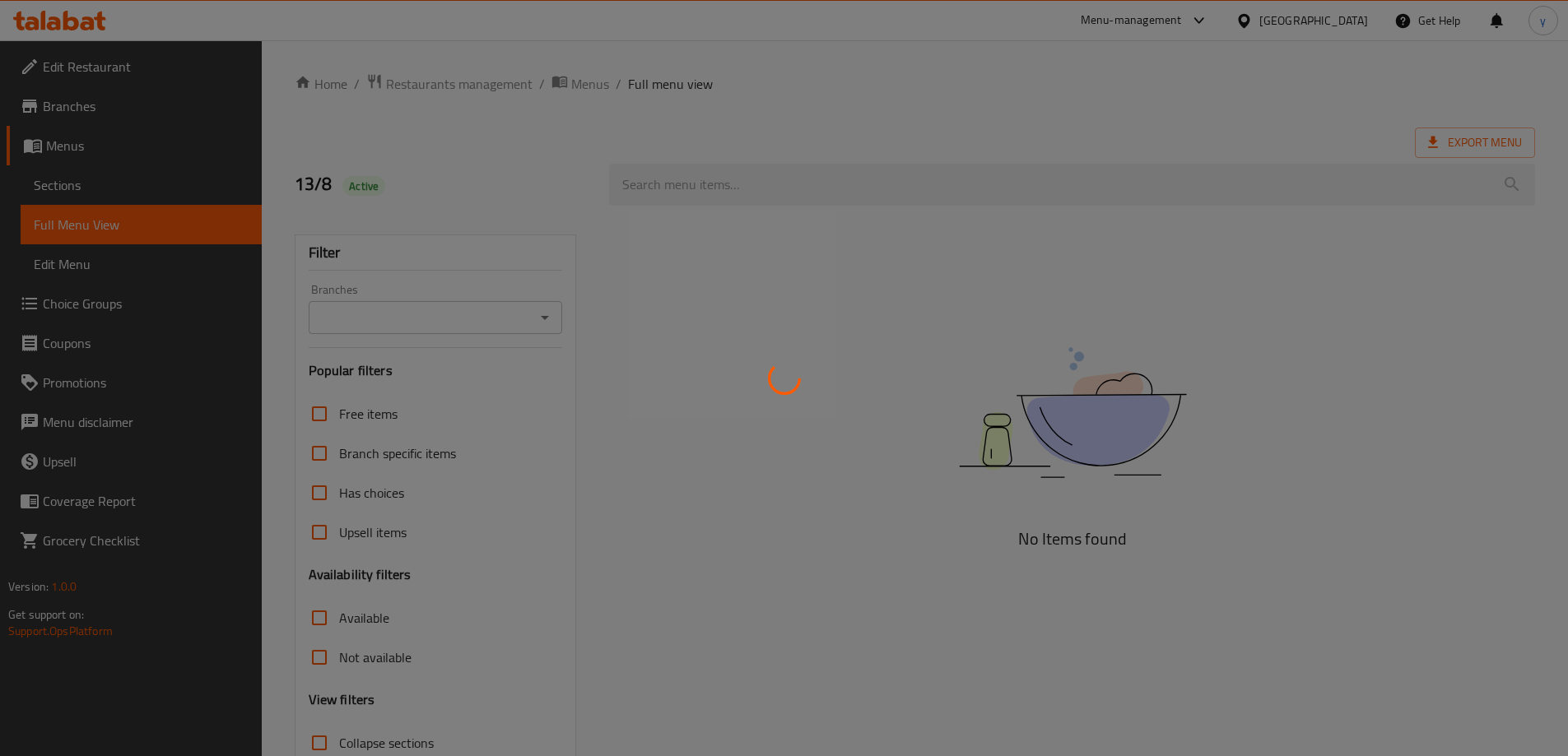
click at [830, 495] on div at bounding box center [784, 378] width 1568 height 756
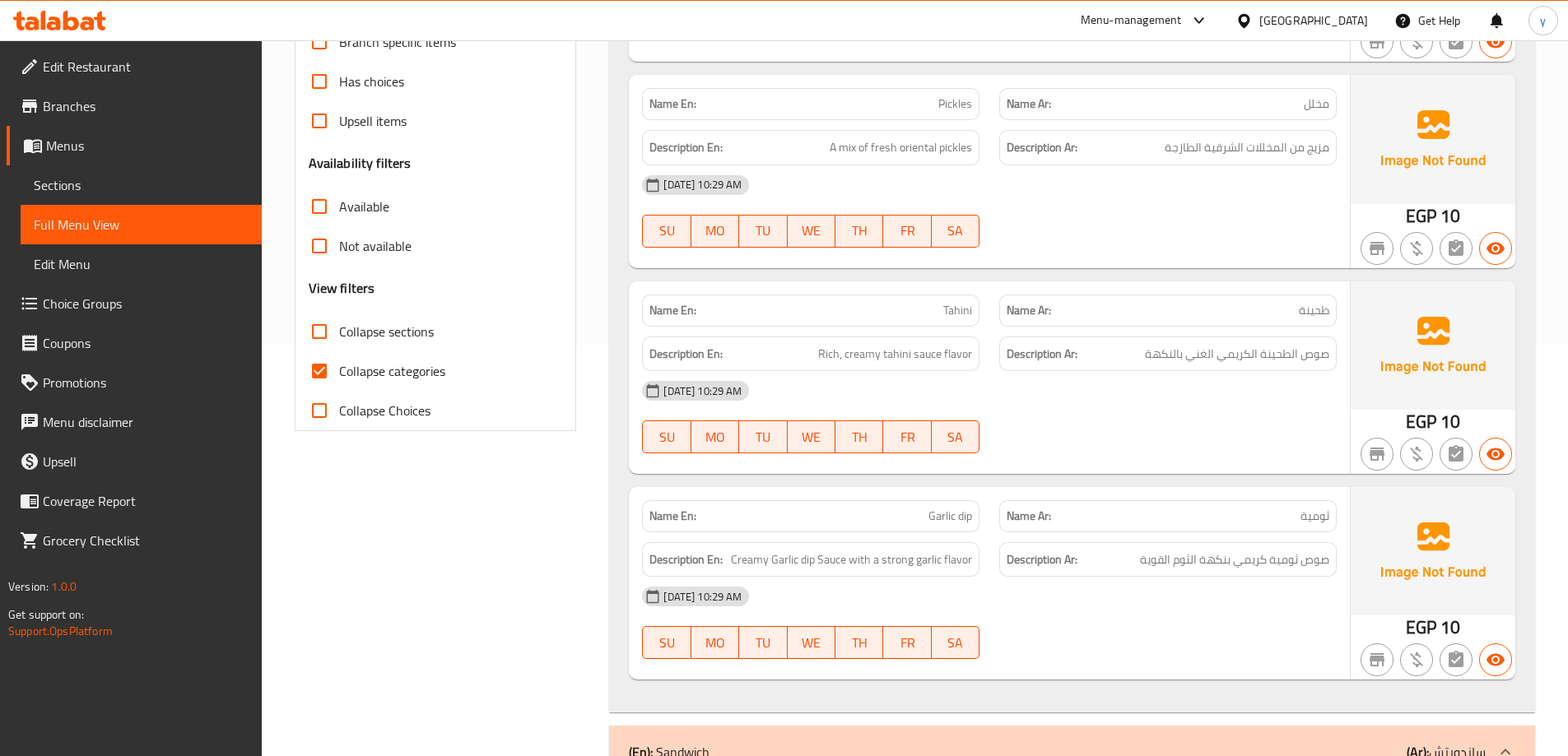
click at [408, 364] on span "Collapse categories" at bounding box center [392, 371] width 106 height 20
click at [339, 364] on input "Collapse categories" at bounding box center [319, 371] width 39 height 39
checkbox input "false"
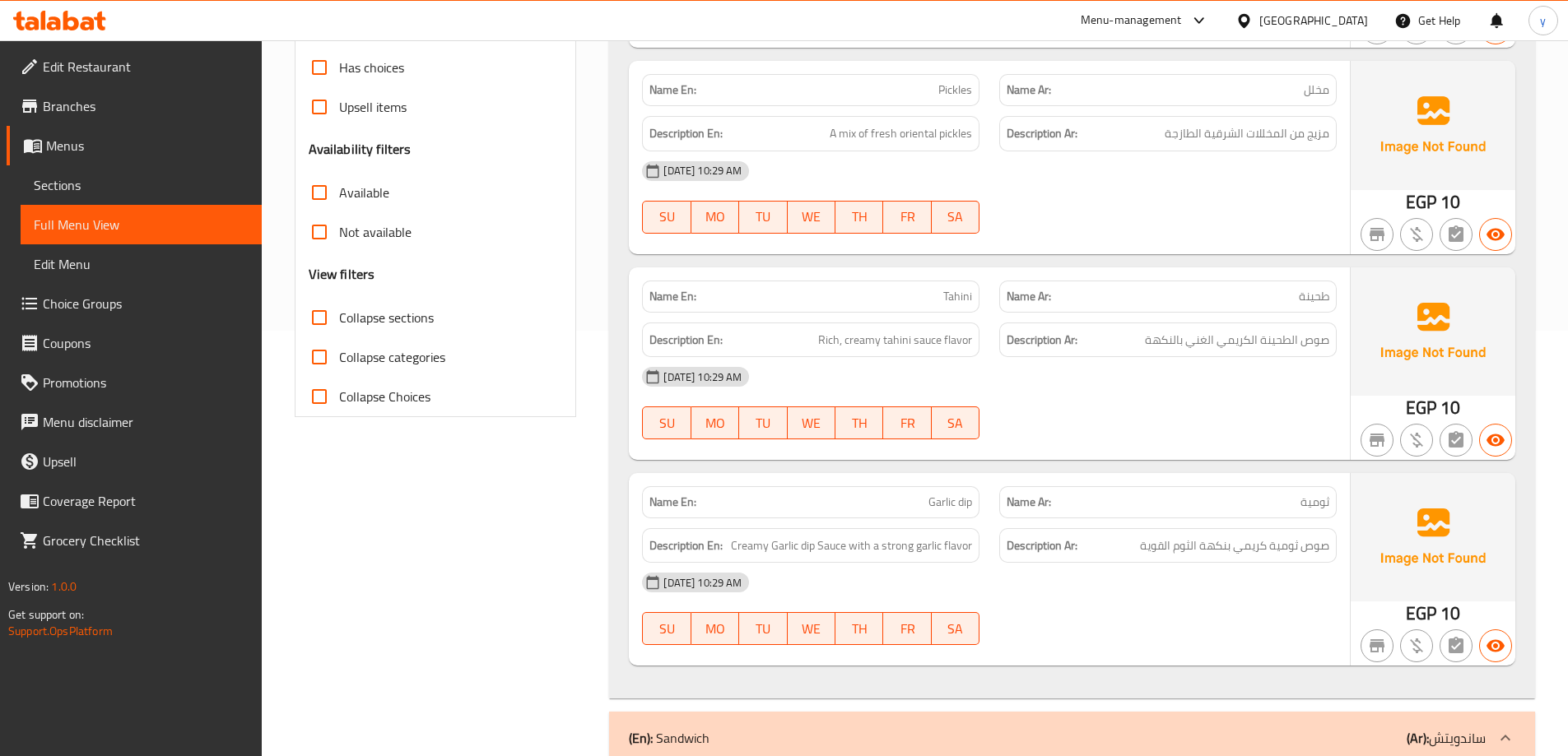
scroll to position [508, 0]
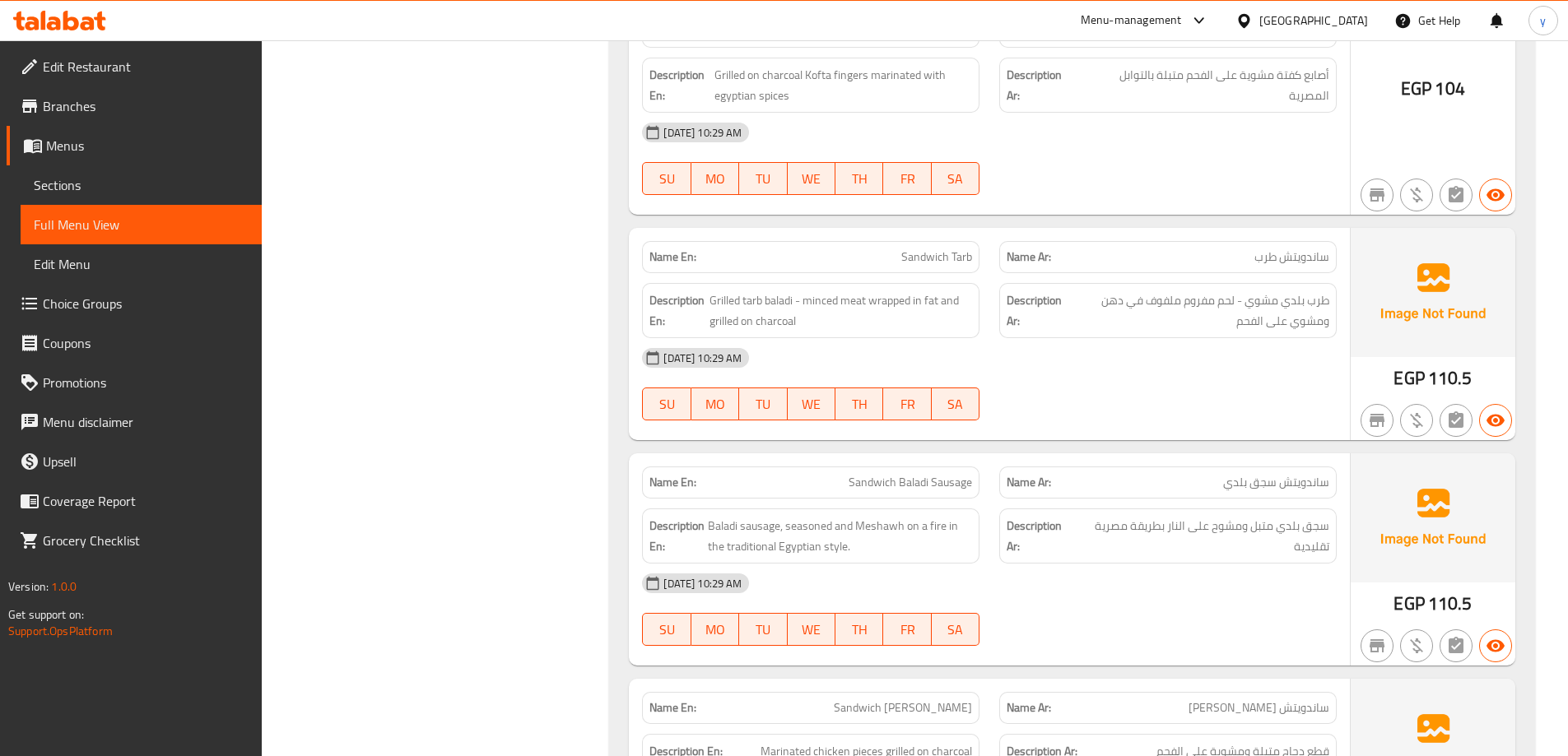
scroll to position [1866, 0]
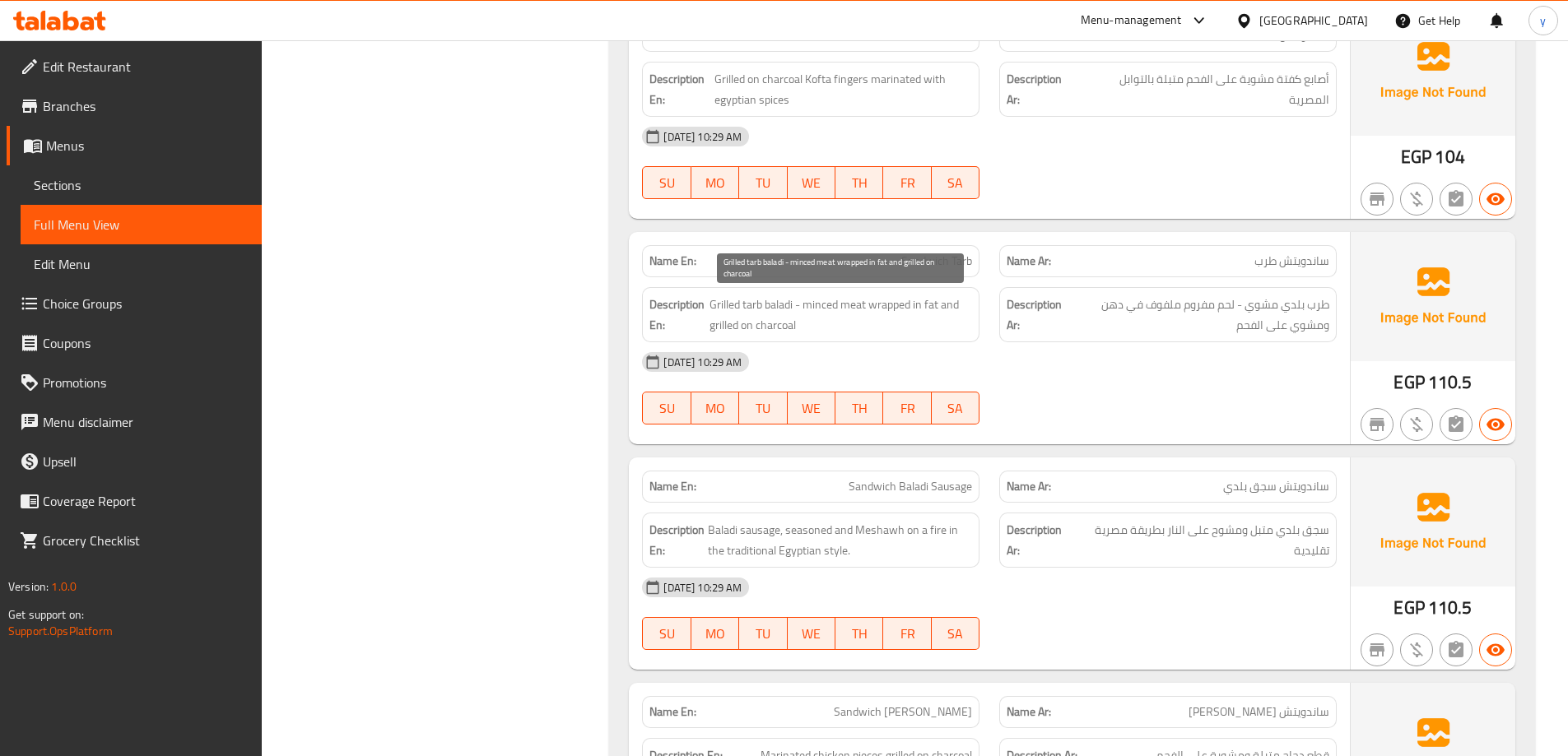
click at [935, 309] on span "Grilled tarb baladi - minced meat wrapped in fat and grilled on charcoal" at bounding box center [840, 314] width 263 height 40
copy span "fat"
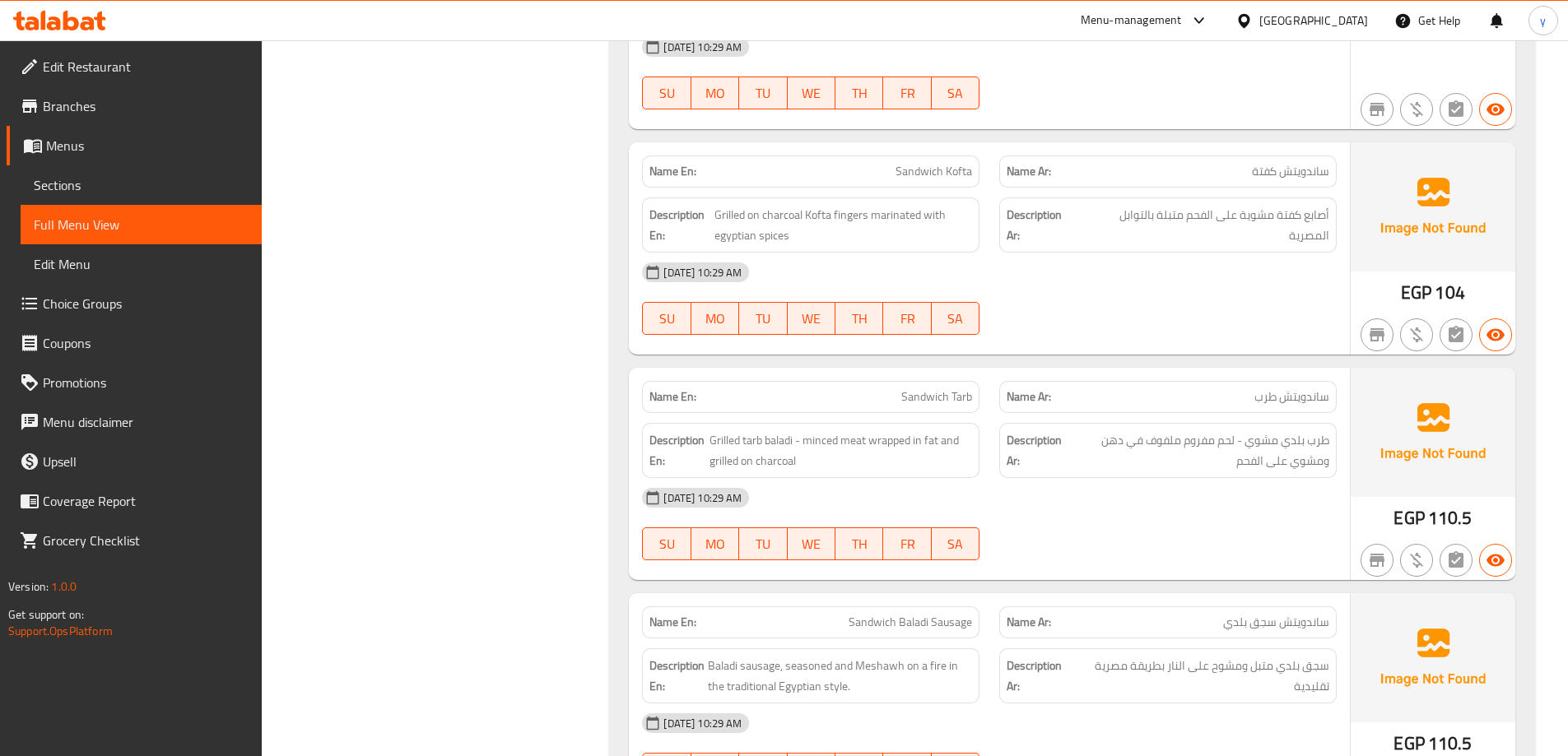
scroll to position [1701, 0]
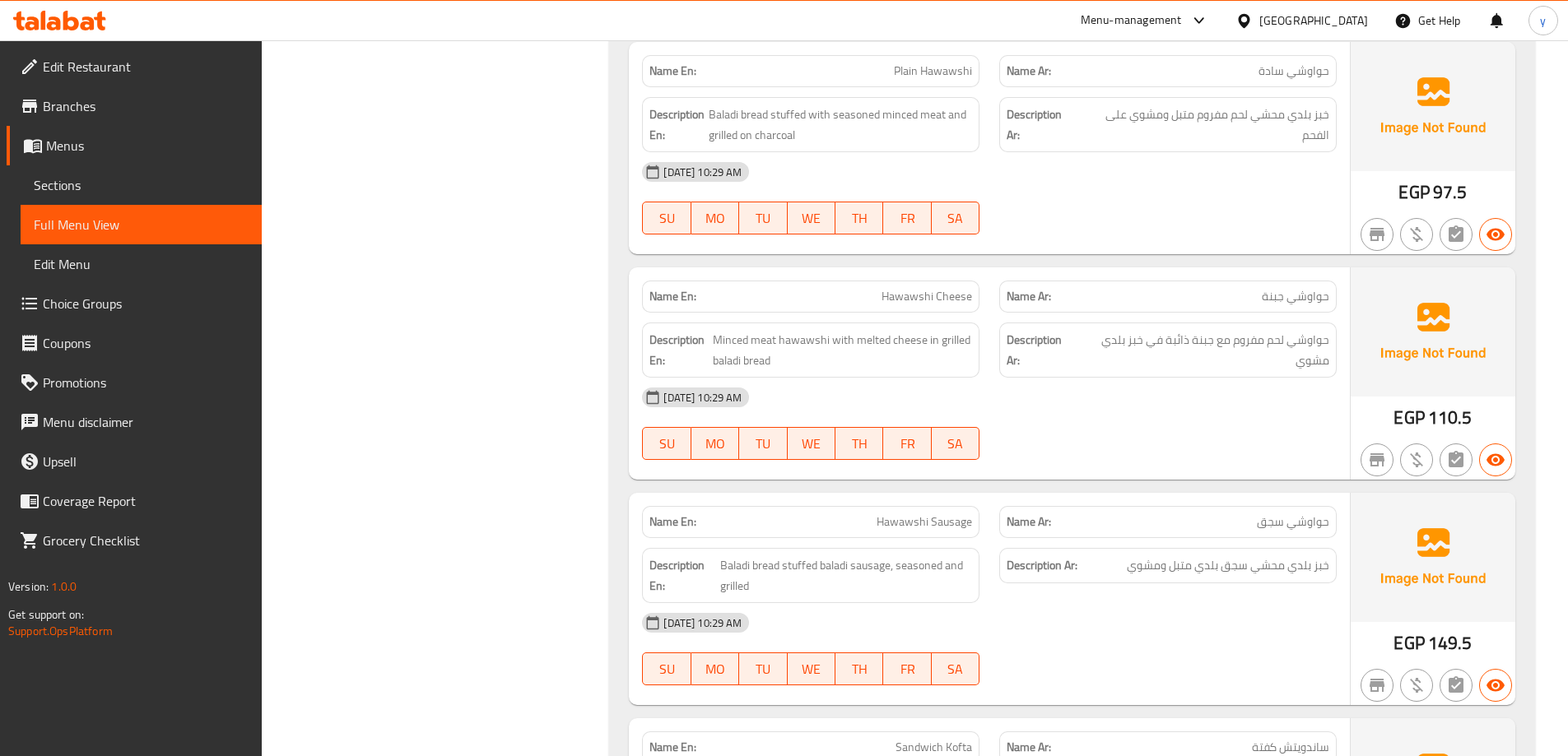
scroll to position [1126, 0]
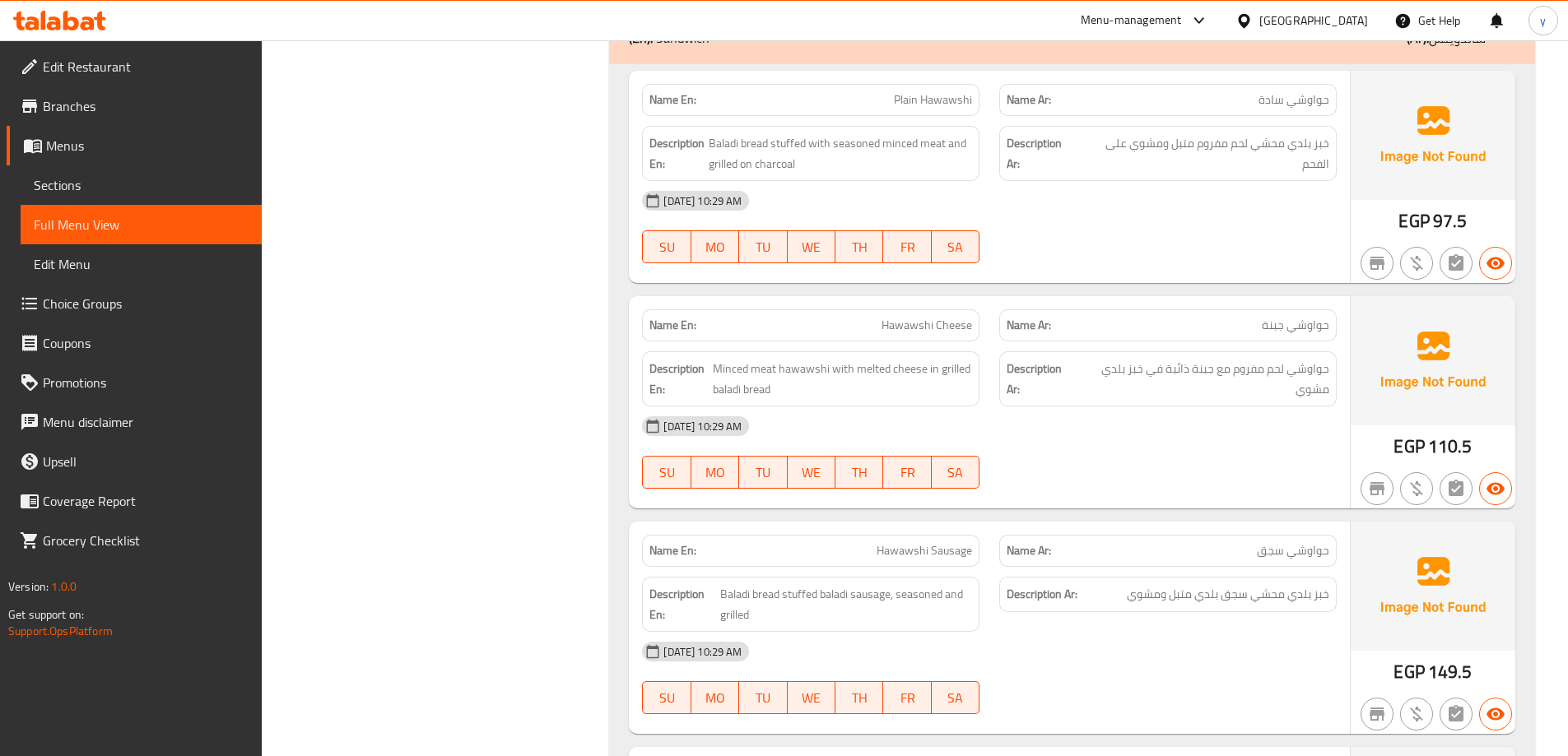
click at [1551, 329] on div "Home / Restaurants management / Menus / Full menu view Export Menu 13/8 Active …" at bounding box center [914, 412] width 1306 height 2993
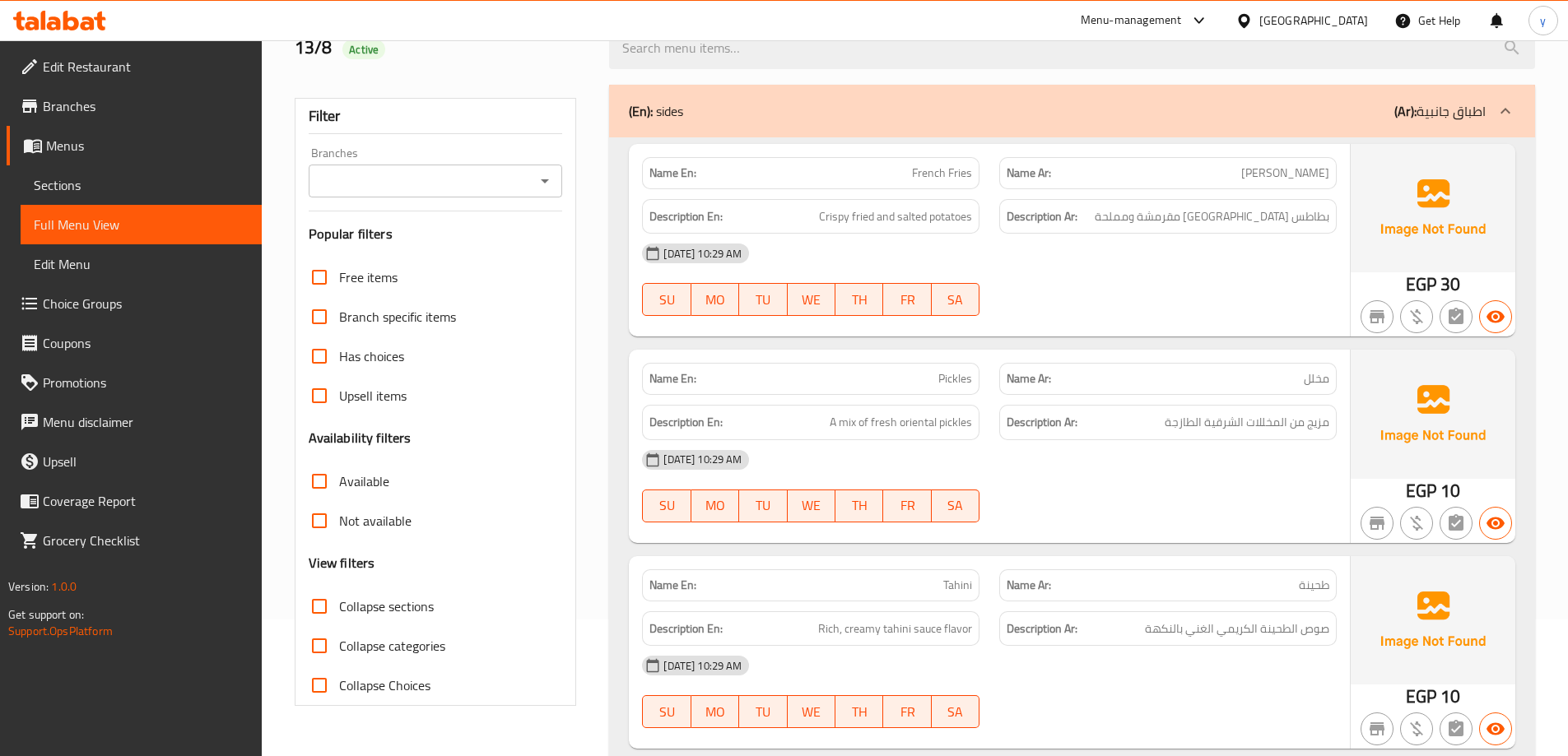
scroll to position [0, 0]
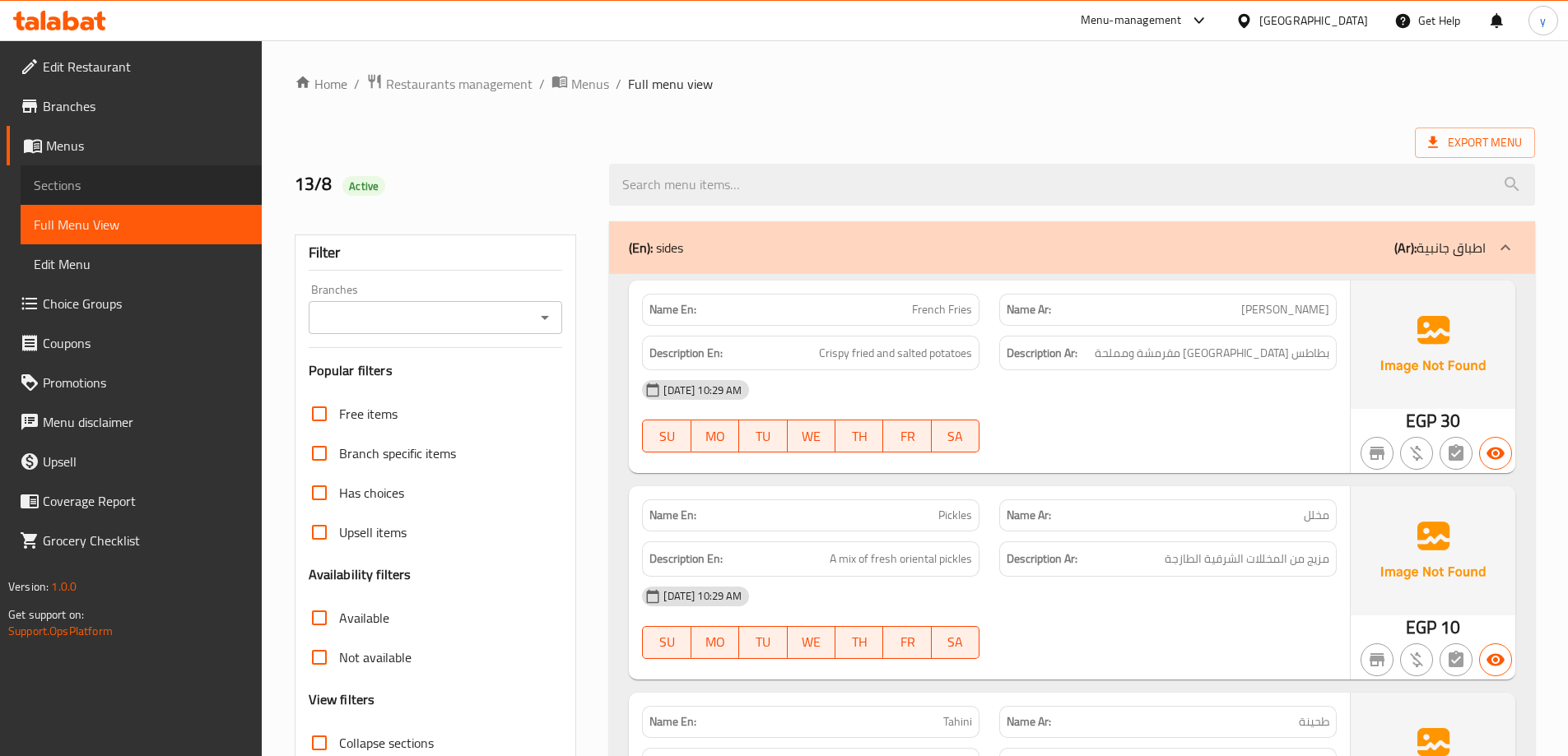
click at [65, 176] on span "Sections" at bounding box center [141, 185] width 215 height 20
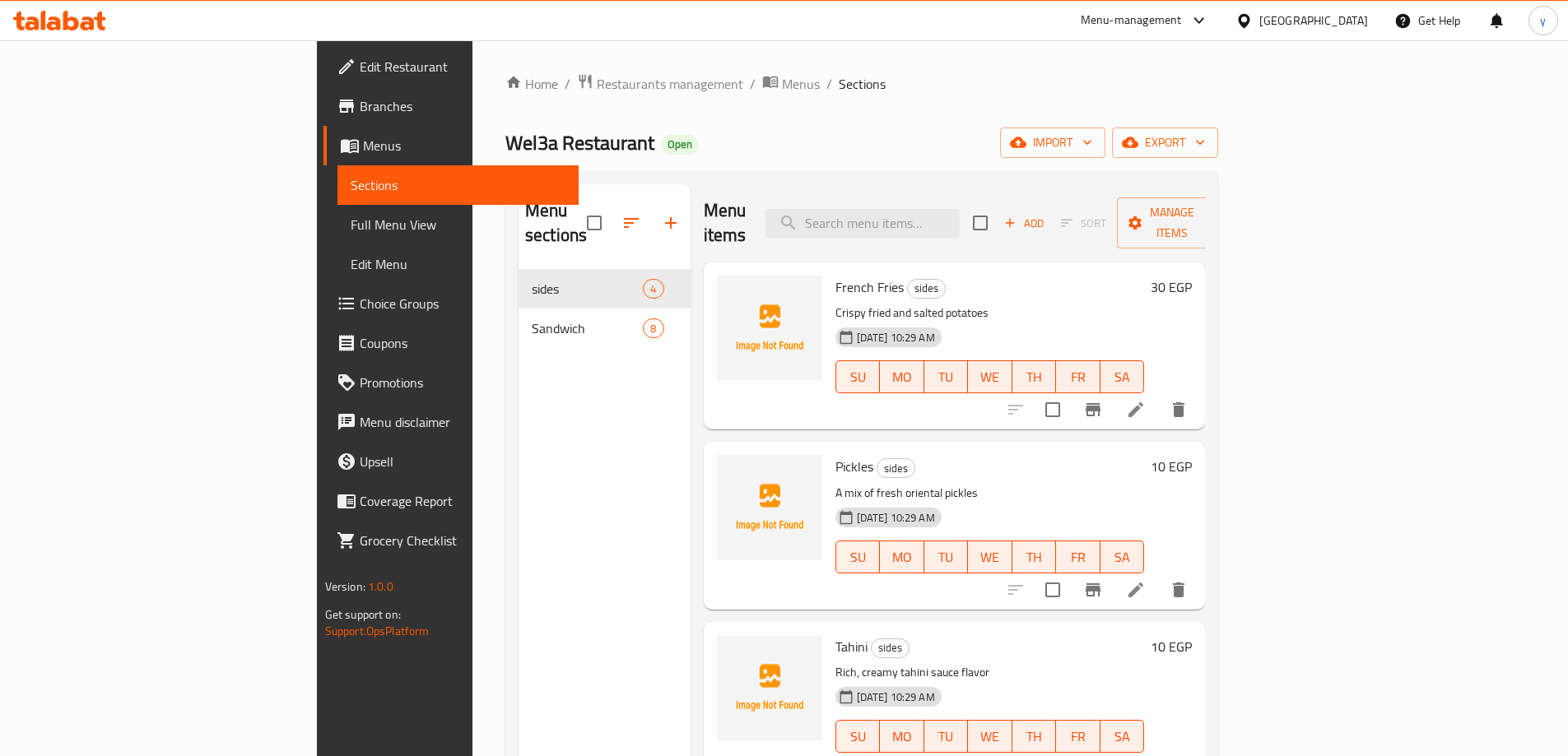
click at [324, 131] on link "Menus" at bounding box center [451, 145] width 255 height 39
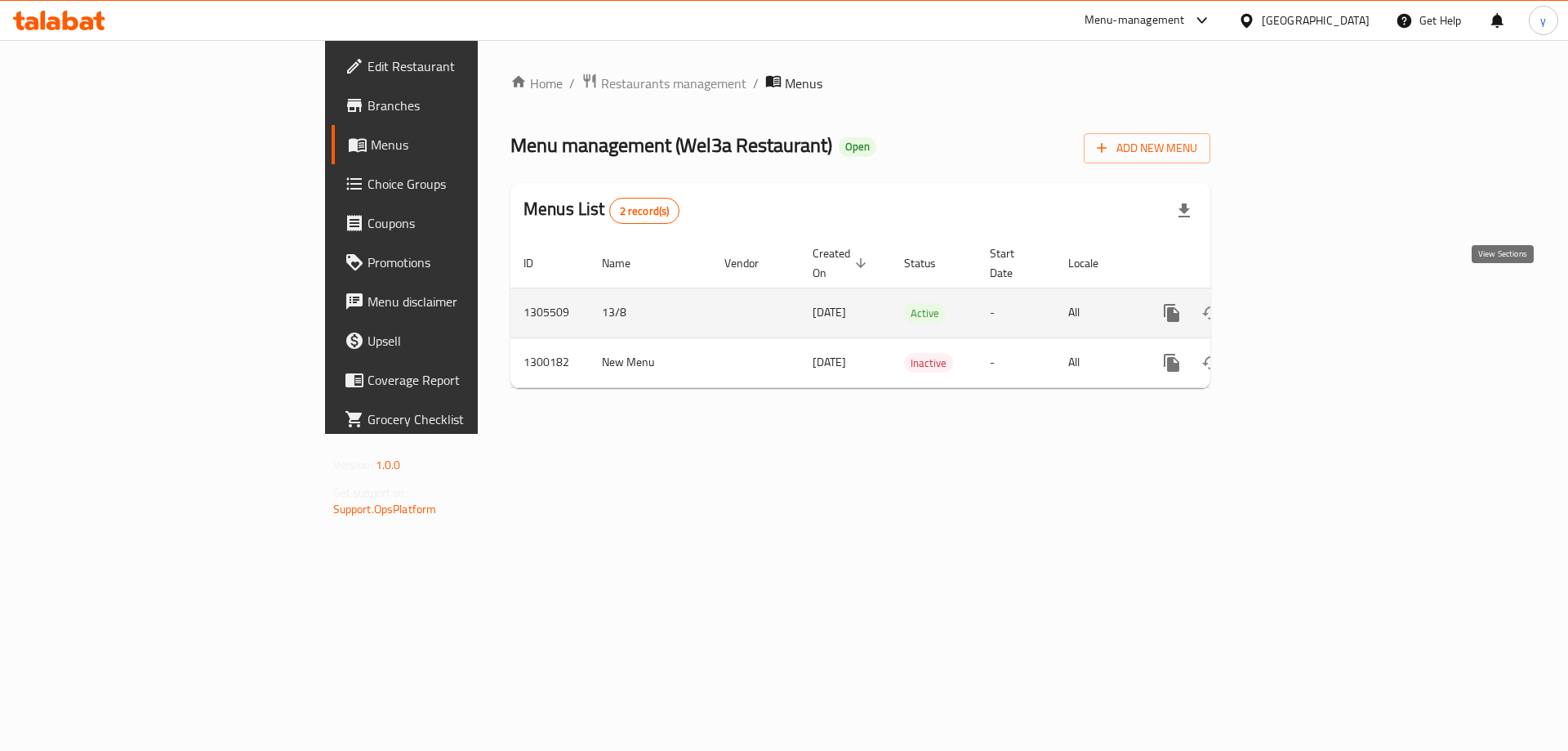
click at [1300, 303] on icon "enhanced table" at bounding box center [1290, 313] width 20 height 20
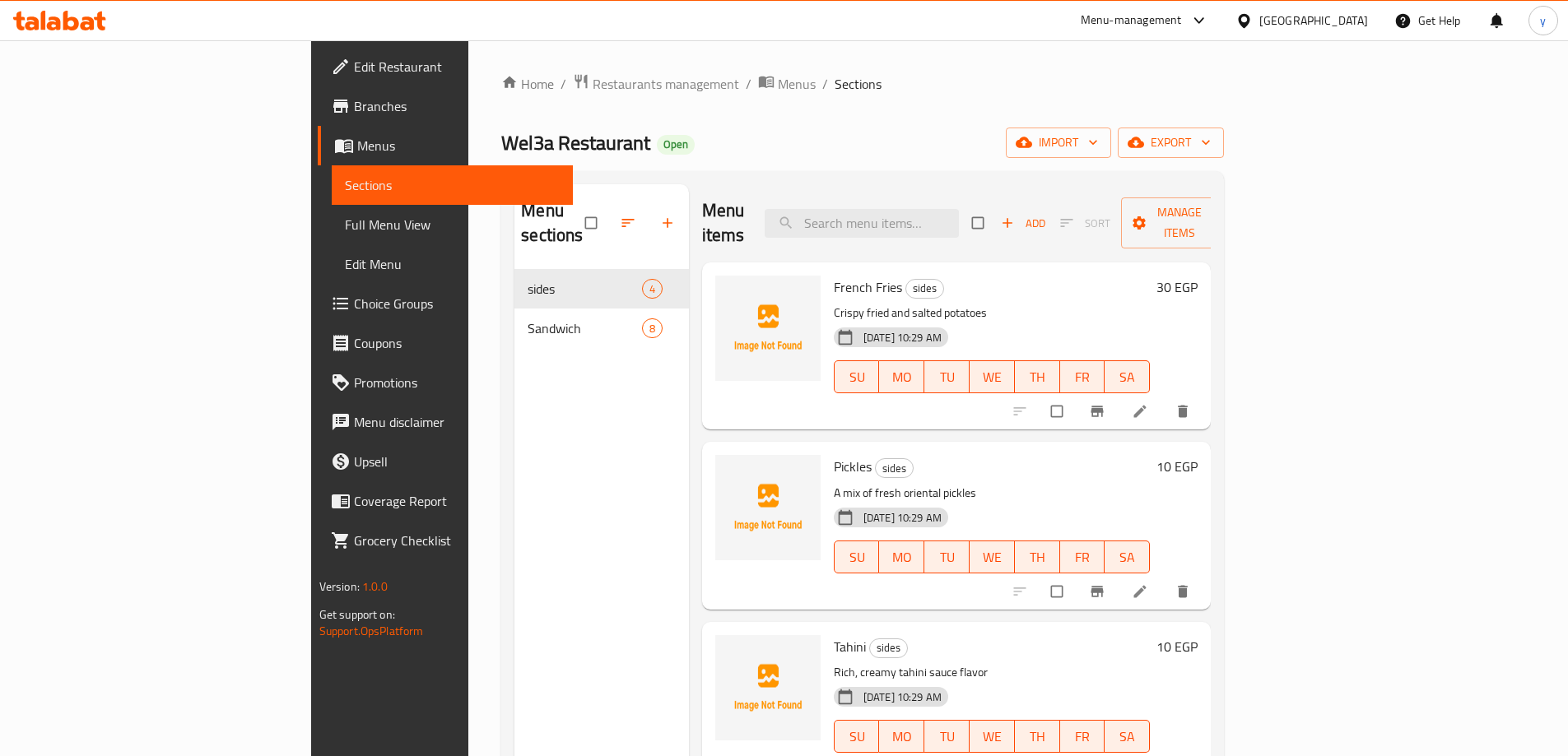
click at [332, 214] on link "Full Menu View" at bounding box center [452, 224] width 241 height 39
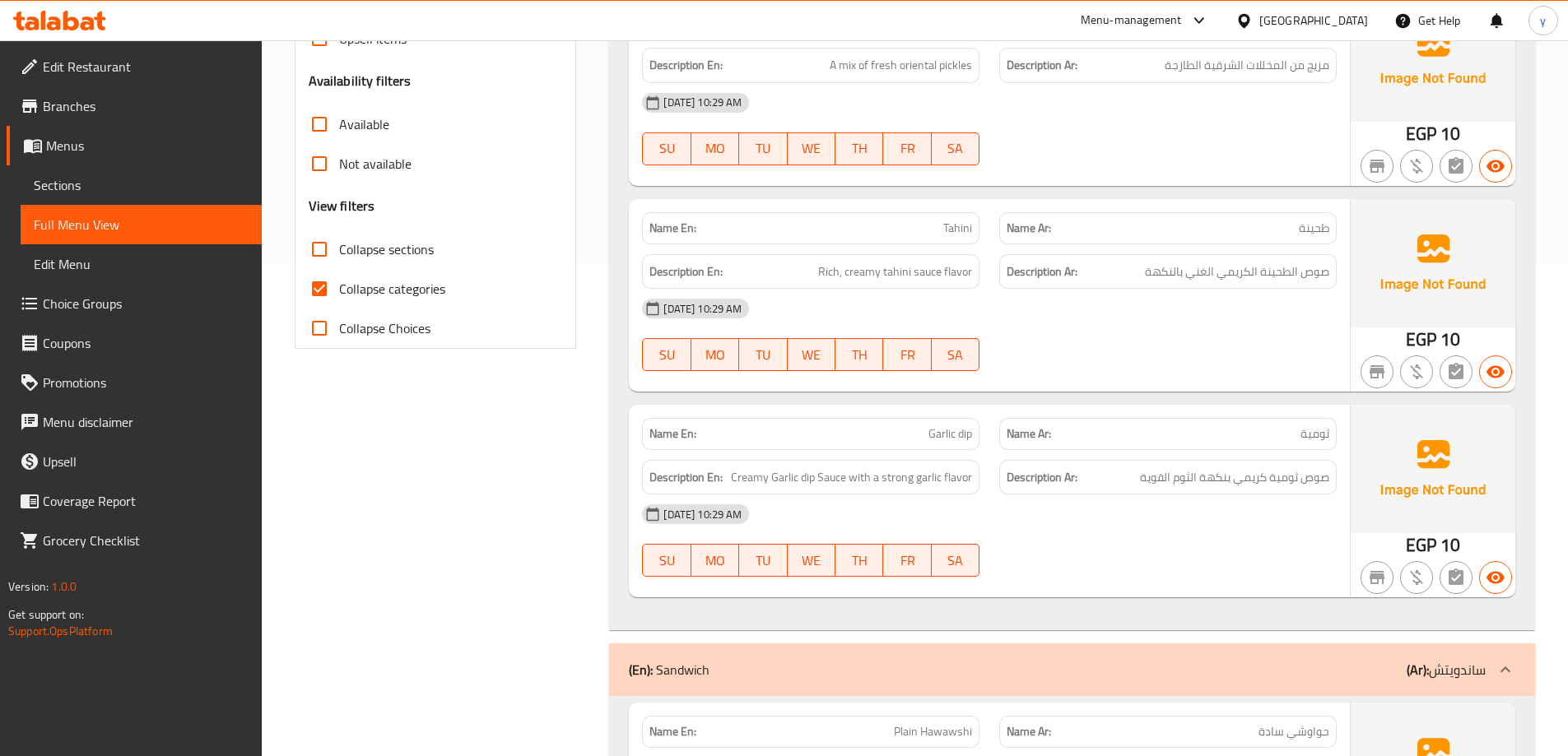
click at [423, 274] on label "Collapse categories" at bounding box center [373, 288] width 145 height 39
click at [339, 274] on input "Collapse categories" at bounding box center [319, 288] width 39 height 39
checkbox input "false"
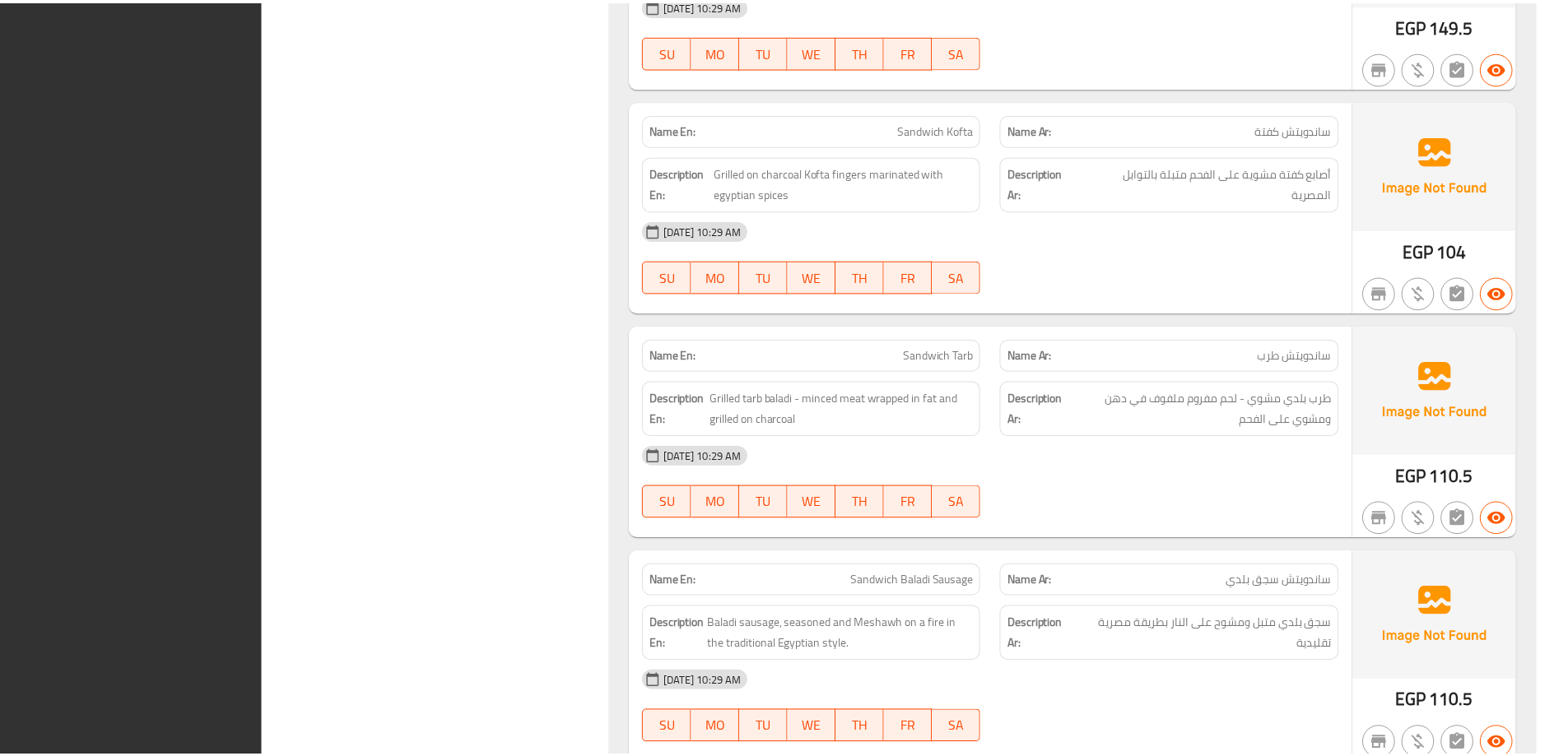
scroll to position [2277, 0]
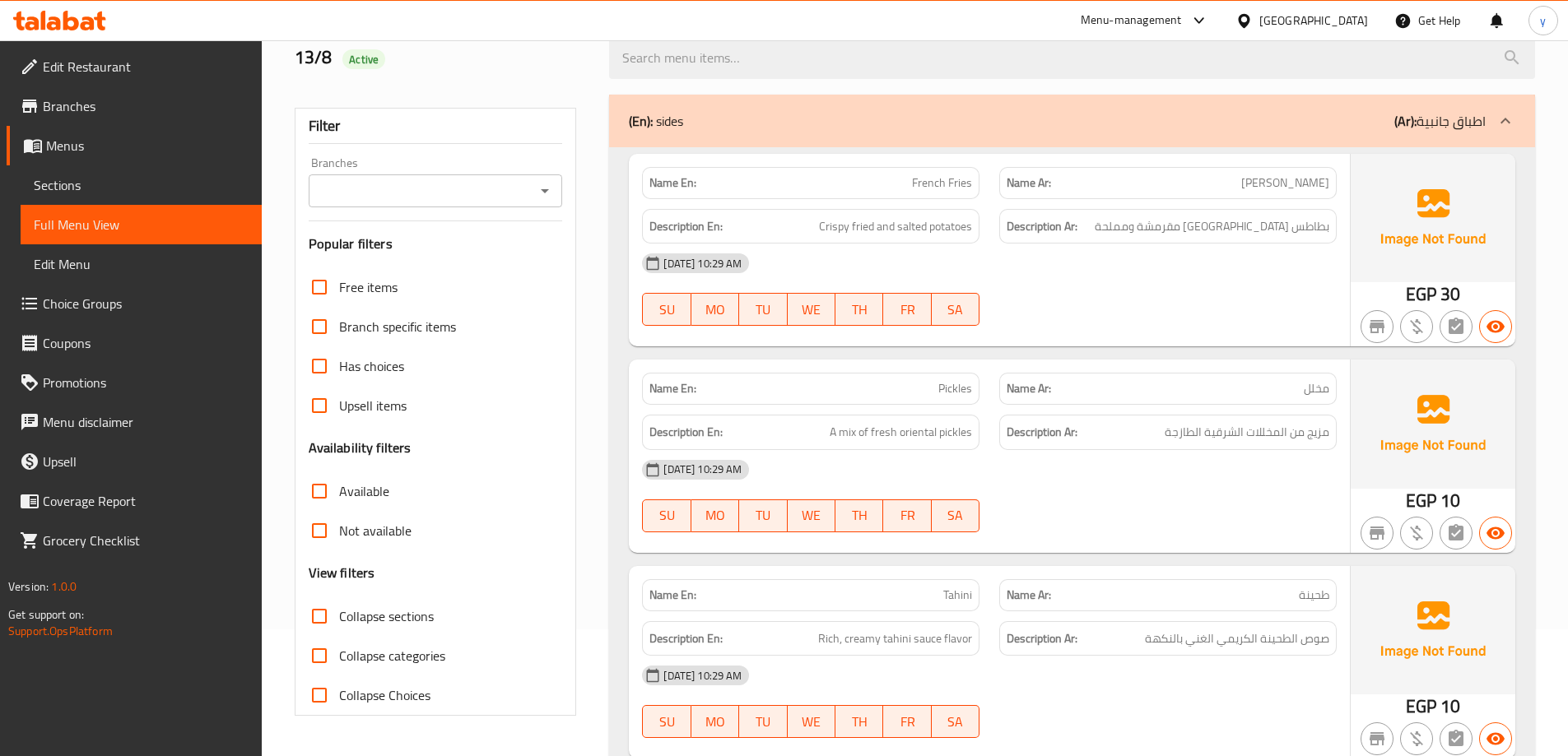
scroll to position [0, 0]
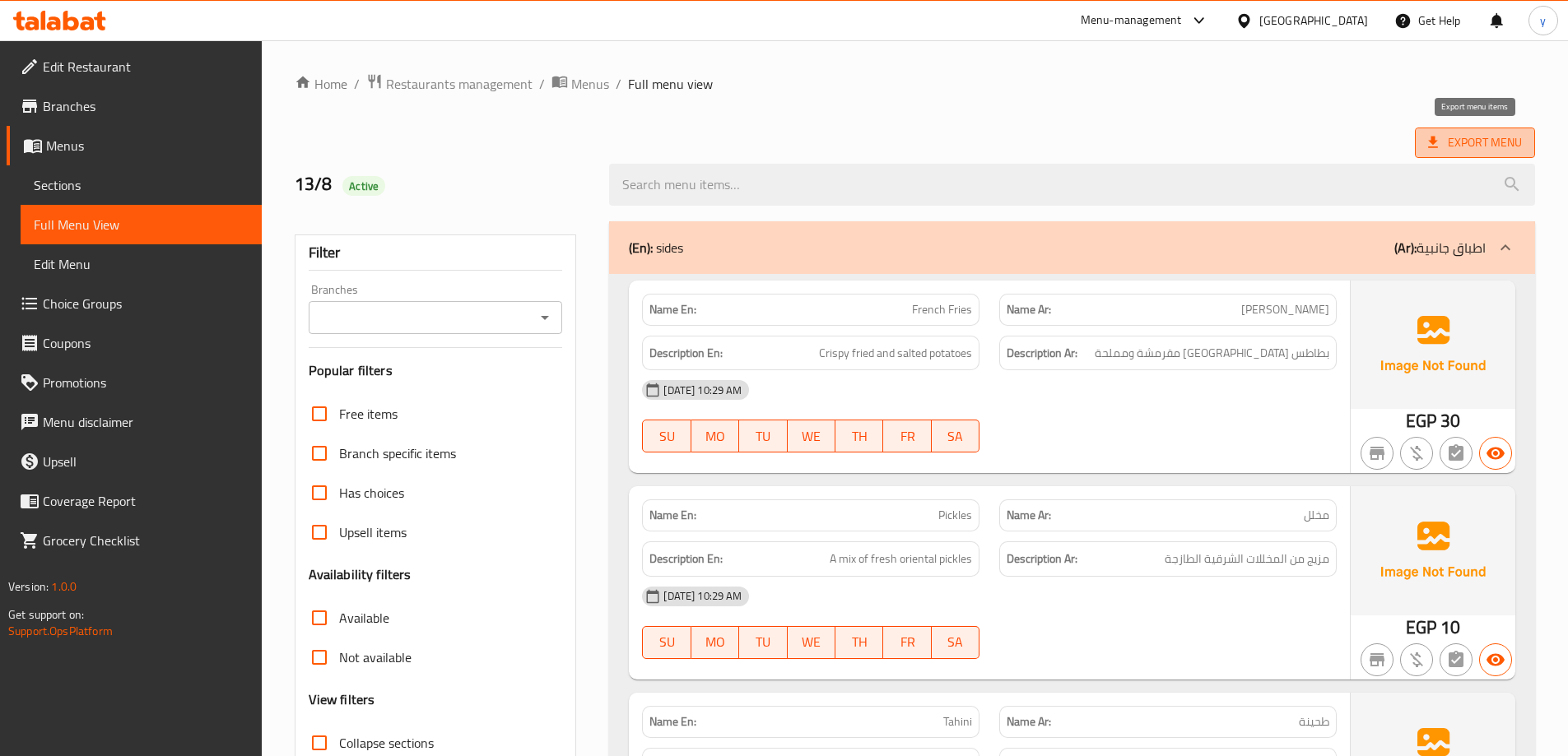
click at [1493, 134] on span "Export Menu" at bounding box center [1474, 143] width 94 height 21
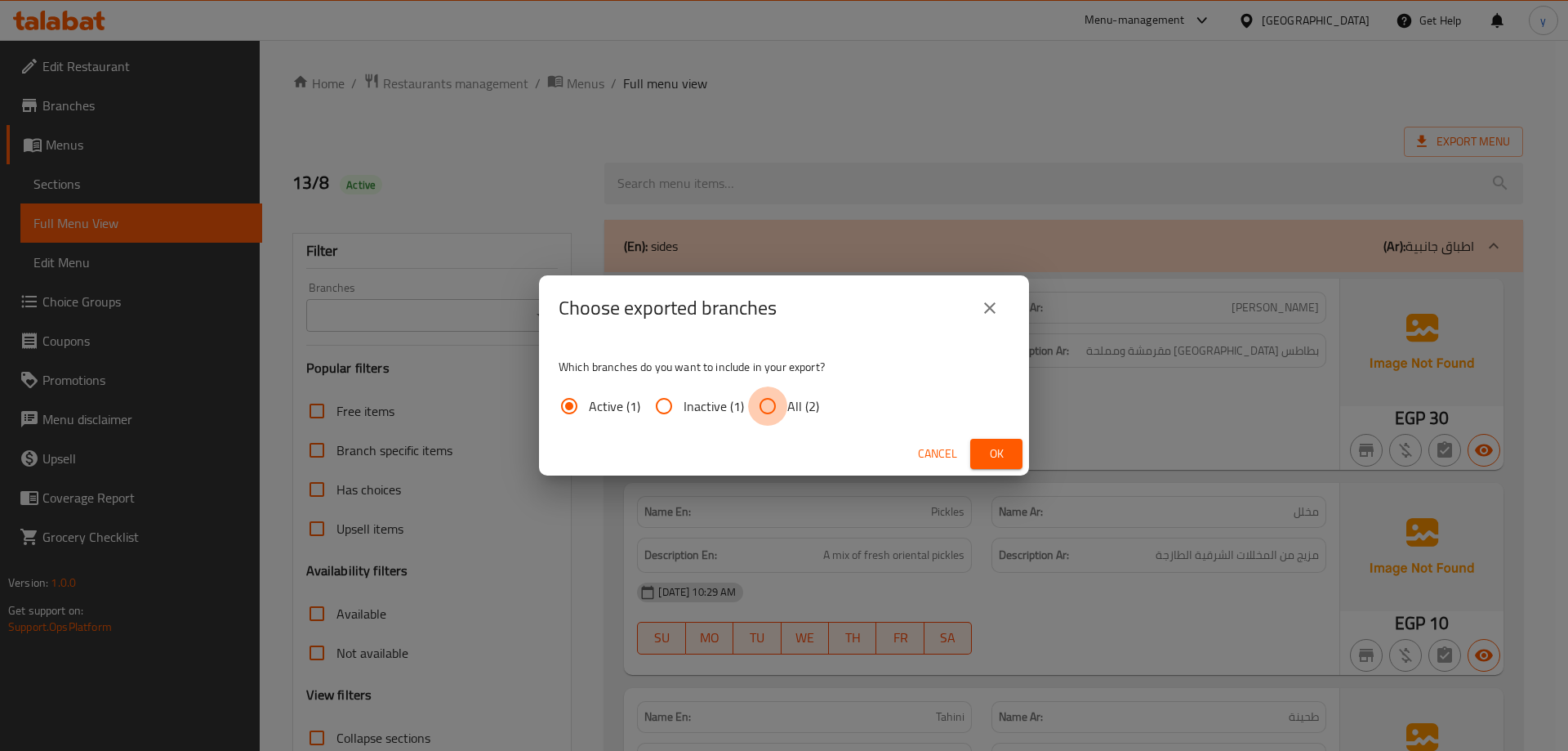
click at [772, 408] on input "All (2)" at bounding box center [767, 405] width 39 height 39
radio input "true"
click at [998, 459] on span "Ok" at bounding box center [996, 454] width 26 height 21
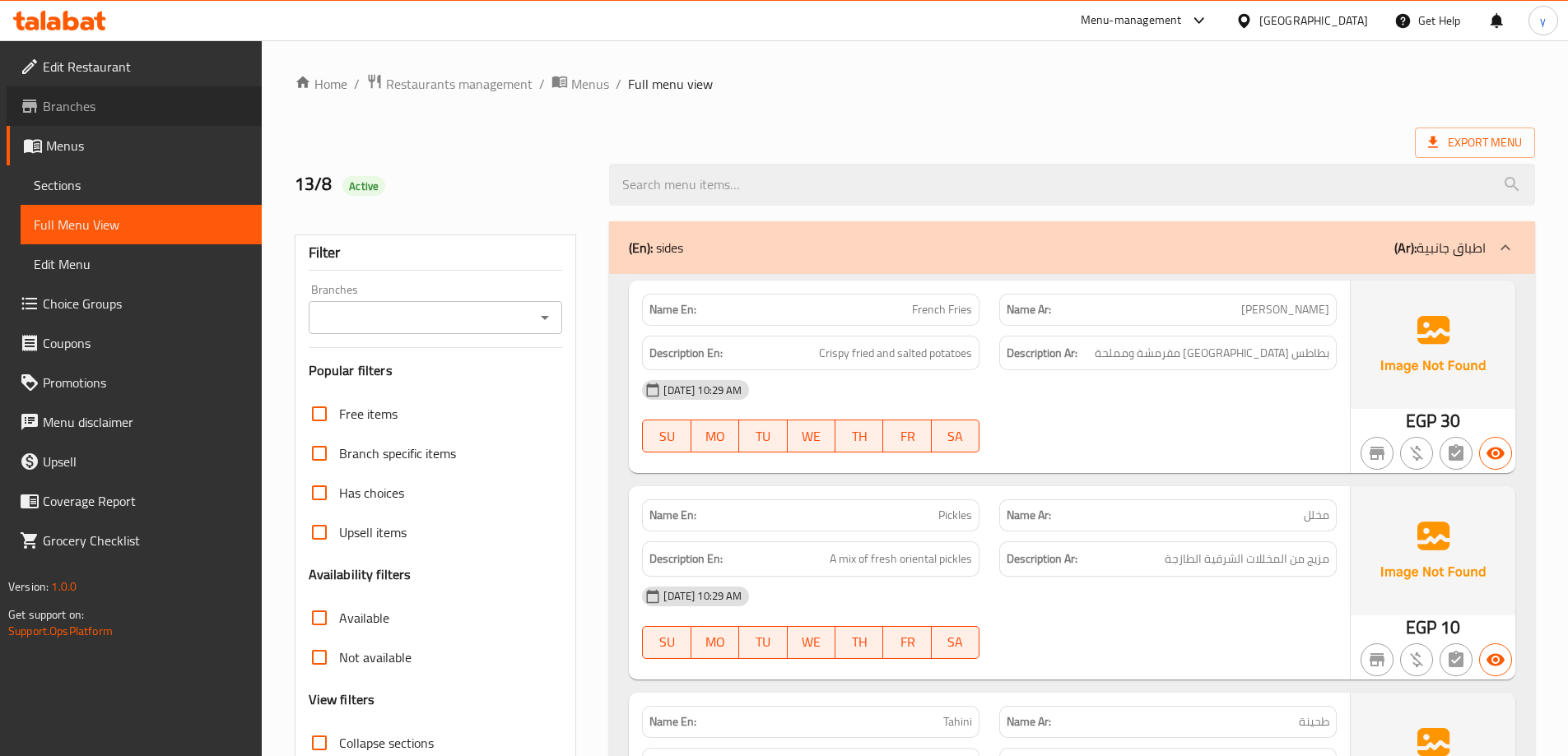
click at [79, 102] on span "Branches" at bounding box center [145, 106] width 205 height 20
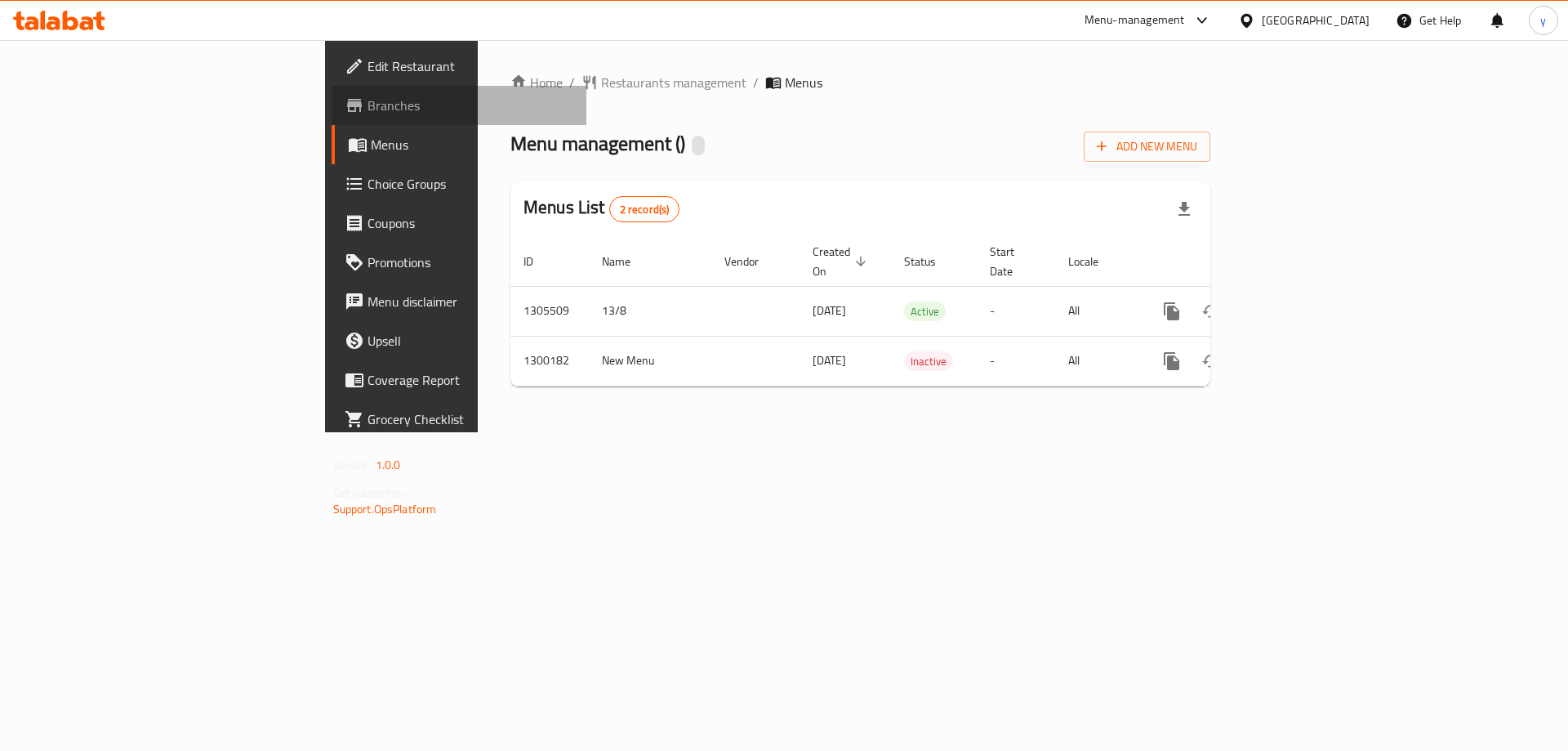
click at [367, 101] on span "Branches" at bounding box center [470, 106] width 207 height 20
